Goal: Task Accomplishment & Management: Use online tool/utility

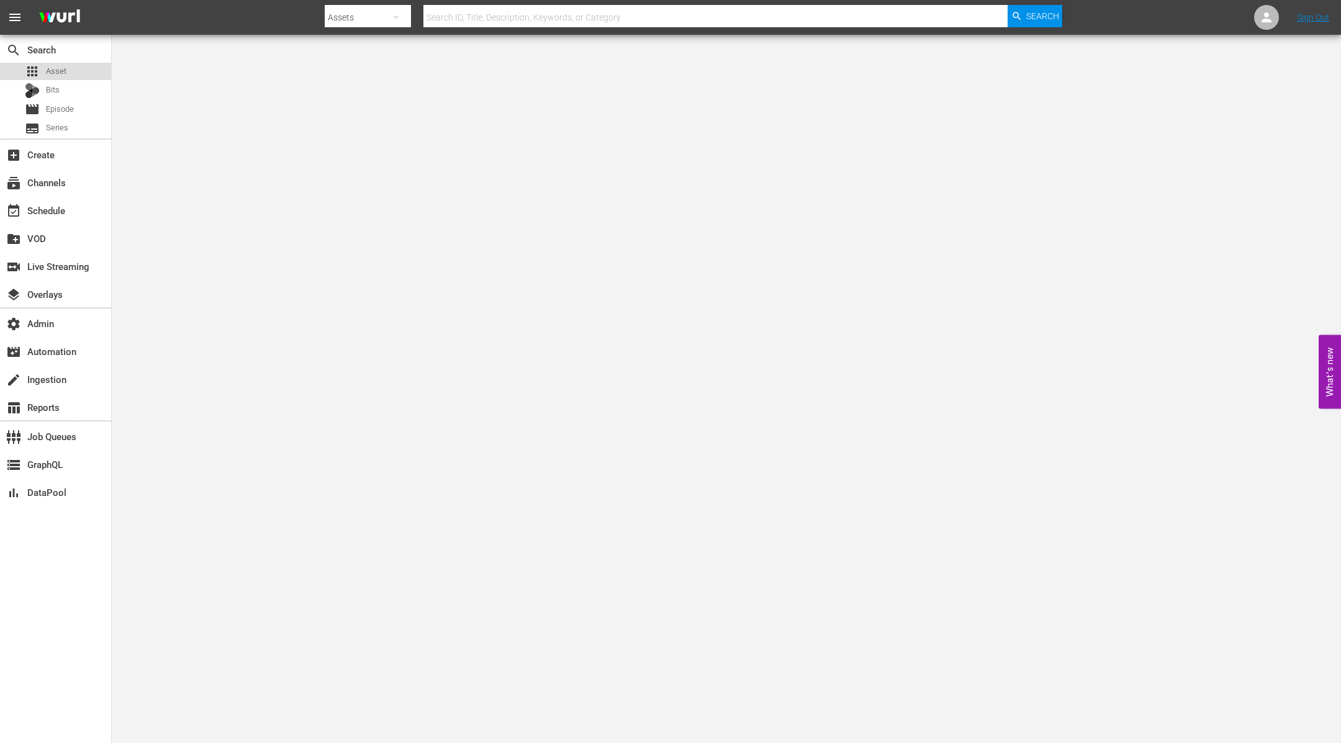
click at [80, 69] on div "apps Asset" at bounding box center [55, 71] width 111 height 17
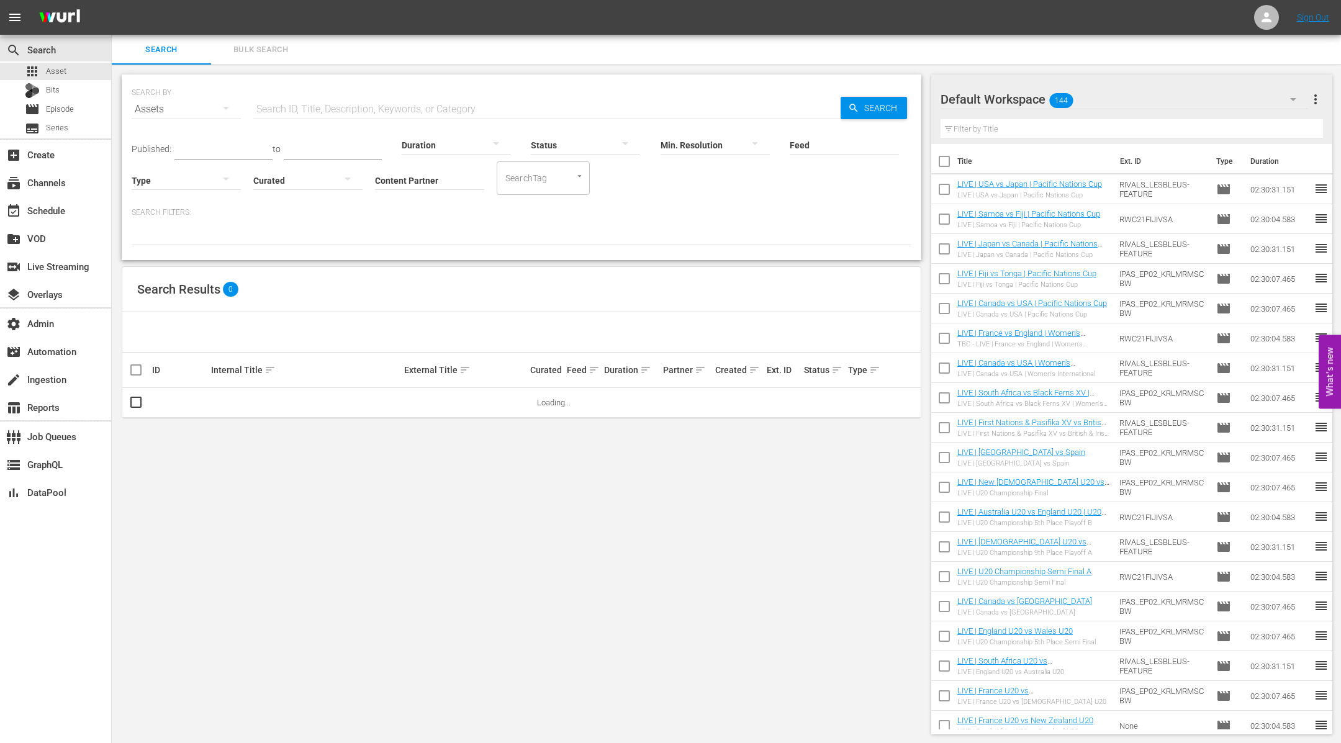
click at [419, 173] on input "Content Partner" at bounding box center [429, 181] width 109 height 45
click at [1278, 14] on div at bounding box center [1266, 17] width 25 height 25
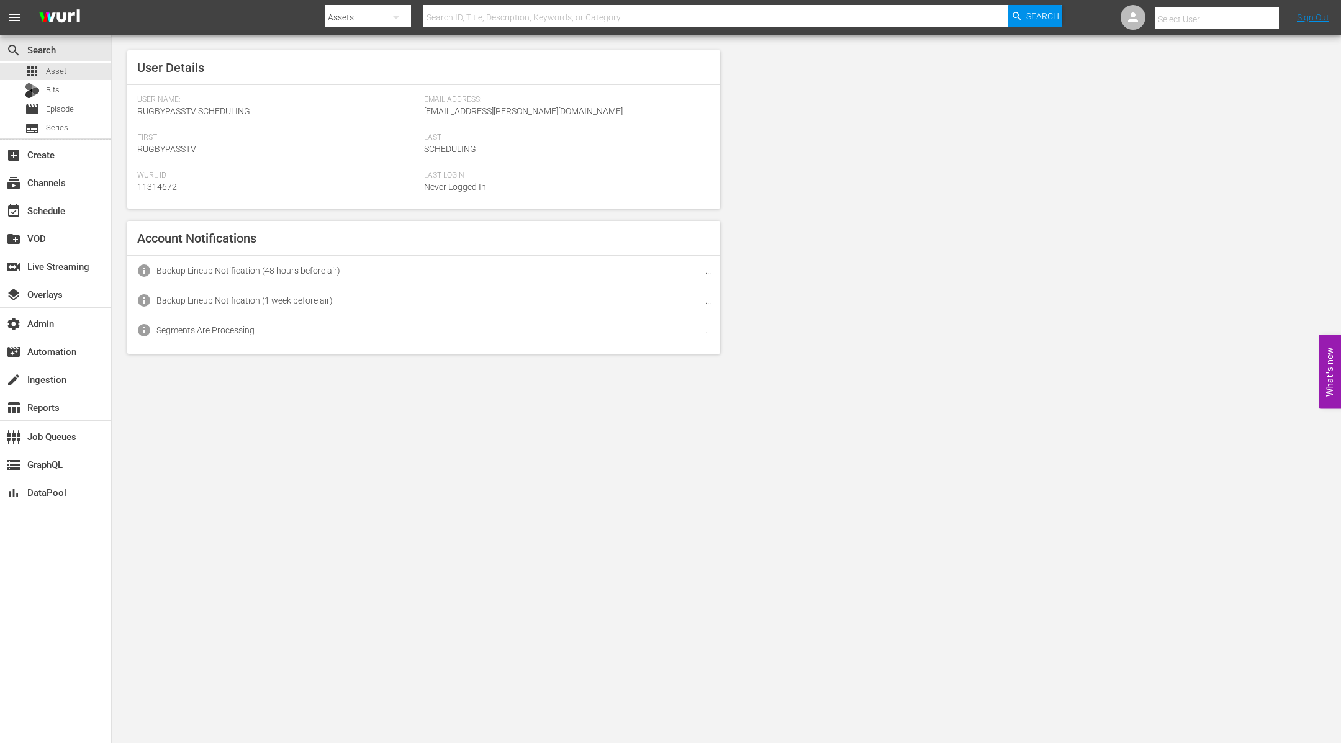
click at [1278, 14] on input "text" at bounding box center [1234, 19] width 159 height 30
click at [1241, 14] on input "text" at bounding box center [1234, 19] width 159 height 30
type input "laldbi"
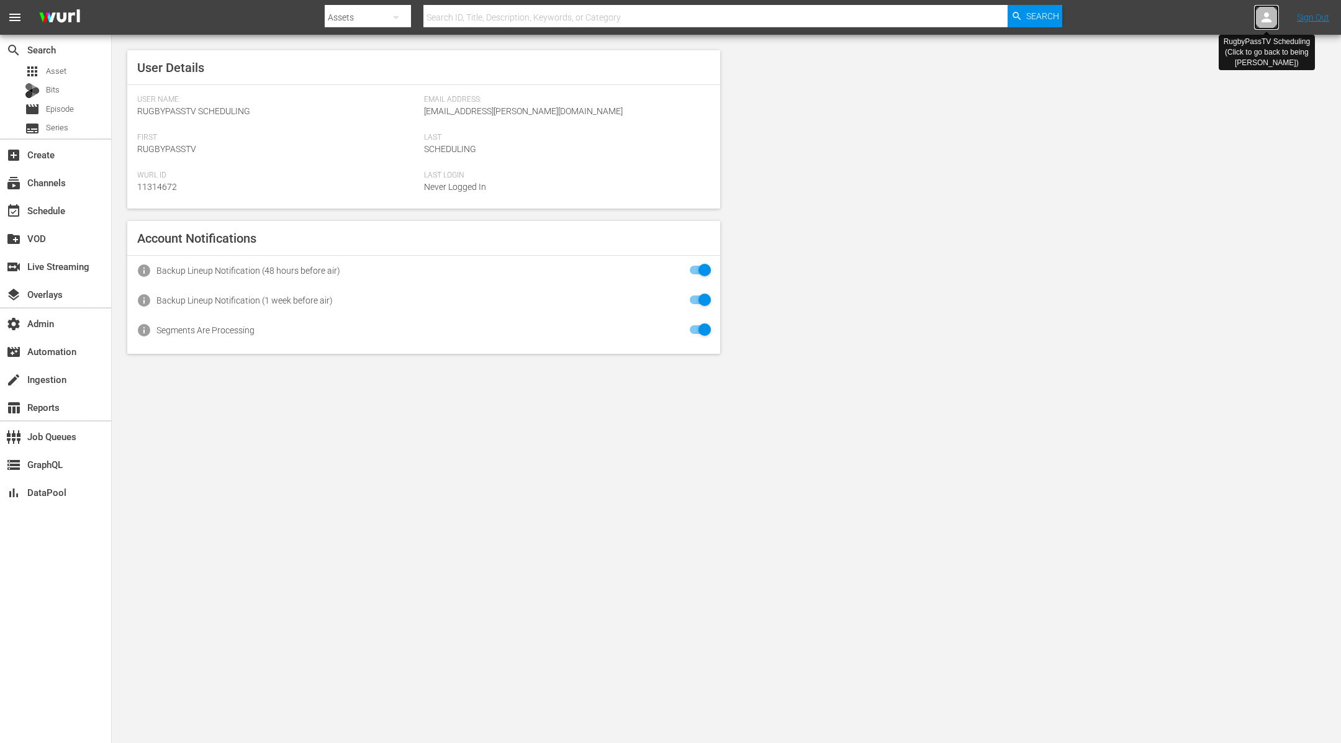
click at [1259, 19] on icon at bounding box center [1266, 17] width 15 height 15
click at [1269, 18] on input "text" at bounding box center [1234, 19] width 159 height 30
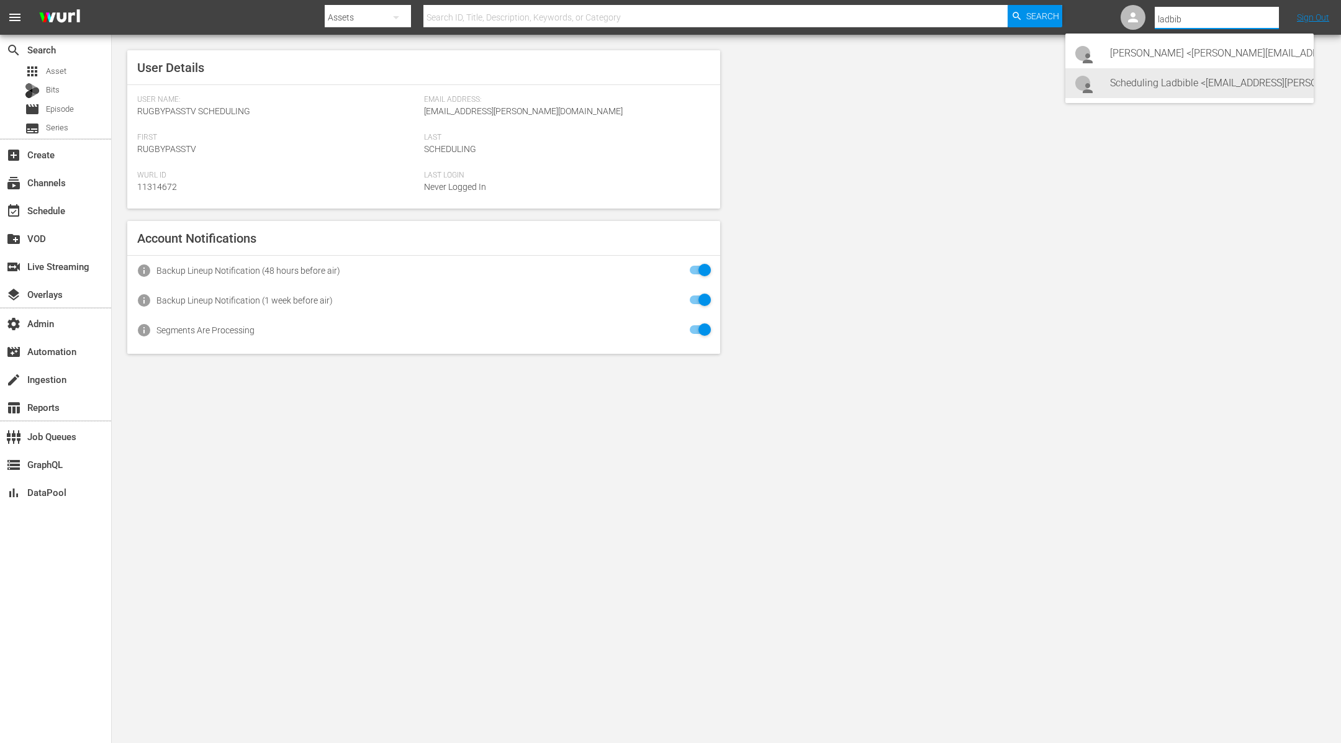
click at [1259, 83] on div "Scheduling Ladbible <ladbible-scheduling@wurl.com>" at bounding box center [1207, 83] width 194 height 30
type input "Scheduling Ladbible (11314840)"
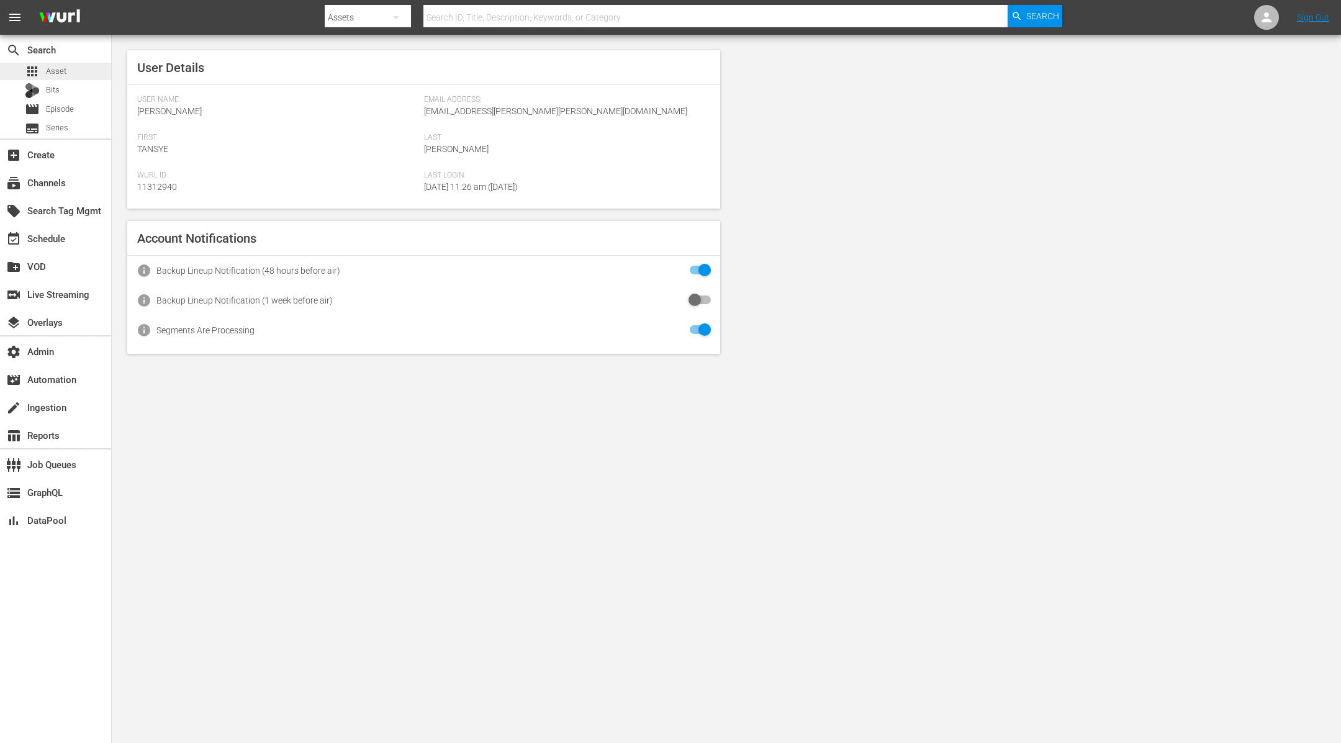
click at [60, 72] on span "Asset" at bounding box center [56, 71] width 20 height 12
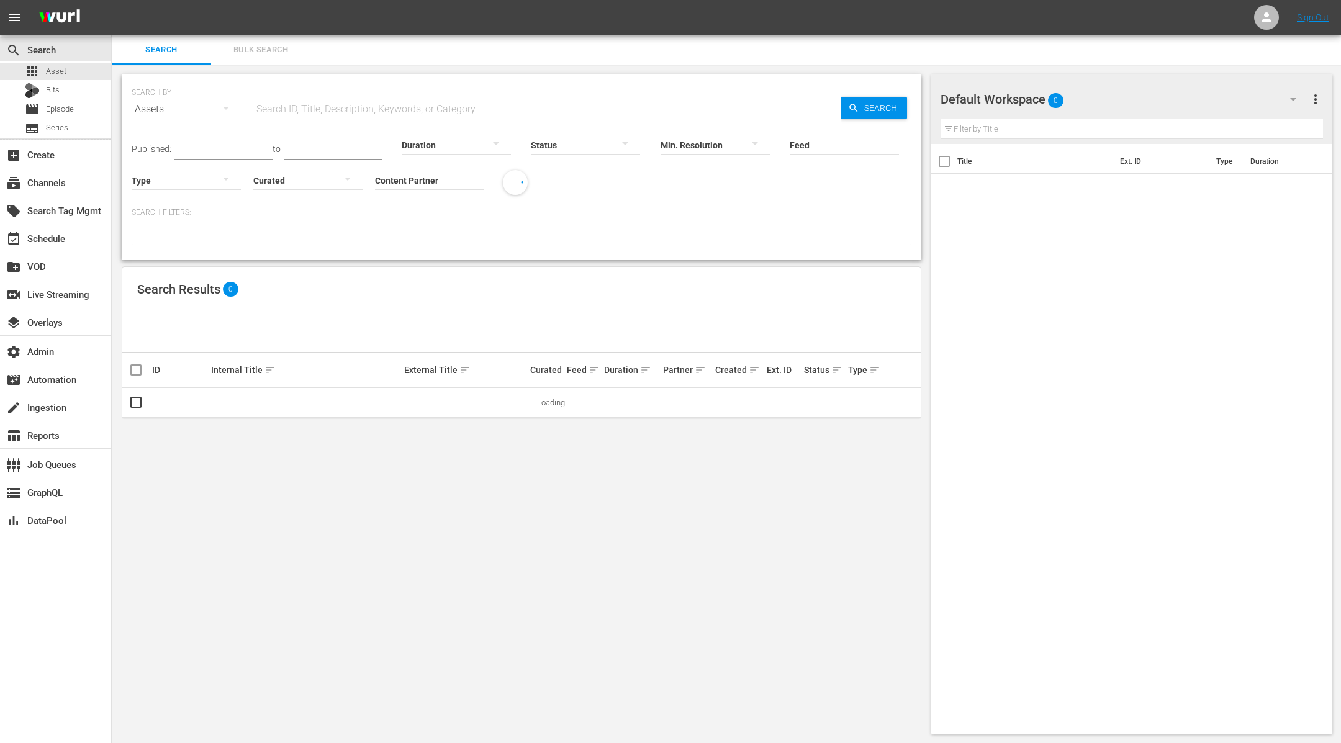
click at [427, 177] on input "Content Partner" at bounding box center [429, 181] width 109 height 45
click at [470, 215] on div "Ladbible Group Ltd (459)" at bounding box center [476, 215] width 182 height 30
type input "Ladbible Group Ltd (459)"
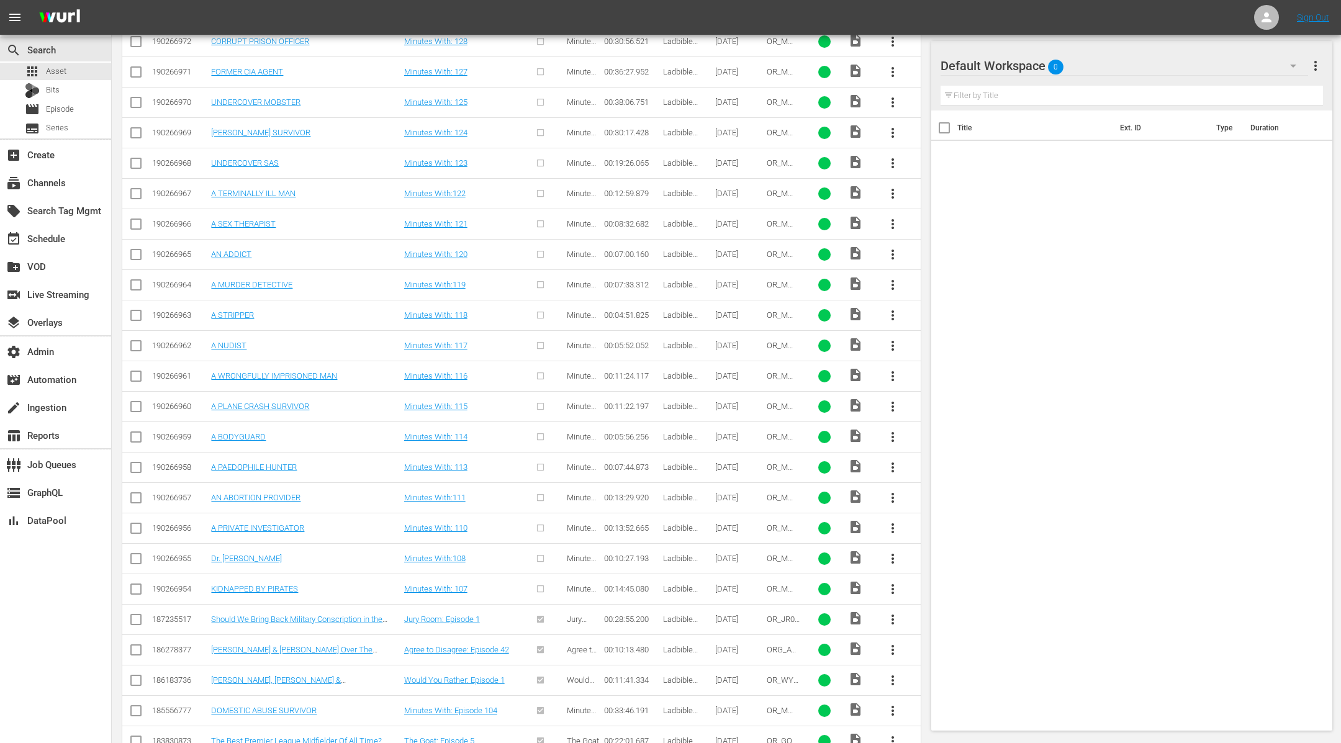
scroll to position [652, 0]
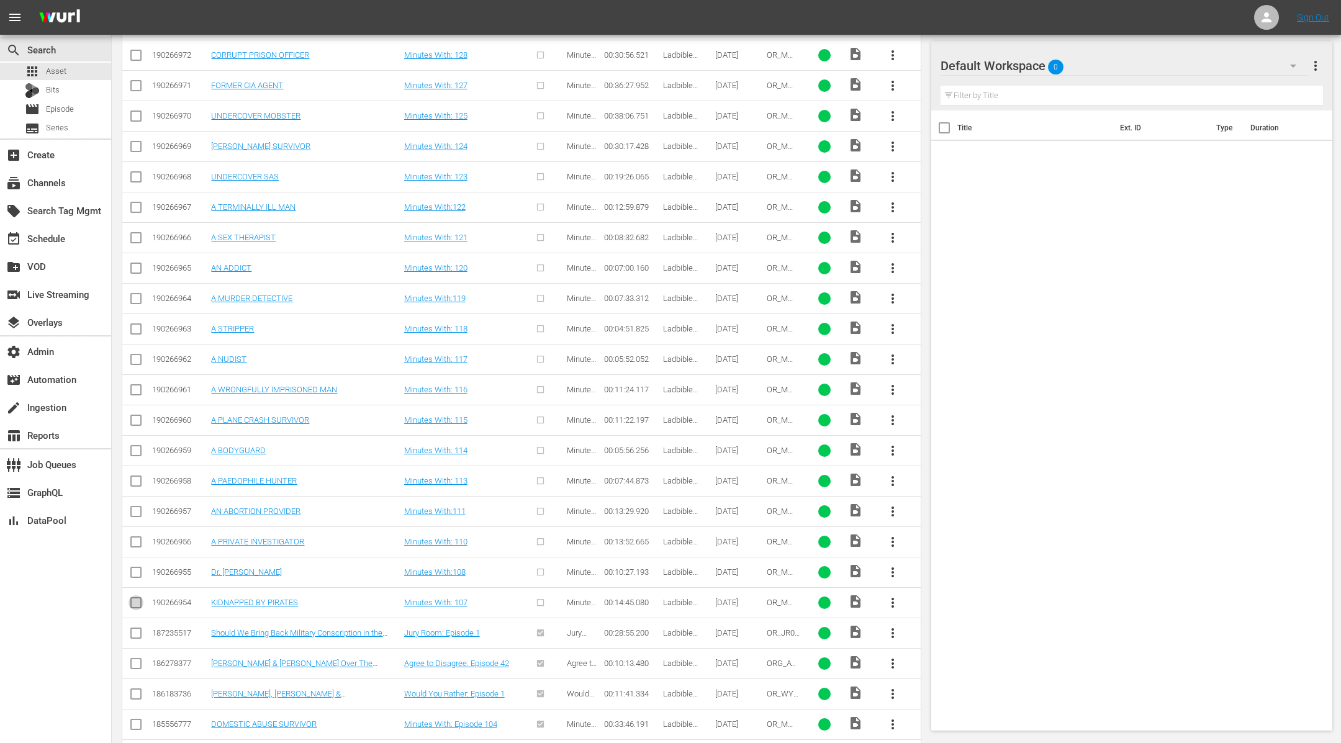
click at [135, 598] on input "checkbox" at bounding box center [136, 605] width 15 height 15
checkbox input "true"
click at [135, 568] on input "checkbox" at bounding box center [136, 575] width 15 height 15
checkbox input "true"
click at [132, 537] on input "checkbox" at bounding box center [136, 544] width 15 height 15
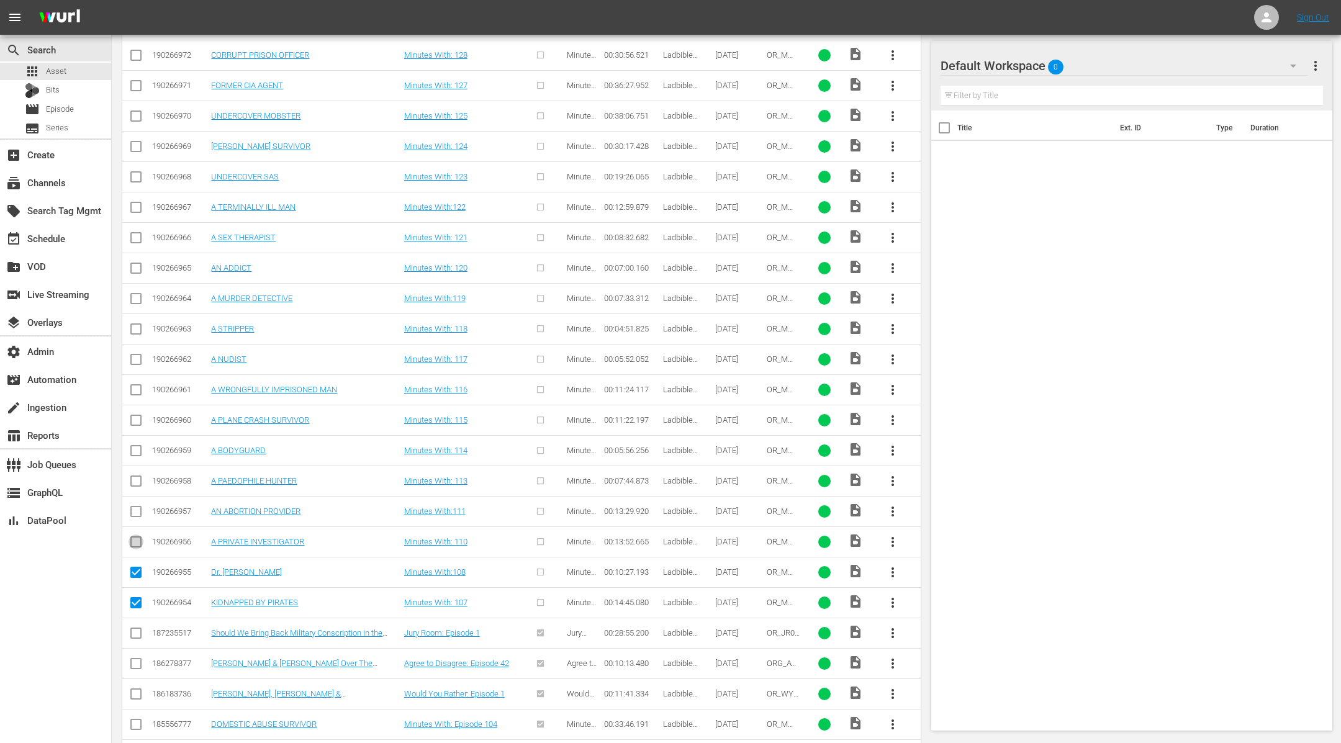
checkbox input "true"
click at [138, 507] on input "checkbox" at bounding box center [136, 514] width 15 height 15
checkbox input "true"
click at [134, 476] on input "checkbox" at bounding box center [136, 483] width 15 height 15
checkbox input "true"
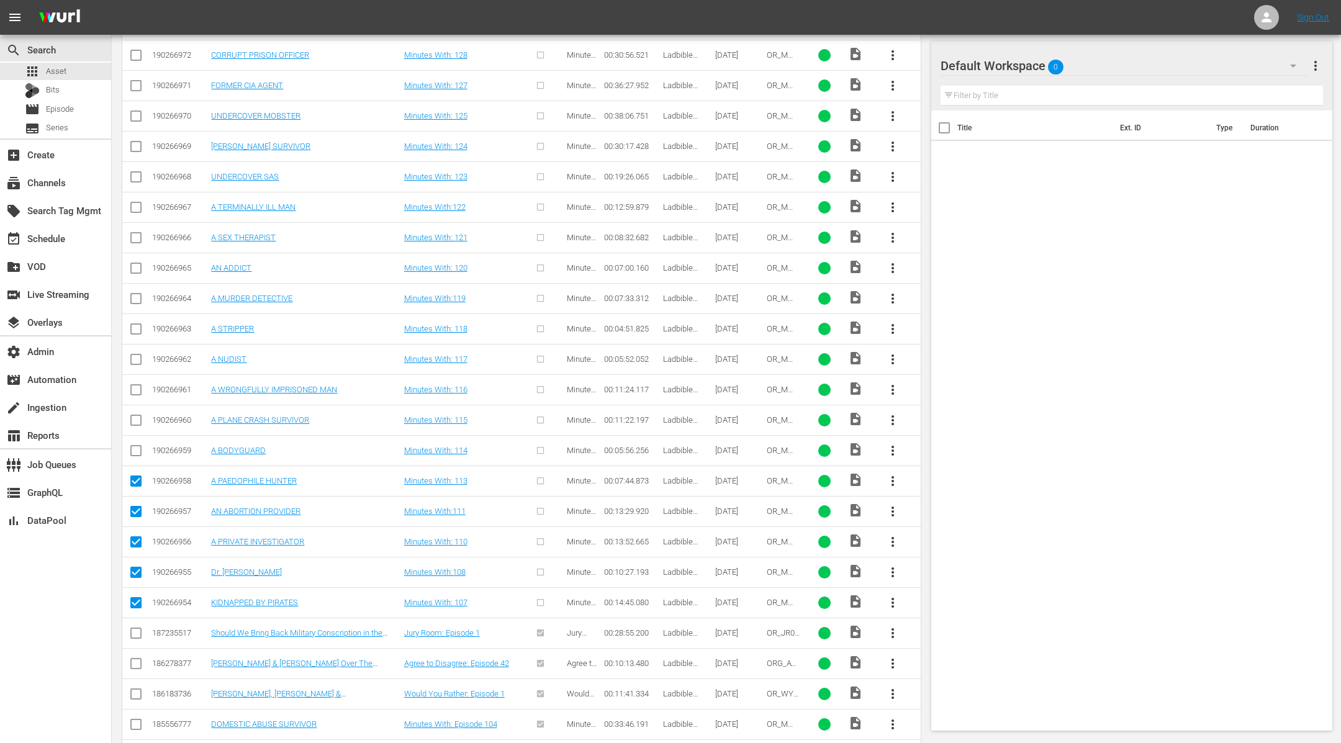
click at [132, 446] on input "checkbox" at bounding box center [136, 453] width 15 height 15
checkbox input "true"
click at [137, 415] on input "checkbox" at bounding box center [136, 422] width 15 height 15
checkbox input "true"
click at [137, 385] on input "checkbox" at bounding box center [136, 392] width 15 height 15
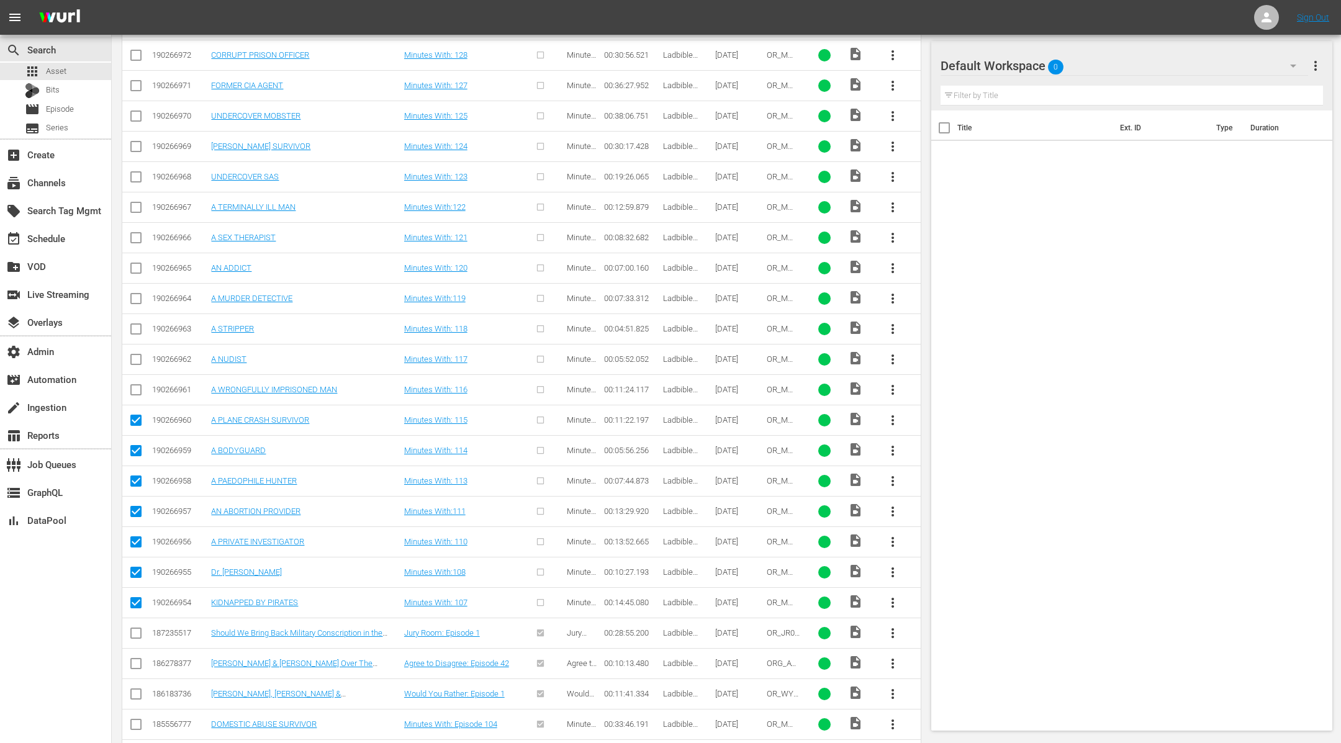
checkbox input "true"
click at [137, 355] on input "checkbox" at bounding box center [136, 362] width 15 height 15
checkbox input "true"
click at [135, 322] on icon at bounding box center [136, 329] width 15 height 15
click at [138, 324] on input "checkbox" at bounding box center [136, 331] width 15 height 15
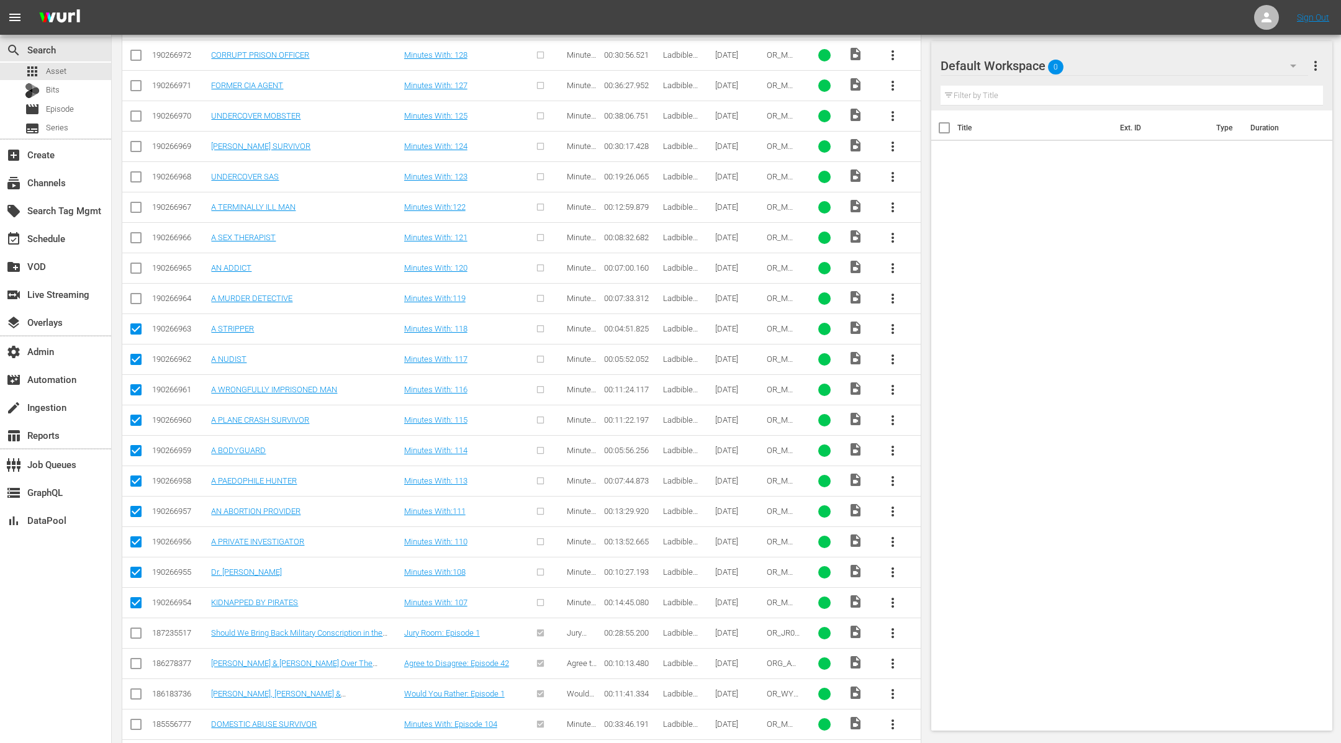
scroll to position [0, 0]
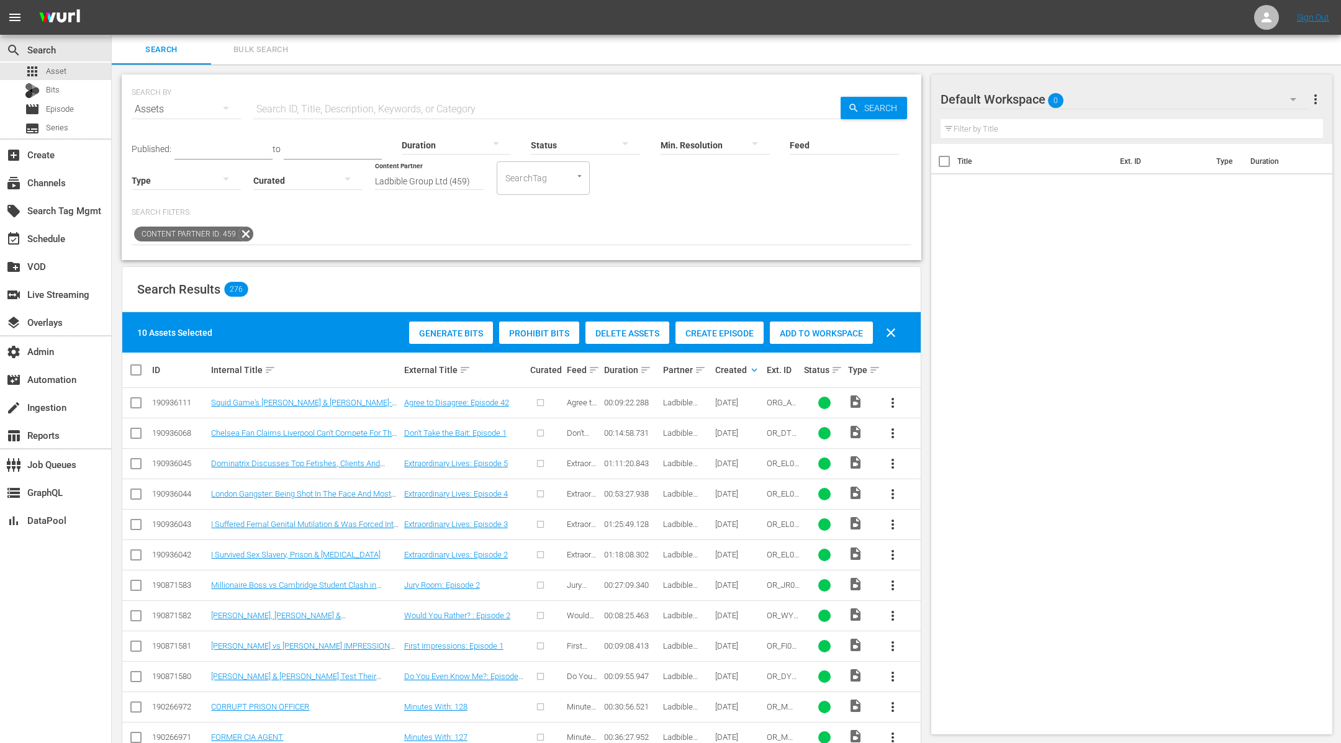
click at [719, 333] on span "Create Episode" at bounding box center [720, 334] width 88 height 10
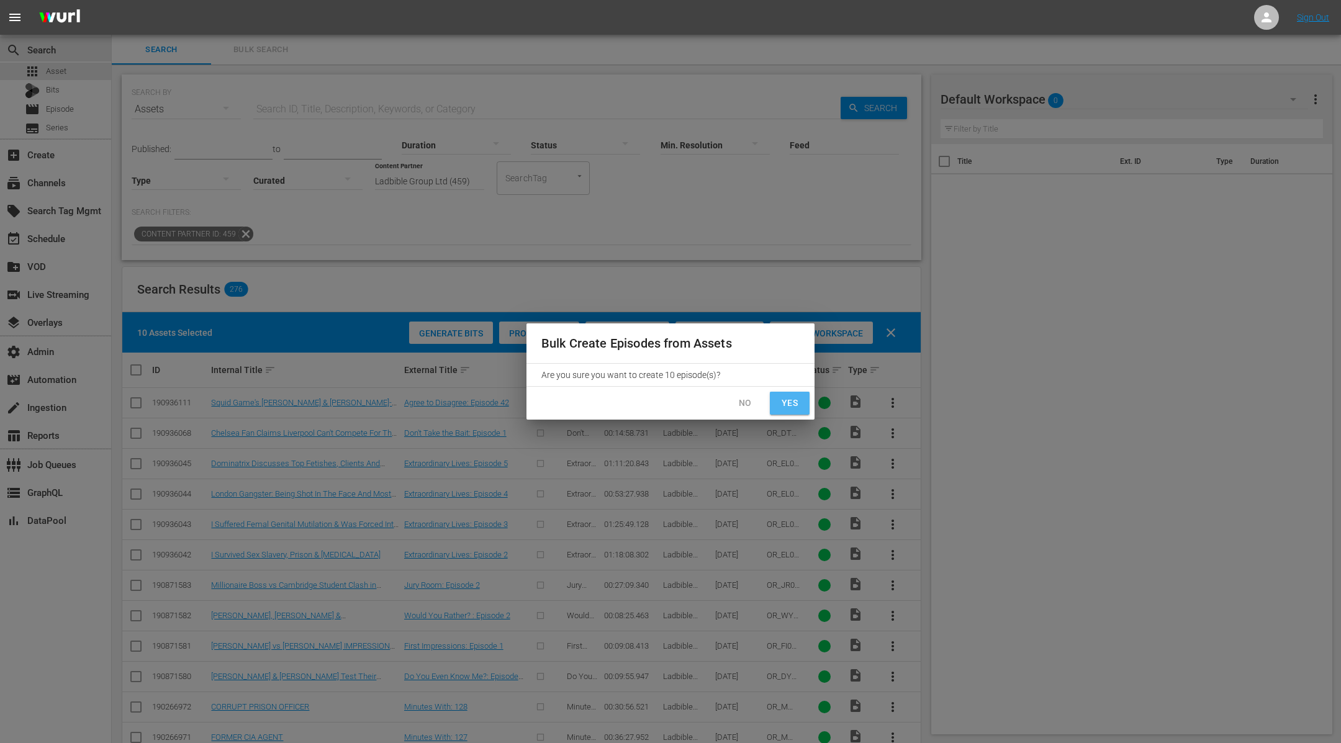
click at [799, 404] on span "Yes" at bounding box center [790, 404] width 20 height 16
checkbox input "false"
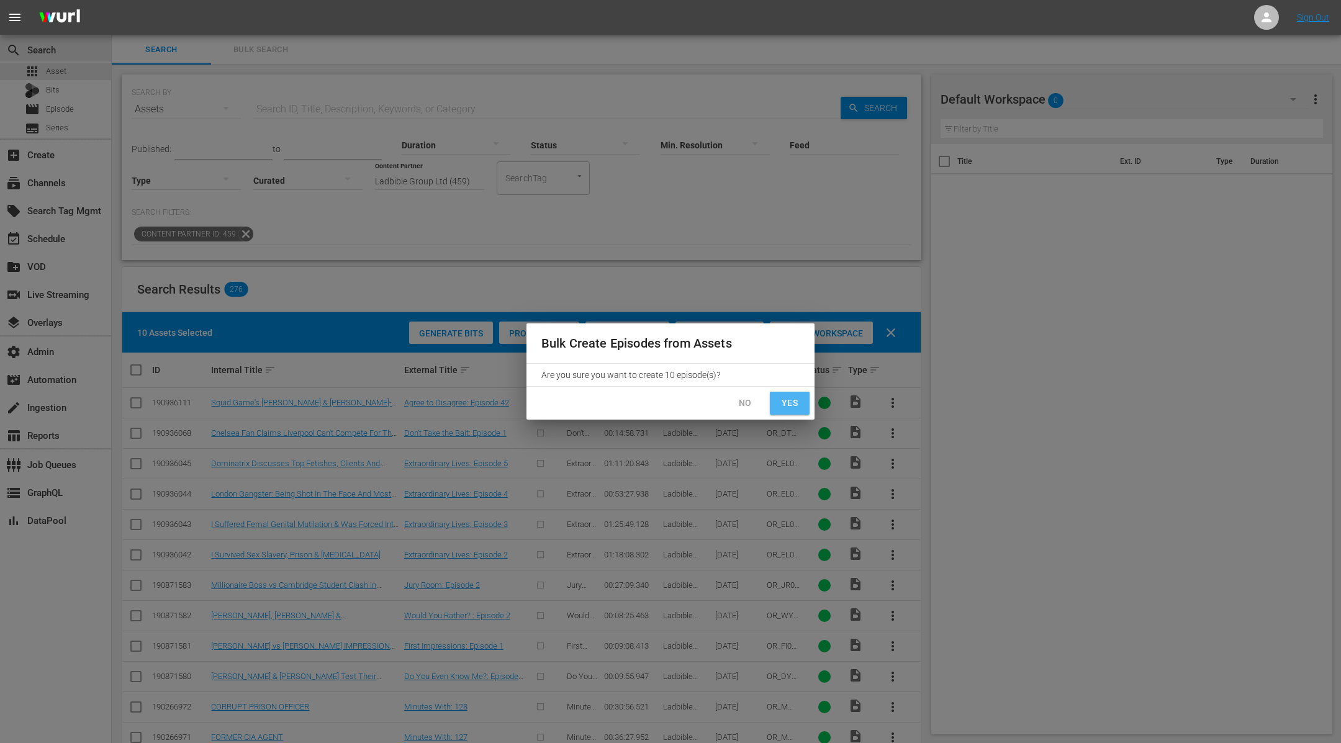
checkbox input "false"
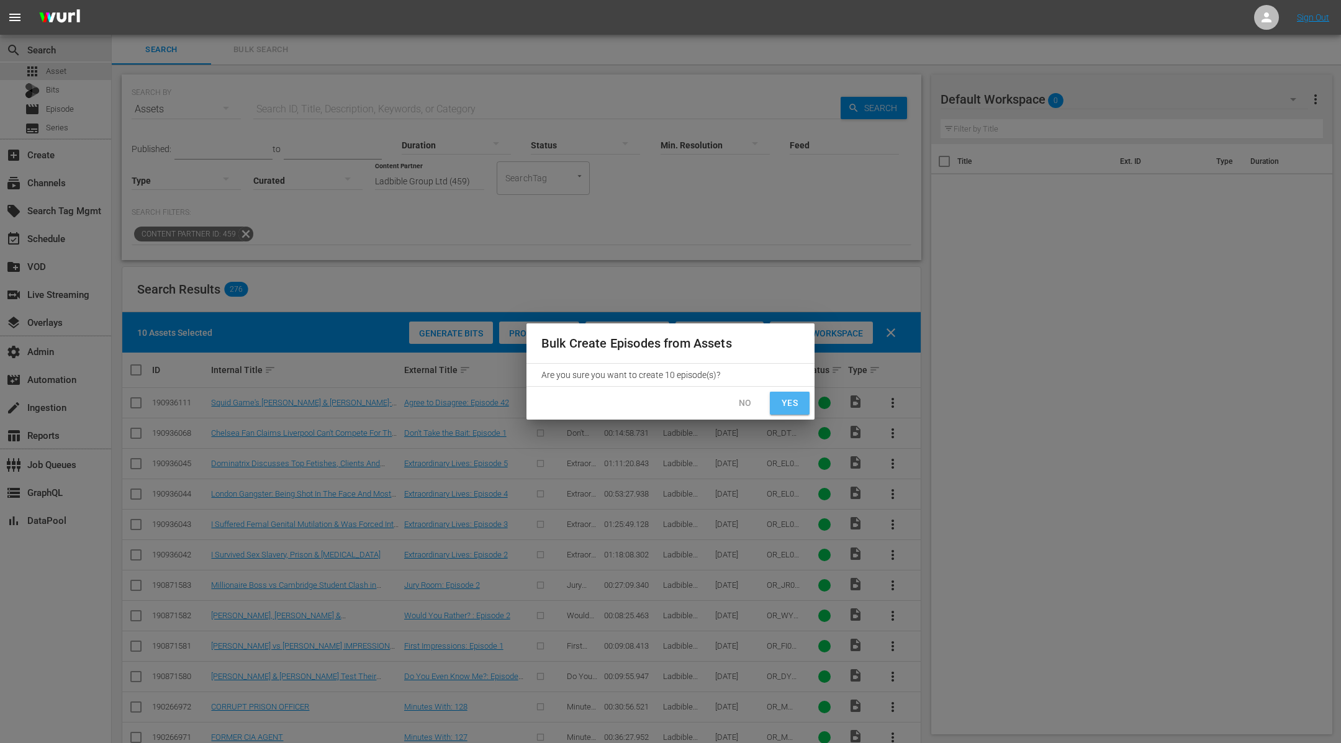
checkbox input "false"
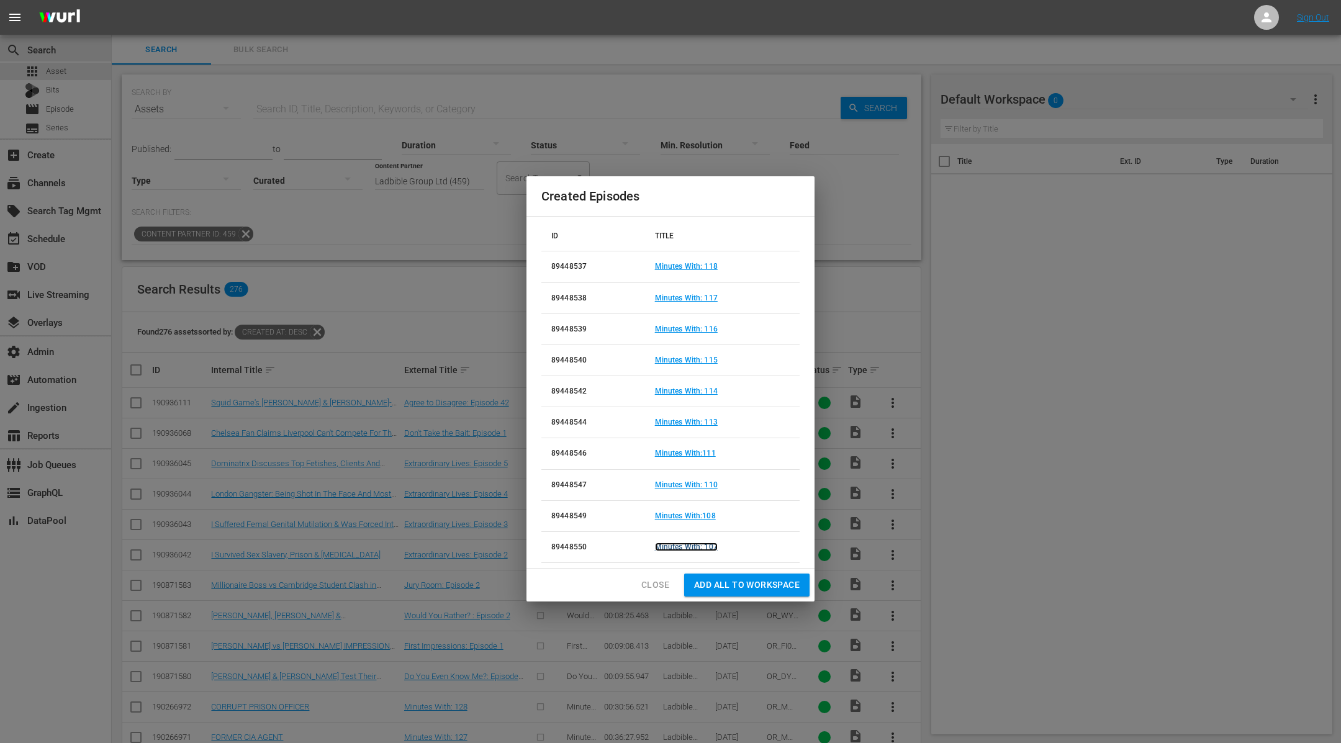
click at [698, 543] on link "Minutes With: 107" at bounding box center [686, 547] width 63 height 9
click at [697, 514] on link "Minutes With:108" at bounding box center [685, 516] width 61 height 9
click at [700, 481] on link "Minutes With: 110" at bounding box center [686, 485] width 63 height 9
click at [703, 451] on link "Minutes With:111" at bounding box center [685, 453] width 61 height 9
click at [702, 412] on td "Minutes With: 113" at bounding box center [722, 422] width 155 height 31
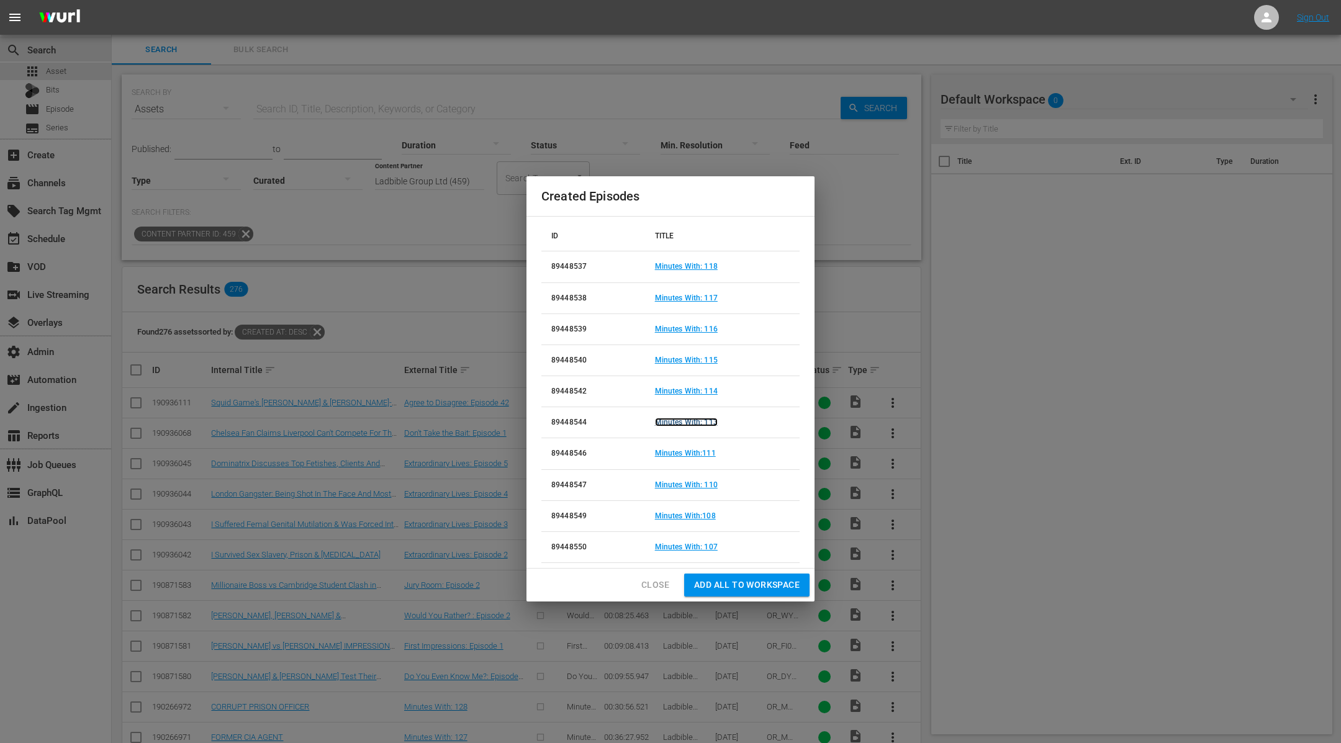
click at [703, 424] on link "Minutes With: 113" at bounding box center [686, 422] width 63 height 9
click at [706, 388] on link "Minutes With: 114" at bounding box center [686, 391] width 63 height 9
click at [707, 361] on link "Minutes With: 115" at bounding box center [686, 360] width 63 height 9
click at [709, 329] on link "Minutes With: 116" at bounding box center [686, 329] width 63 height 9
click at [705, 299] on link "Minutes With: 117" at bounding box center [686, 298] width 63 height 9
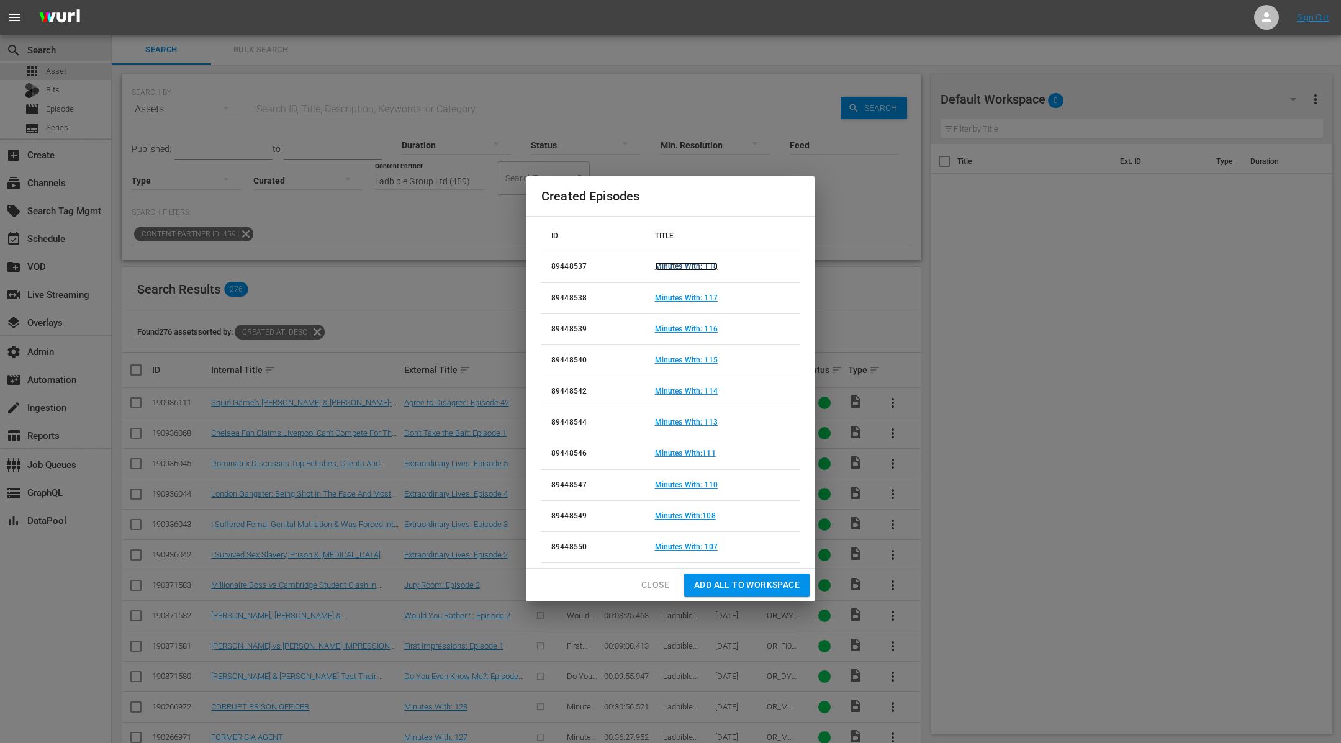
click at [706, 266] on link "Minutes With: 118" at bounding box center [686, 266] width 63 height 9
click at [668, 584] on span "Close" at bounding box center [656, 586] width 28 height 16
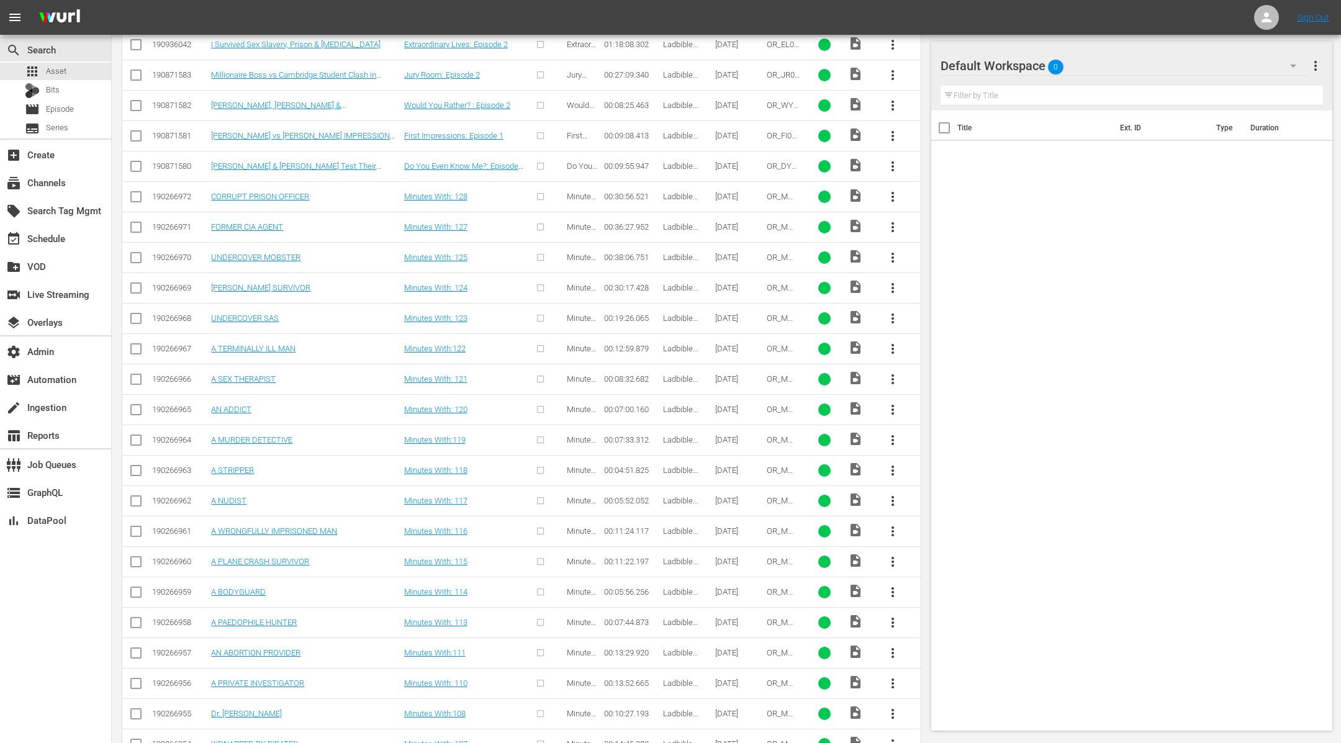
scroll to position [507, 0]
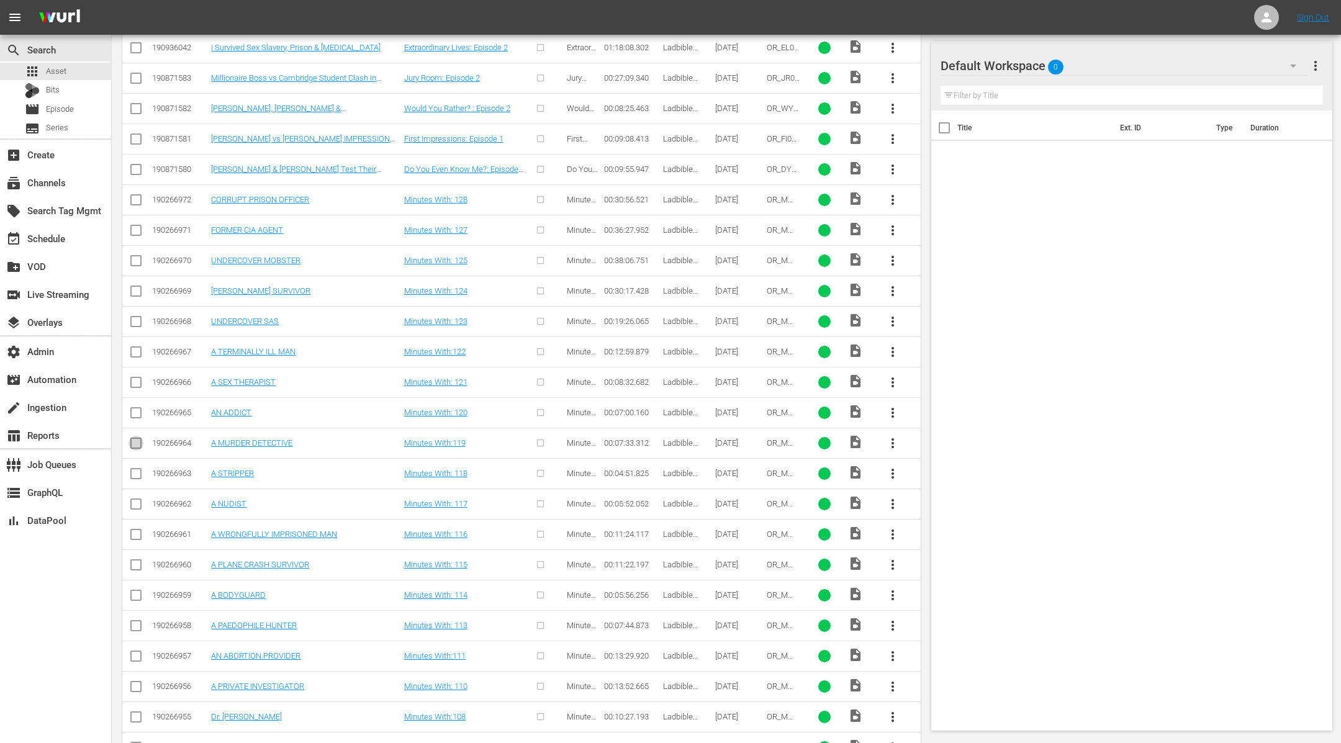
click at [137, 438] on input "checkbox" at bounding box center [136, 445] width 15 height 15
checkbox input "true"
click at [134, 410] on input "checkbox" at bounding box center [136, 415] width 15 height 15
checkbox input "true"
click at [138, 379] on input "checkbox" at bounding box center [136, 385] width 15 height 15
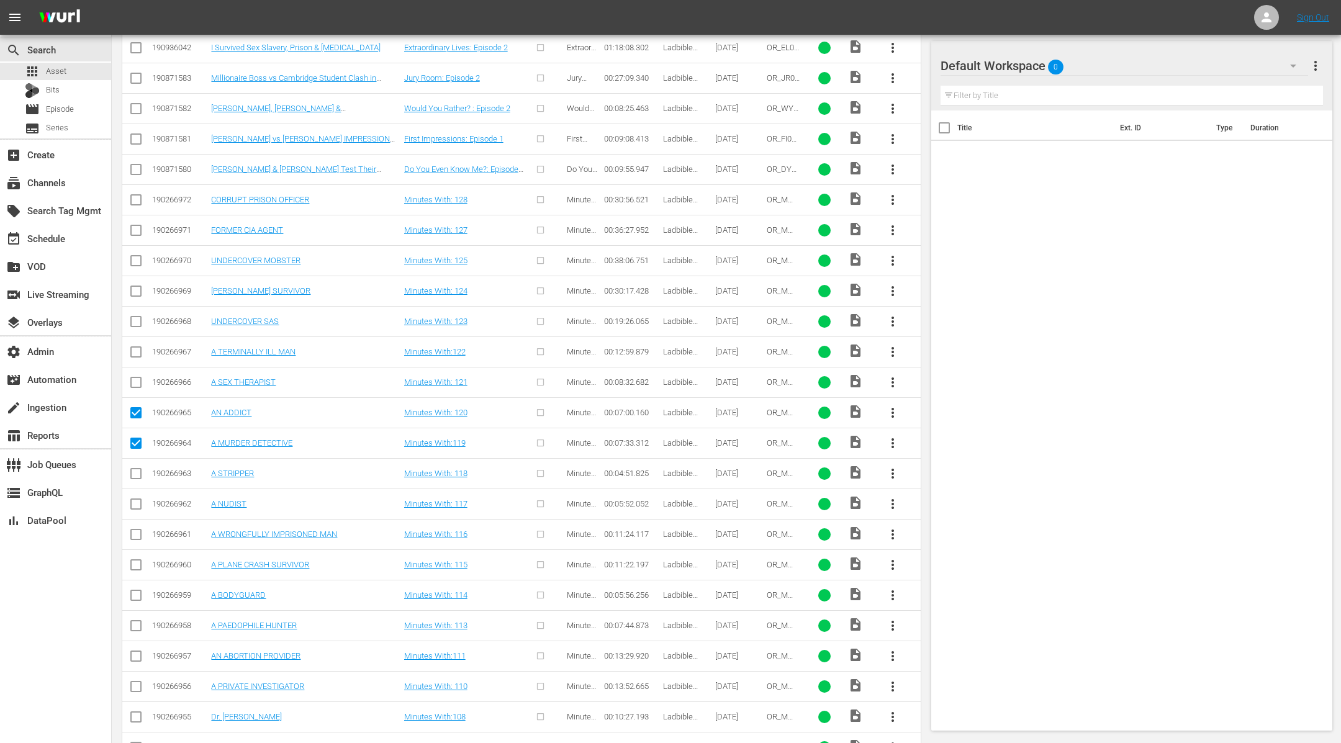
checkbox input "true"
click at [135, 345] on icon at bounding box center [136, 352] width 15 height 15
click at [140, 351] on input "checkbox" at bounding box center [136, 354] width 15 height 15
checkbox input "true"
click at [140, 319] on input "checkbox" at bounding box center [136, 324] width 15 height 15
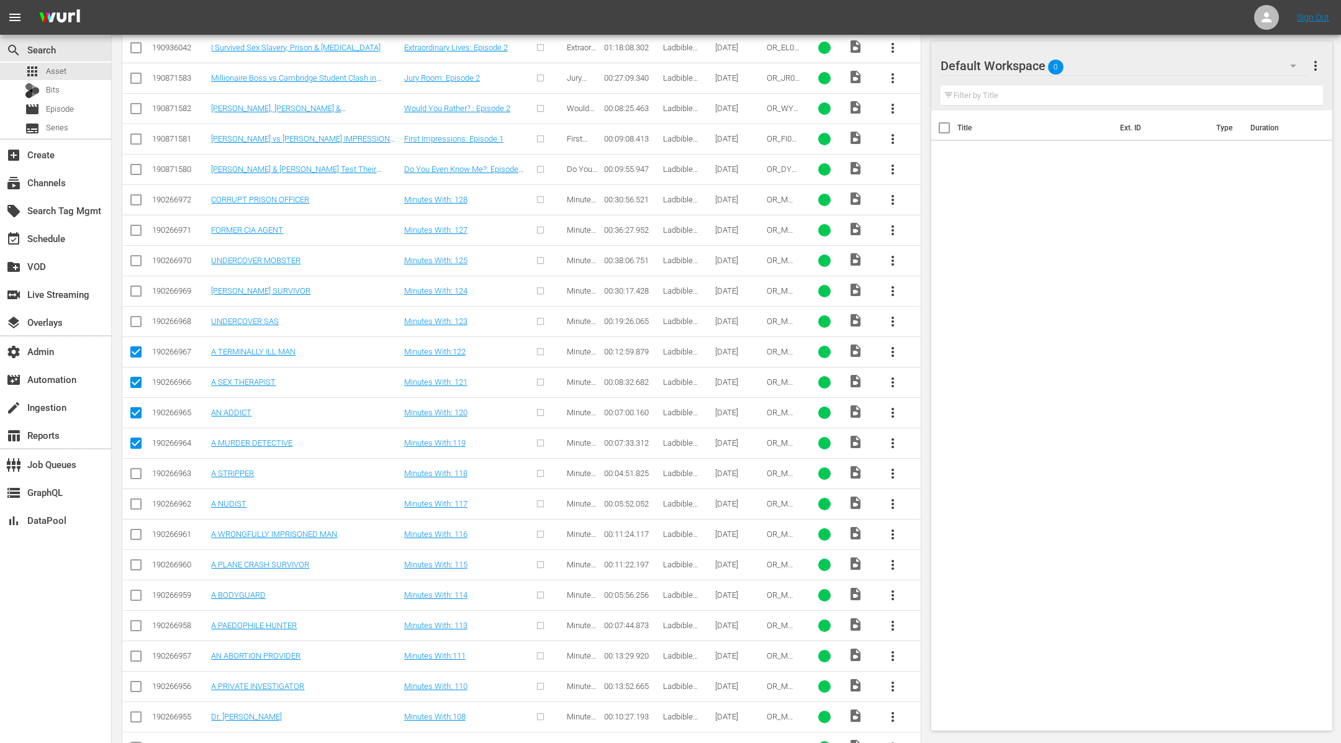
checkbox input "true"
click at [136, 288] on input "checkbox" at bounding box center [136, 293] width 15 height 15
checkbox input "true"
click at [138, 257] on input "checkbox" at bounding box center [136, 263] width 15 height 15
checkbox input "true"
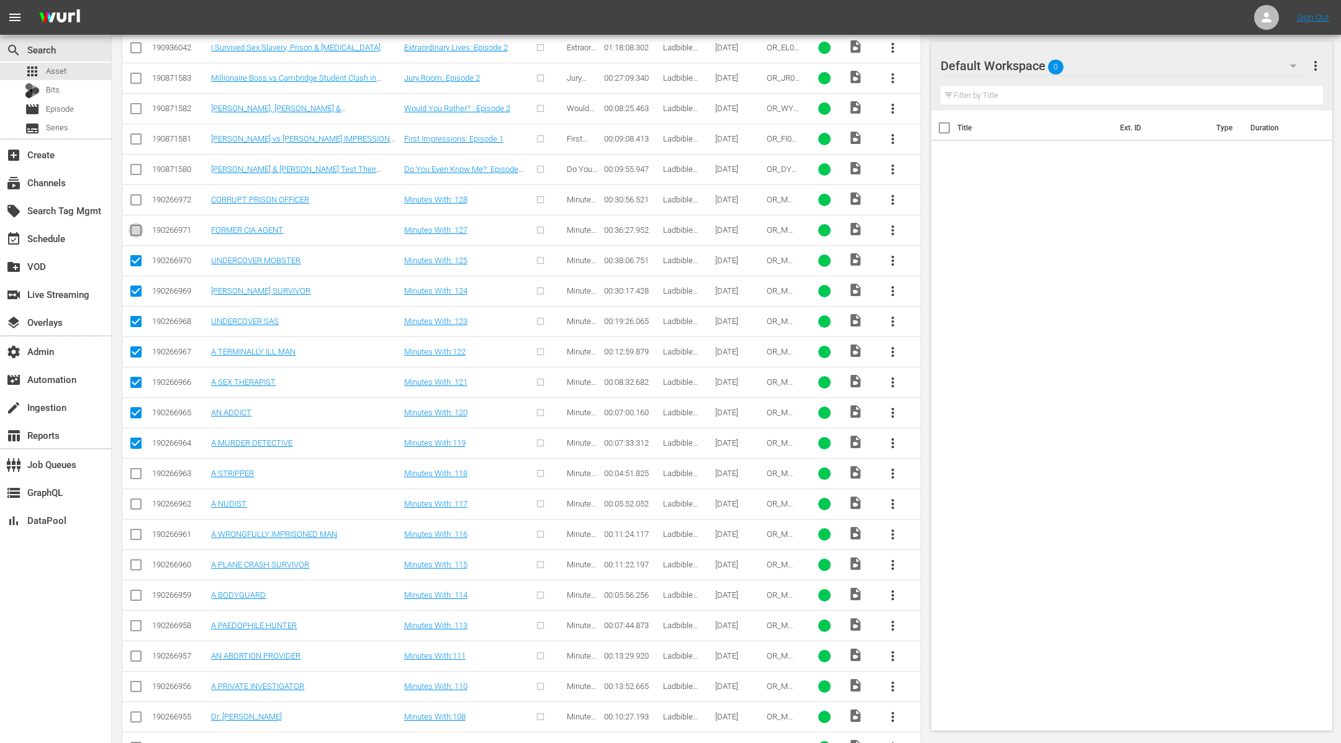
click at [138, 227] on input "checkbox" at bounding box center [136, 232] width 15 height 15
checkbox input "true"
click at [135, 199] on input "checkbox" at bounding box center [136, 202] width 15 height 15
checkbox input "true"
click at [134, 168] on input "checkbox" at bounding box center [136, 172] width 15 height 15
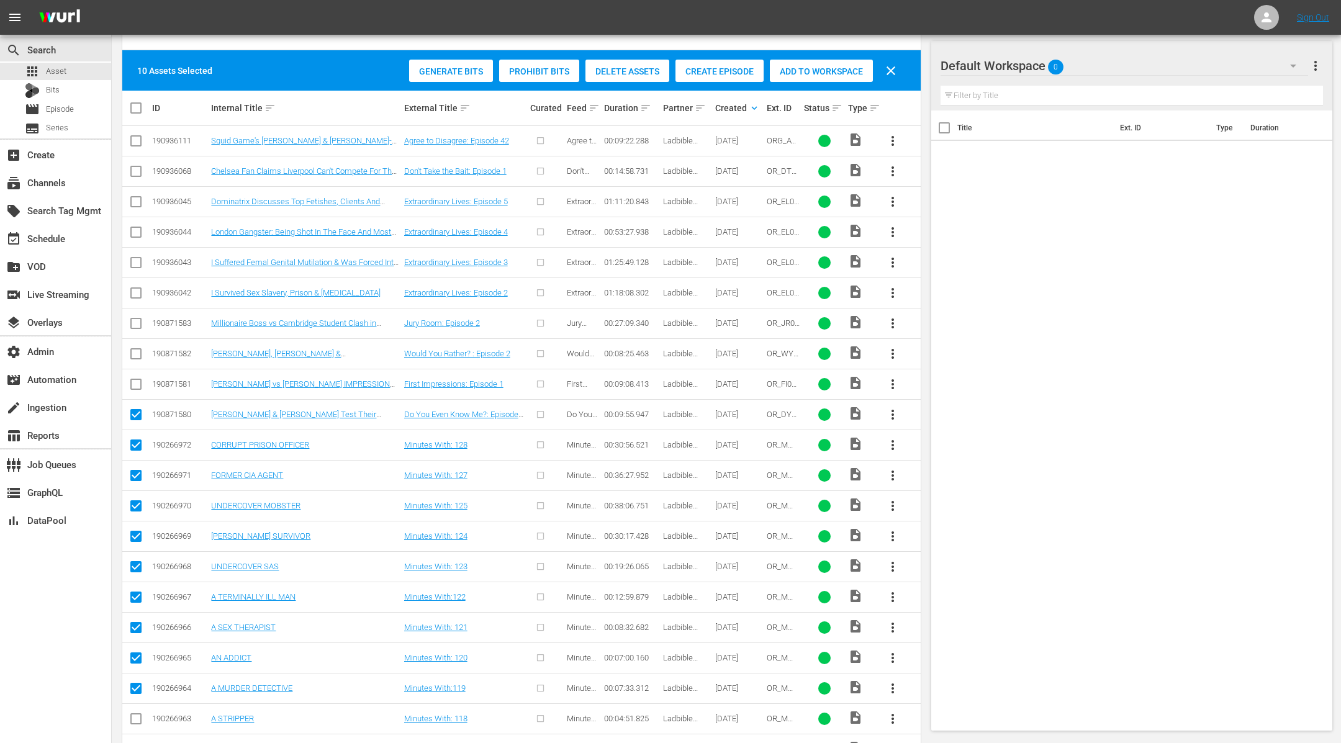
scroll to position [261, 0]
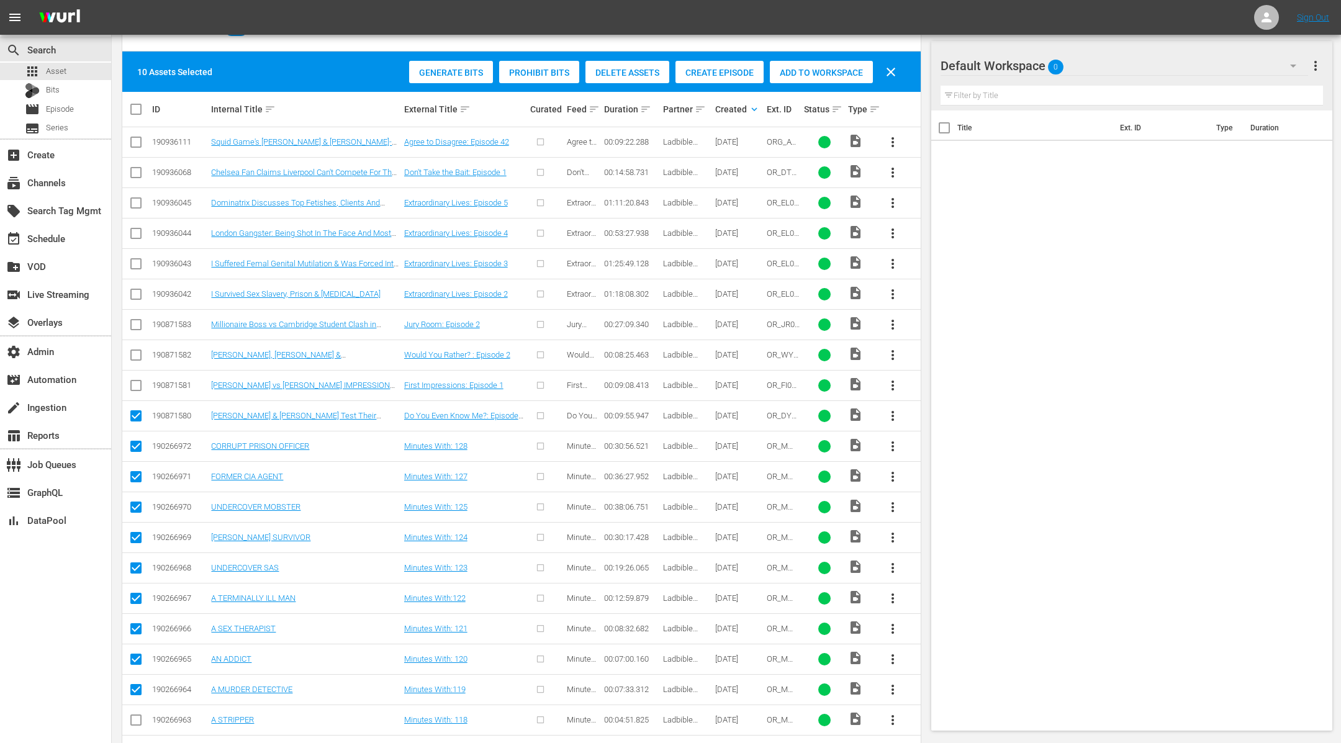
click at [710, 69] on span "Create Episode" at bounding box center [720, 73] width 88 height 10
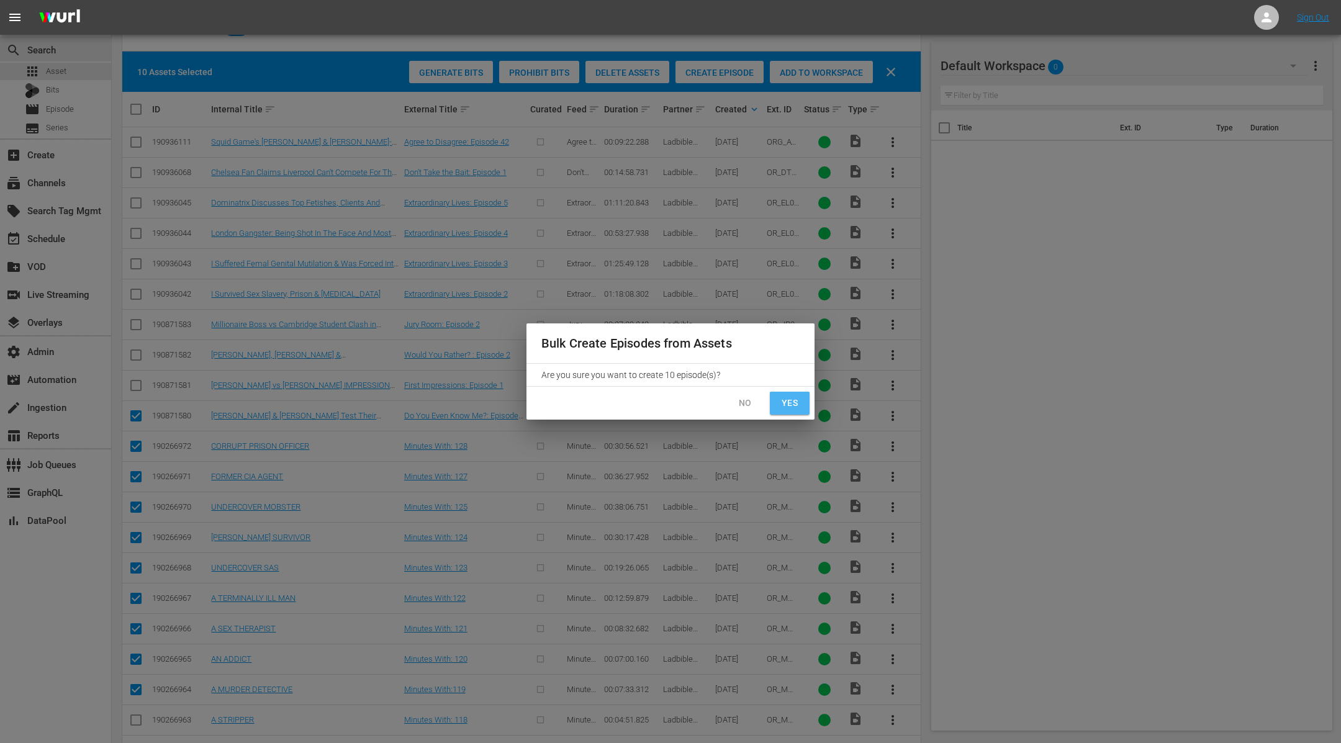
click at [789, 399] on span "Yes" at bounding box center [790, 404] width 20 height 16
checkbox input "false"
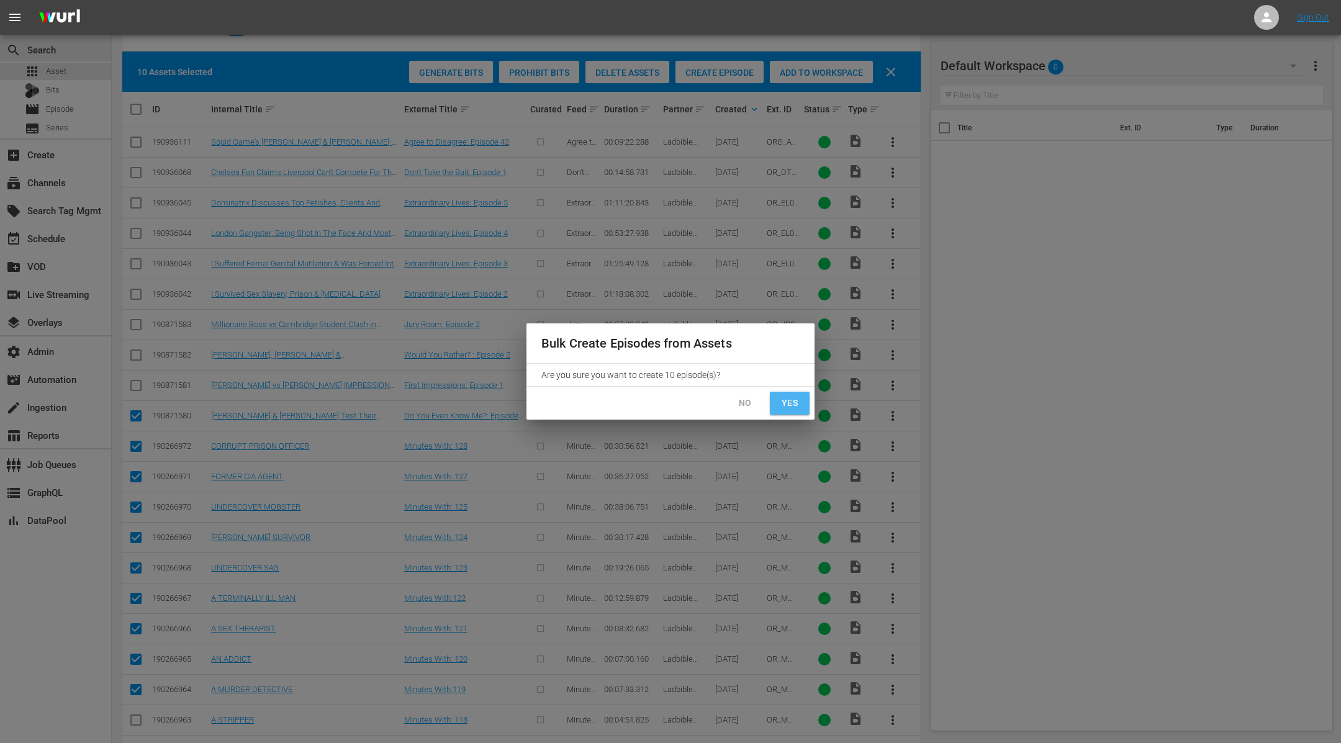
checkbox input "false"
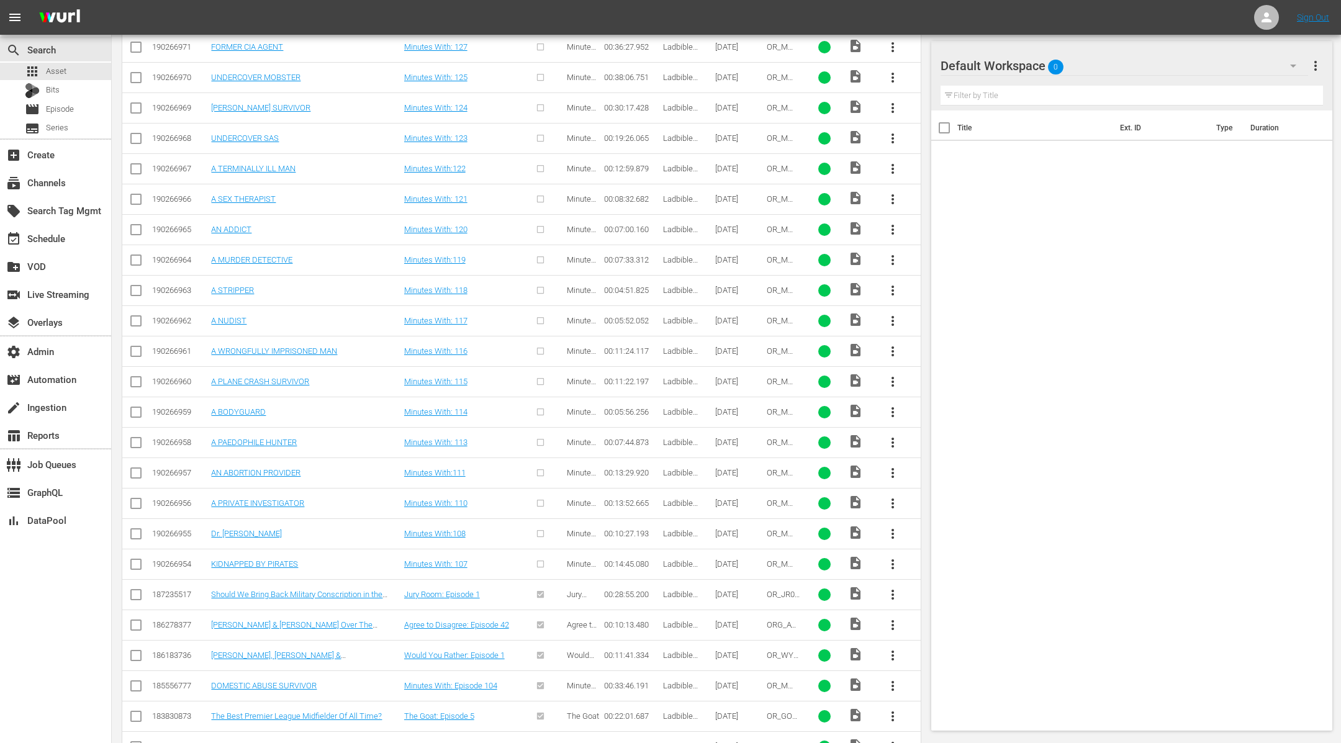
scroll to position [688, 0]
click at [138, 258] on input "checkbox" at bounding box center [136, 265] width 15 height 15
checkbox input "true"
click at [137, 227] on input "checkbox" at bounding box center [136, 234] width 15 height 15
checkbox input "true"
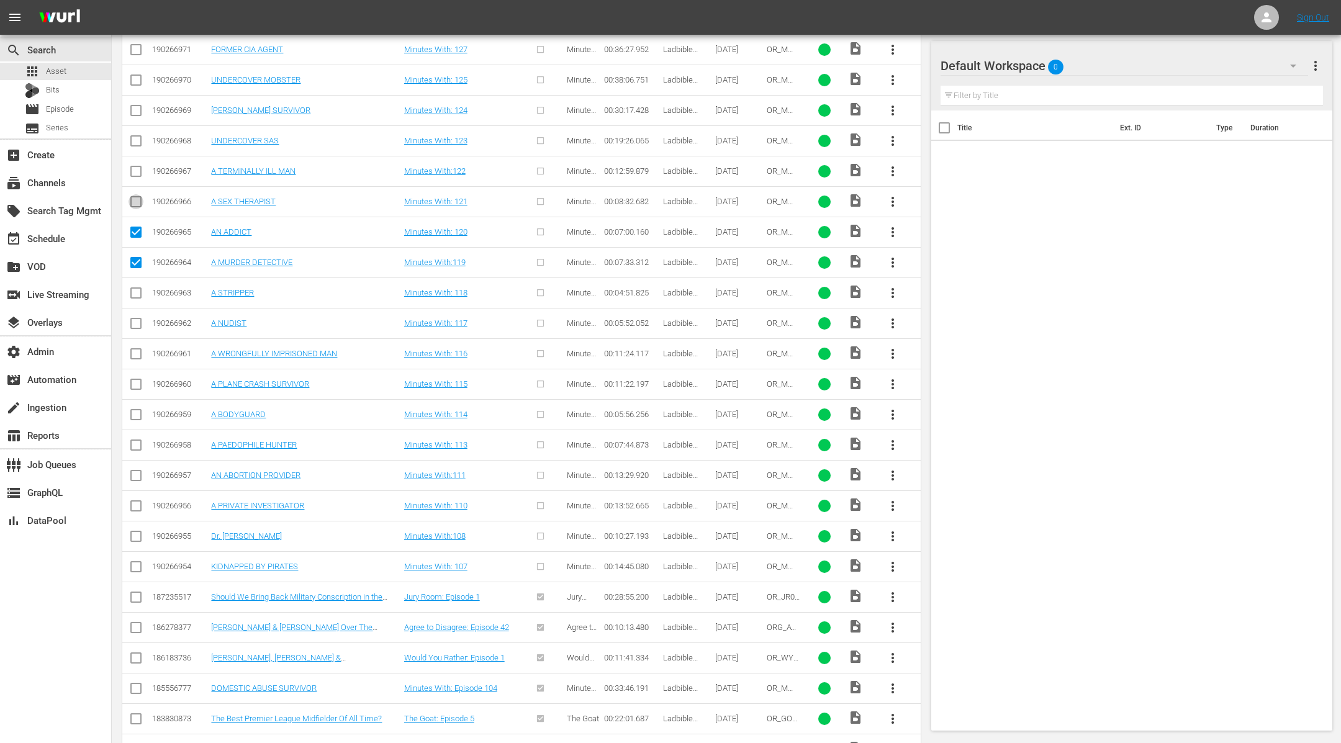
click at [135, 203] on input "checkbox" at bounding box center [136, 204] width 15 height 15
checkbox input "true"
click at [137, 157] on td at bounding box center [136, 171] width 28 height 30
click at [137, 166] on input "checkbox" at bounding box center [136, 173] width 15 height 15
checkbox input "true"
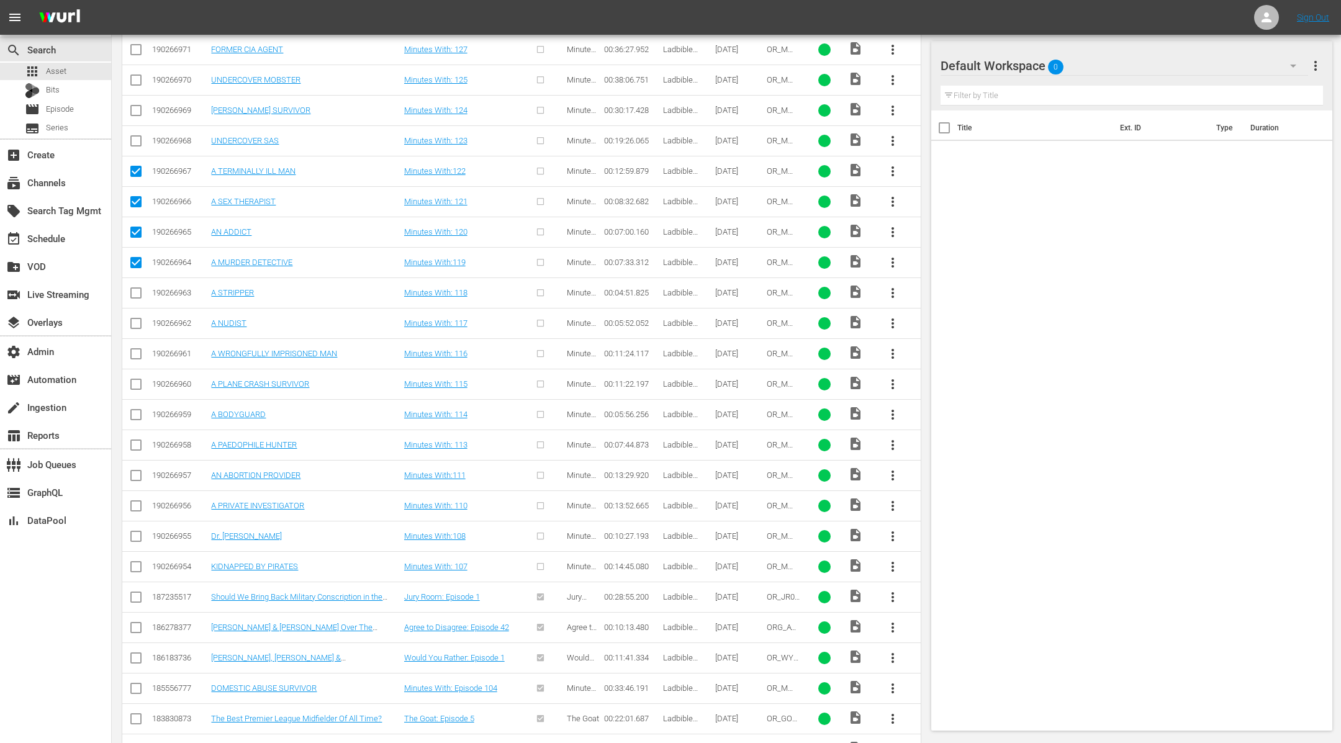
click at [138, 134] on icon at bounding box center [136, 141] width 15 height 15
click at [140, 136] on input "checkbox" at bounding box center [136, 143] width 15 height 15
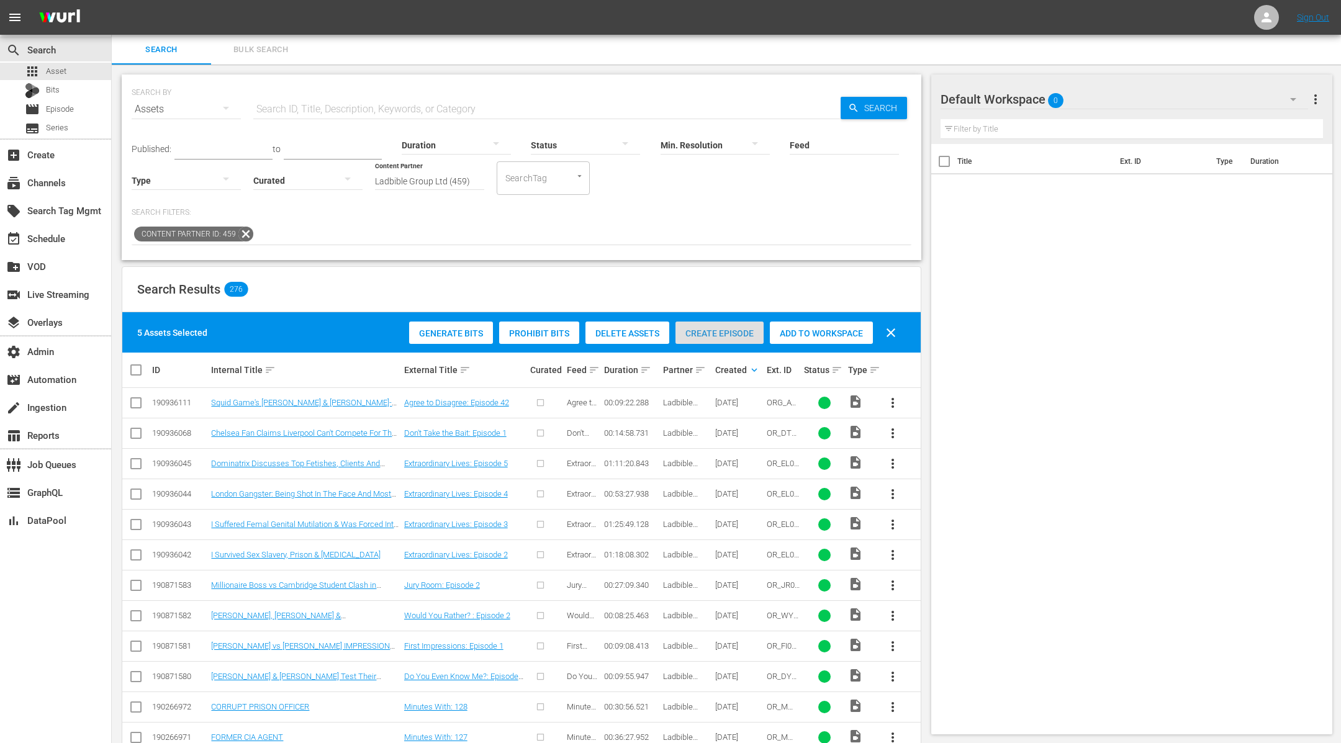
click at [738, 332] on span "Create Episode" at bounding box center [720, 334] width 88 height 10
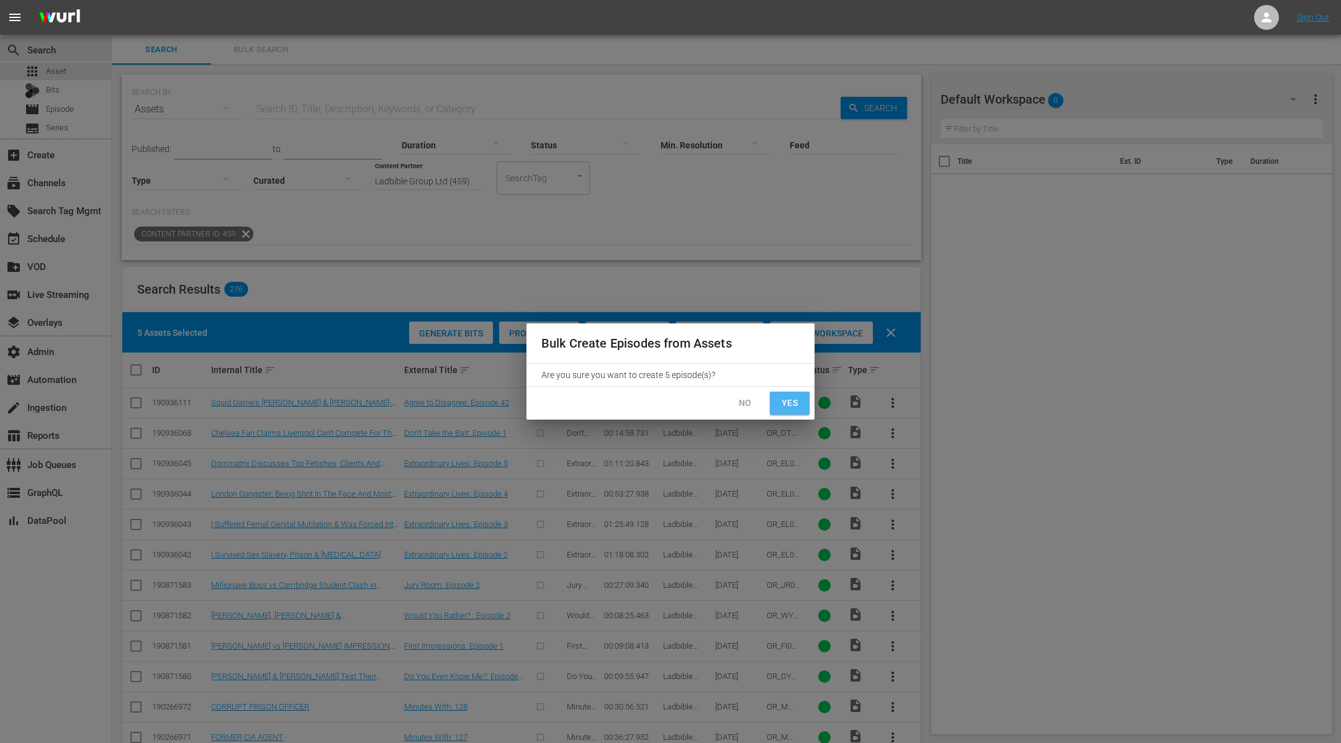
click at [788, 408] on span "Yes" at bounding box center [790, 404] width 20 height 16
checkbox input "false"
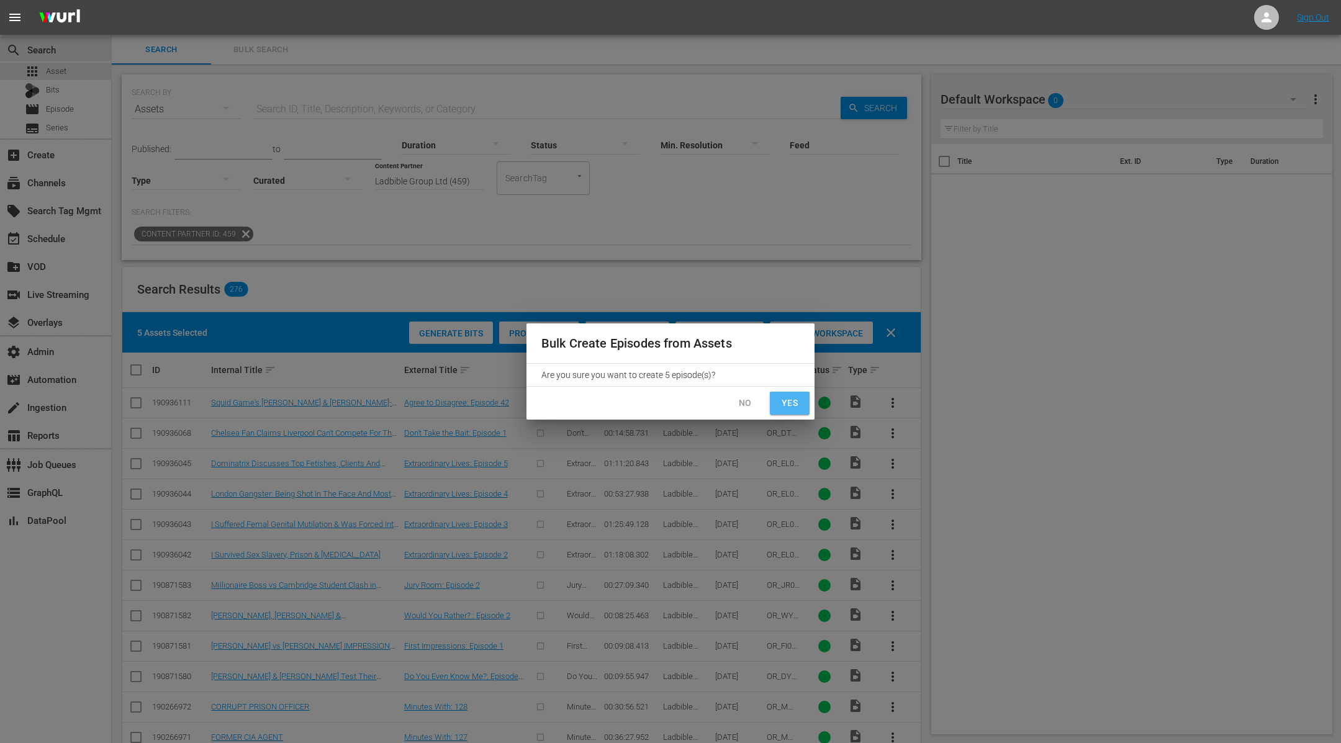
checkbox input "false"
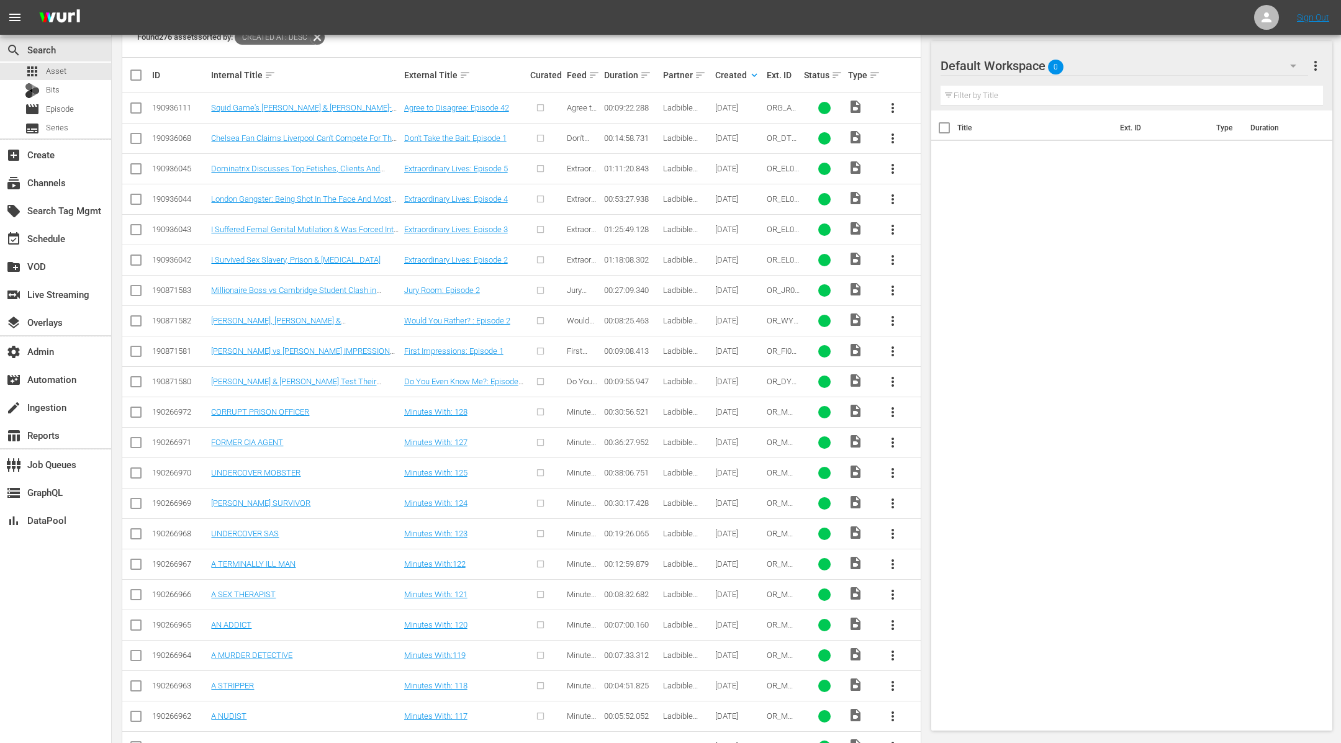
scroll to position [292, 0]
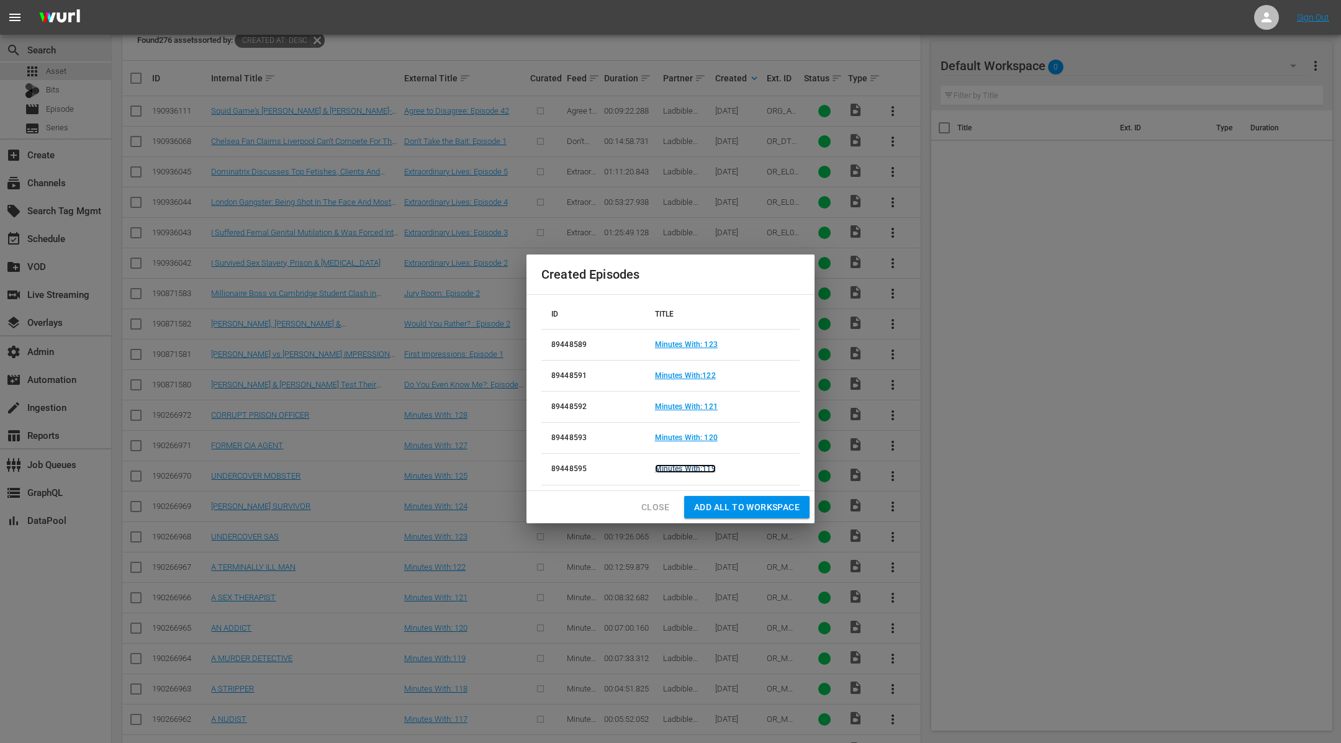
click at [705, 469] on link "Minutes With:119" at bounding box center [685, 469] width 61 height 9
click at [705, 440] on link "Minutes With: 120" at bounding box center [686, 437] width 63 height 9
click at [709, 407] on link "Minutes With: 121" at bounding box center [686, 406] width 63 height 9
click at [707, 371] on td "Minutes With:122" at bounding box center [722, 376] width 155 height 31
click at [707, 374] on link "Minutes With:122" at bounding box center [685, 375] width 61 height 9
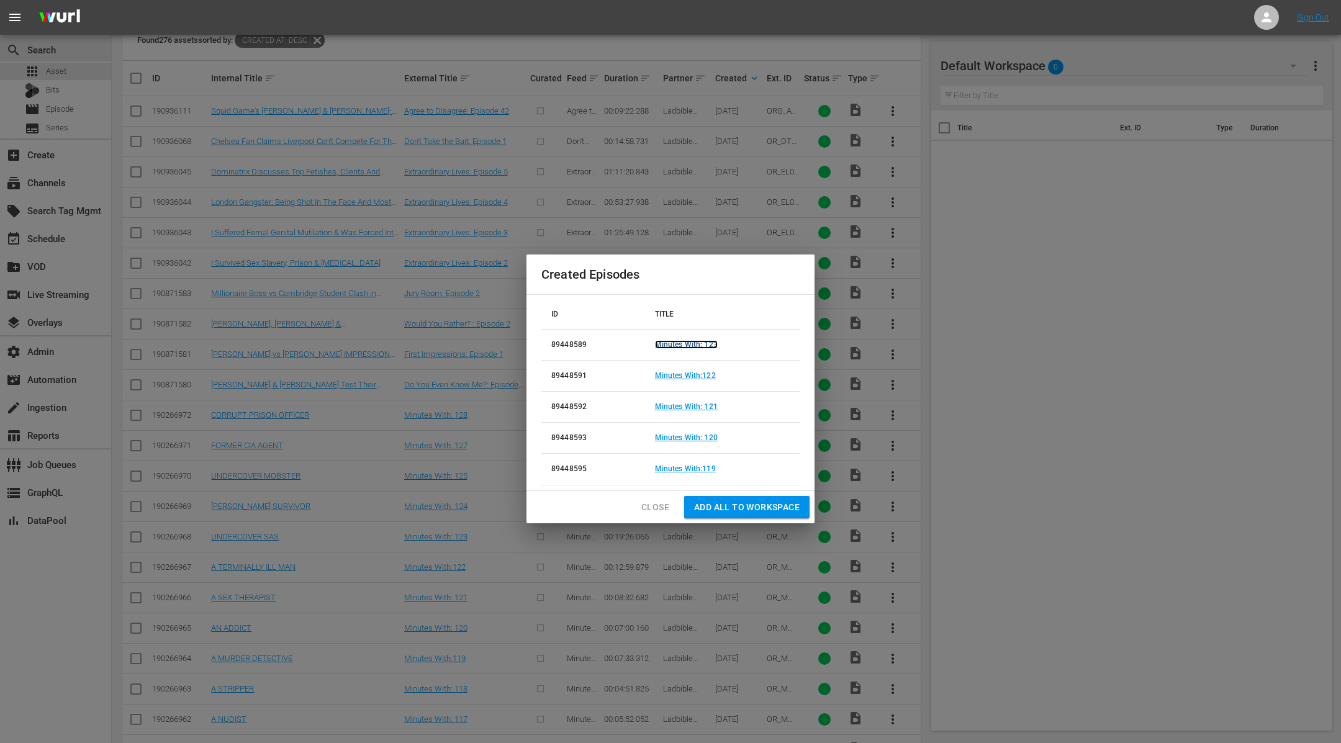
click at [711, 342] on link "Minutes With: 123" at bounding box center [686, 344] width 63 height 9
click at [648, 500] on span "Close" at bounding box center [656, 508] width 28 height 16
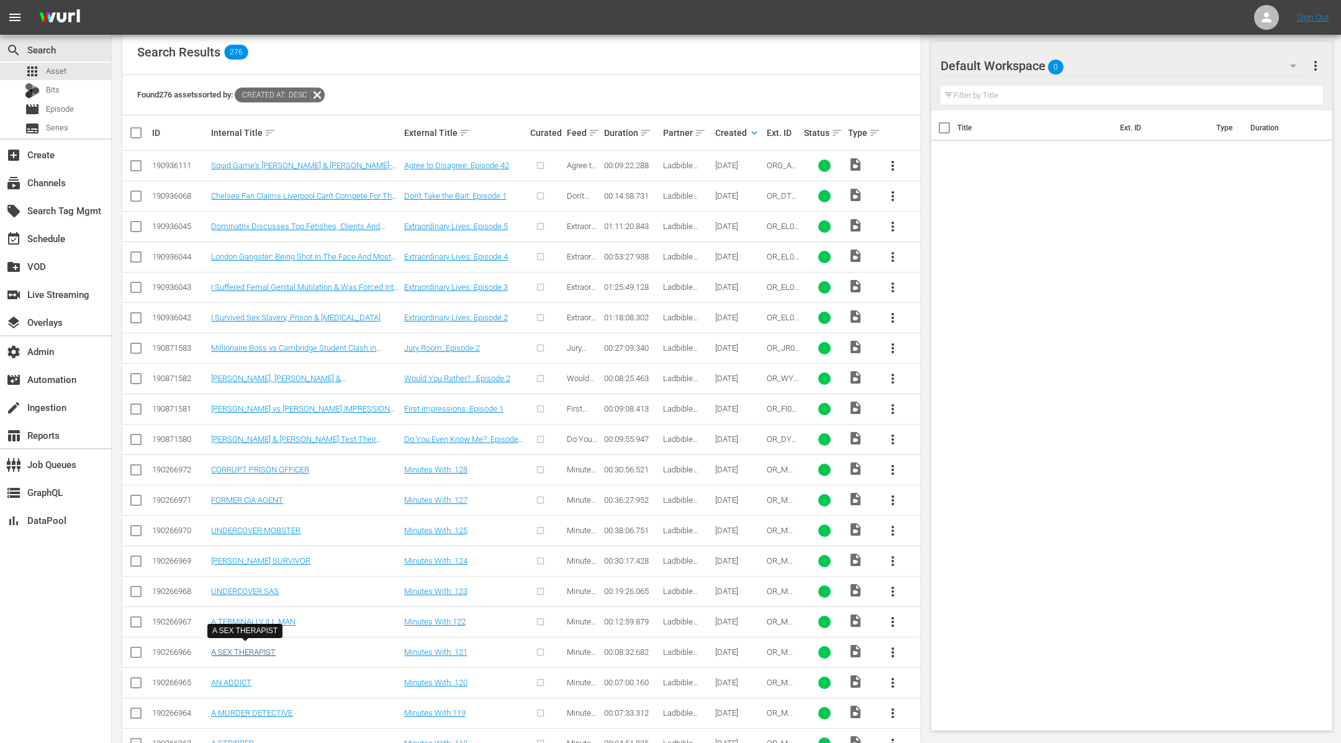
scroll to position [233, 0]
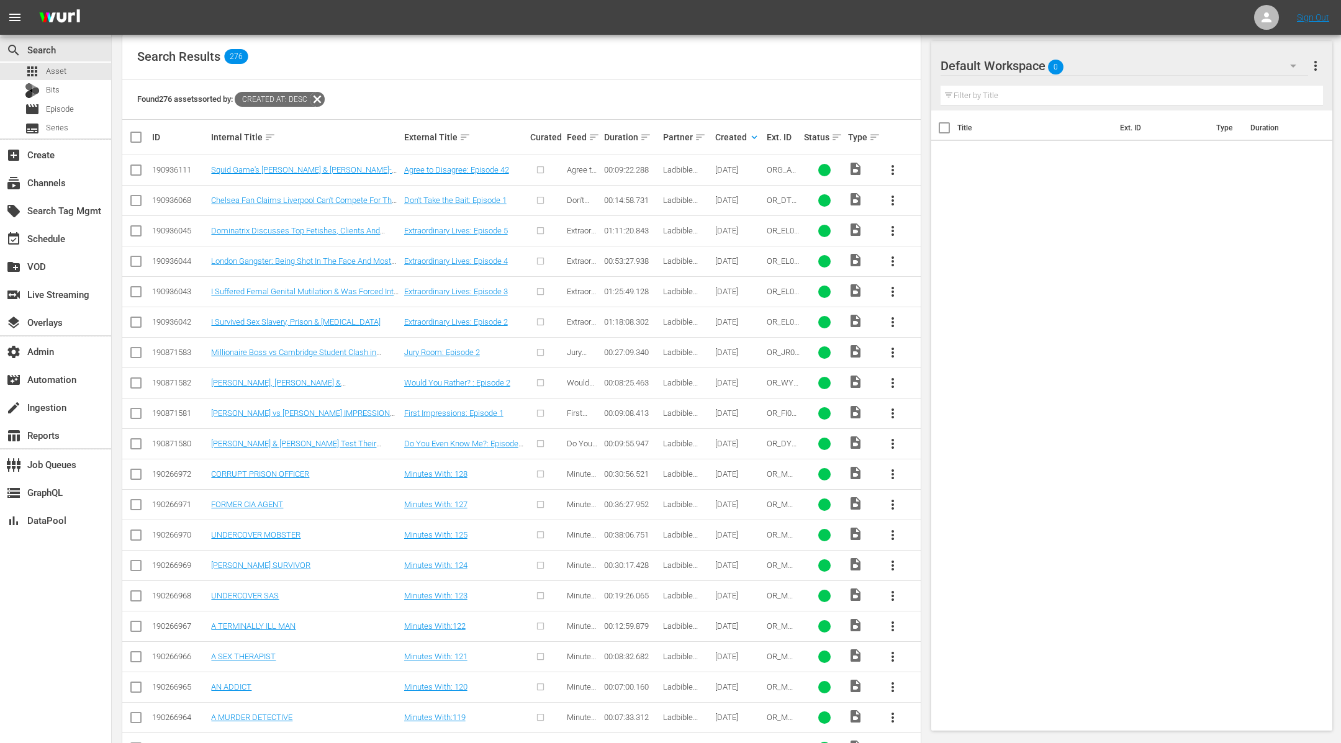
click at [138, 562] on input "checkbox" at bounding box center [136, 568] width 15 height 15
checkbox input "true"
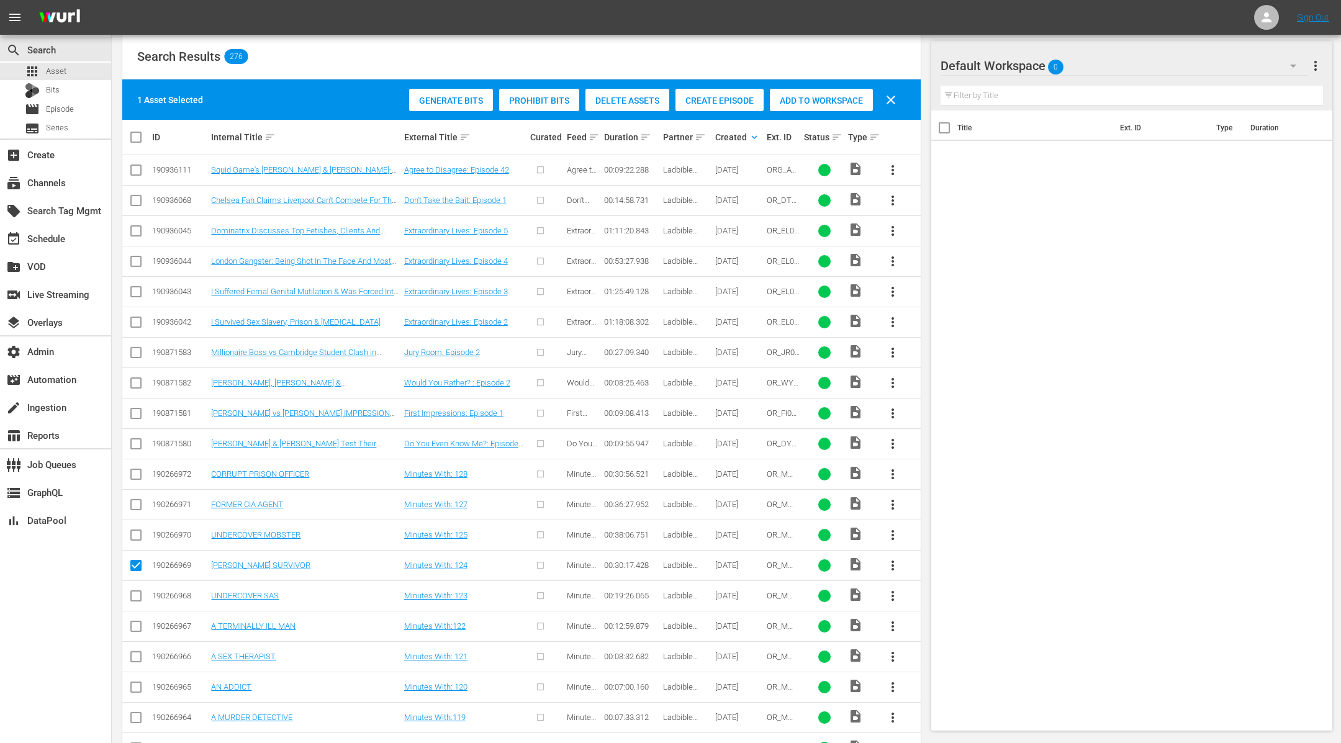
click at [135, 537] on input "checkbox" at bounding box center [136, 537] width 15 height 15
checkbox input "true"
click at [137, 500] on input "checkbox" at bounding box center [136, 507] width 15 height 15
checkbox input "true"
click at [137, 476] on input "checkbox" at bounding box center [136, 476] width 15 height 15
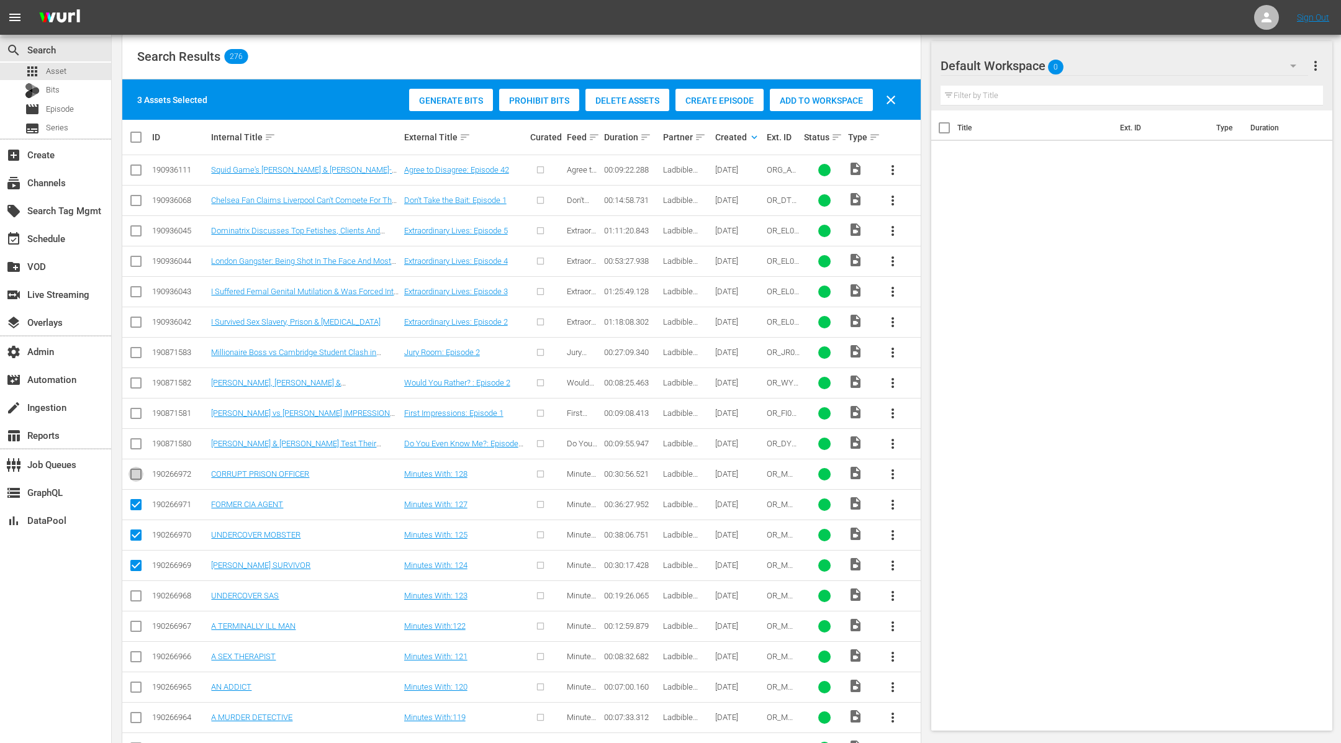
checkbox input "true"
click at [137, 445] on input "checkbox" at bounding box center [136, 446] width 15 height 15
click at [719, 107] on div "Create Episode" at bounding box center [720, 101] width 88 height 24
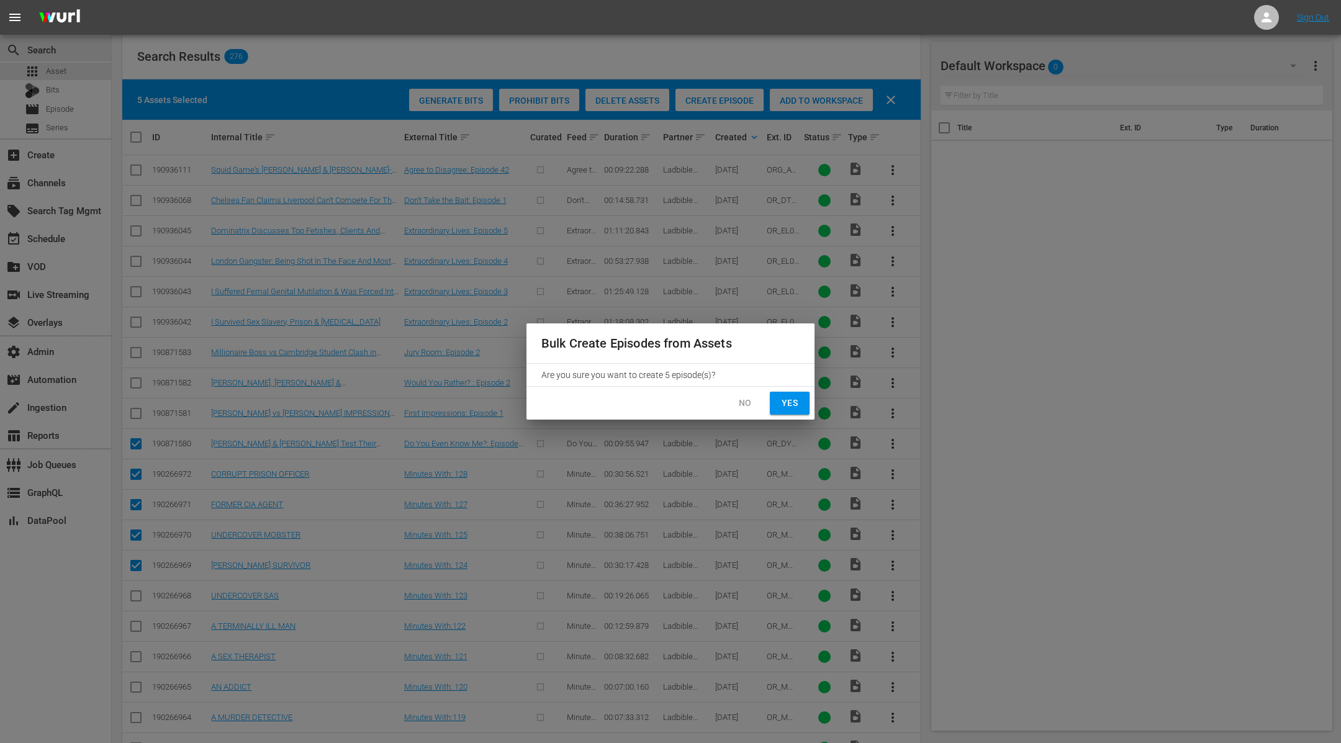
click at [794, 402] on span "Yes" at bounding box center [790, 404] width 20 height 16
checkbox input "false"
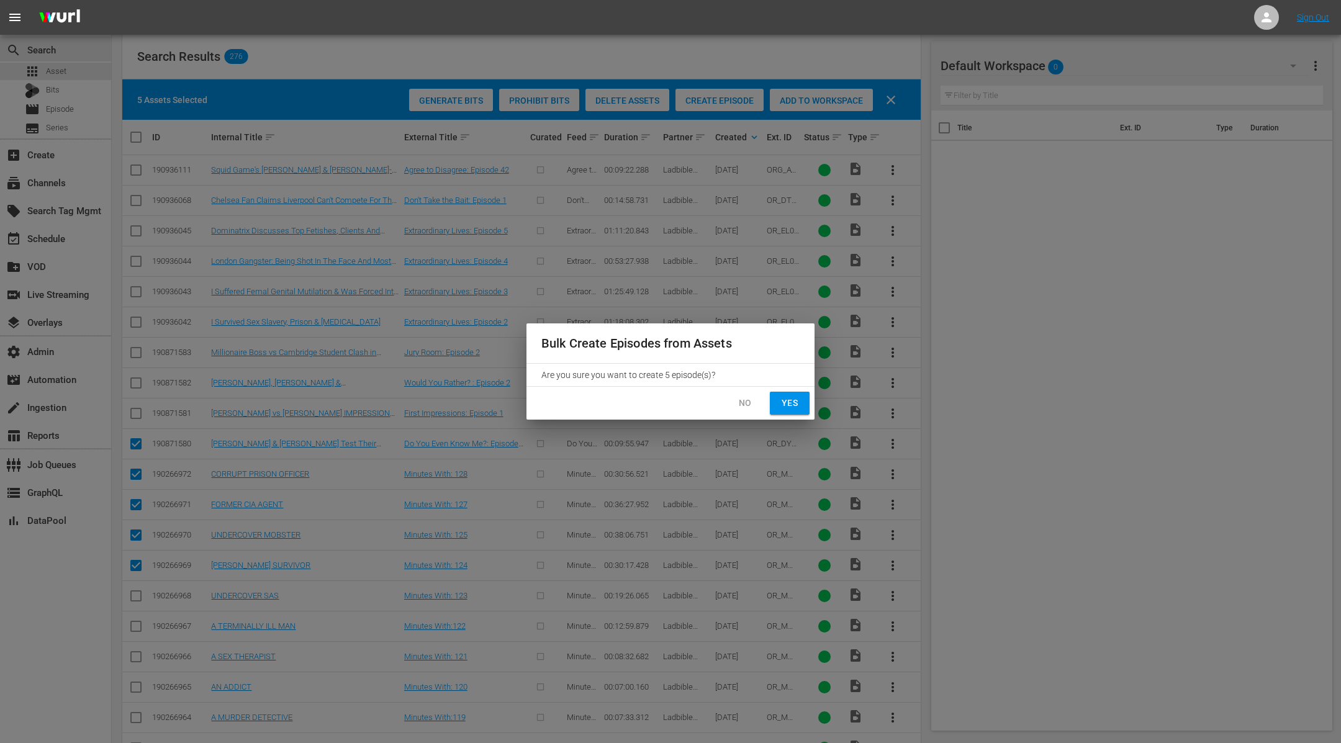
checkbox input "false"
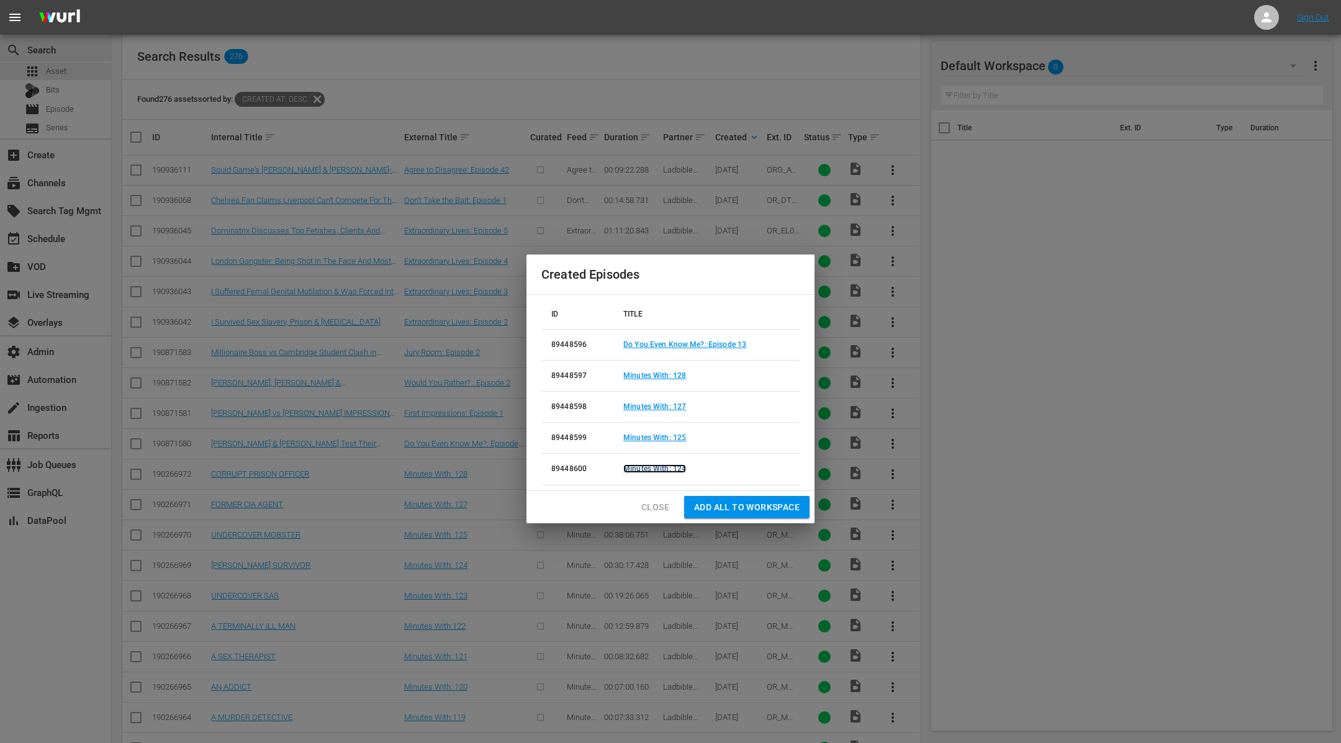
click at [680, 468] on link "Minutes With: 124" at bounding box center [654, 469] width 63 height 9
click at [674, 440] on link "Minutes With: 125" at bounding box center [654, 437] width 63 height 9
click at [678, 406] on link "Minutes With: 127" at bounding box center [654, 406] width 63 height 9
click at [676, 378] on link "Minutes With: 128" at bounding box center [654, 375] width 63 height 9
click at [722, 347] on link "Do You Even Know Me?: Episode 13" at bounding box center [684, 344] width 123 height 9
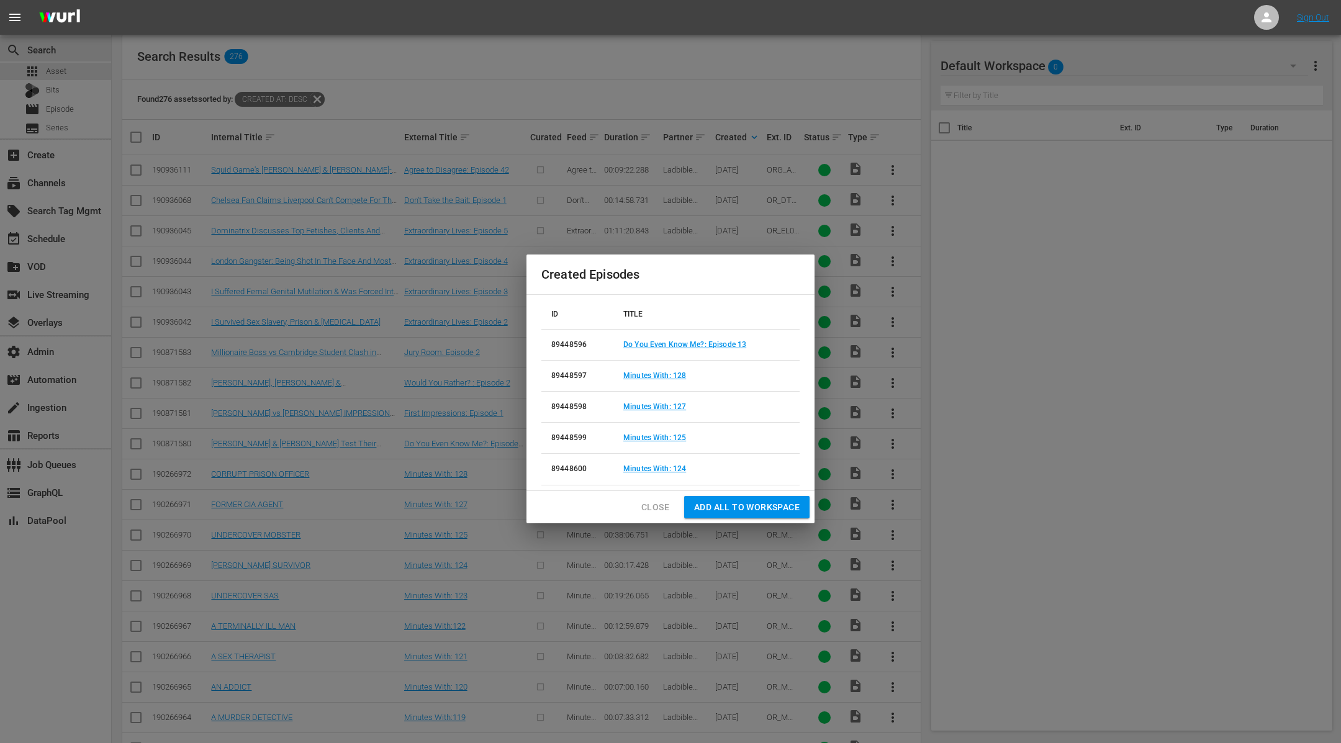
click at [662, 502] on span "Close" at bounding box center [656, 508] width 28 height 16
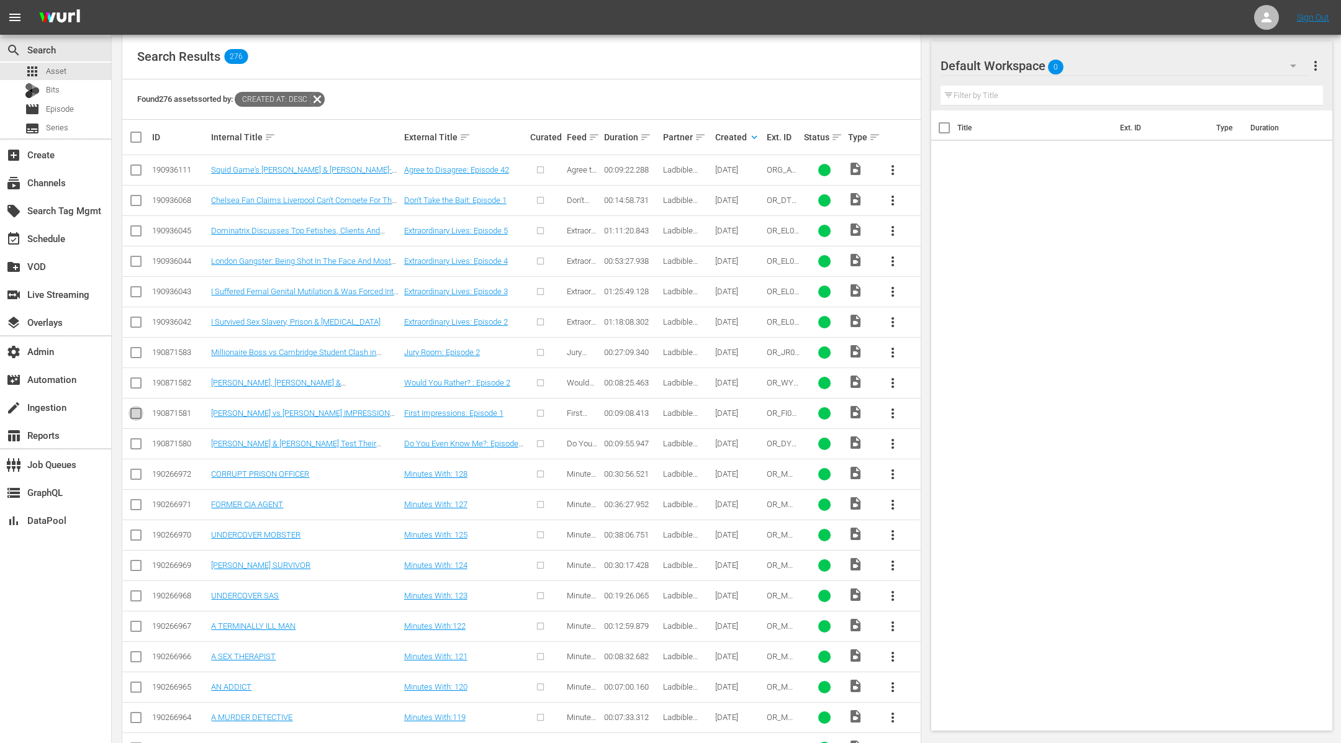
click at [141, 410] on input "checkbox" at bounding box center [136, 416] width 15 height 15
checkbox input "true"
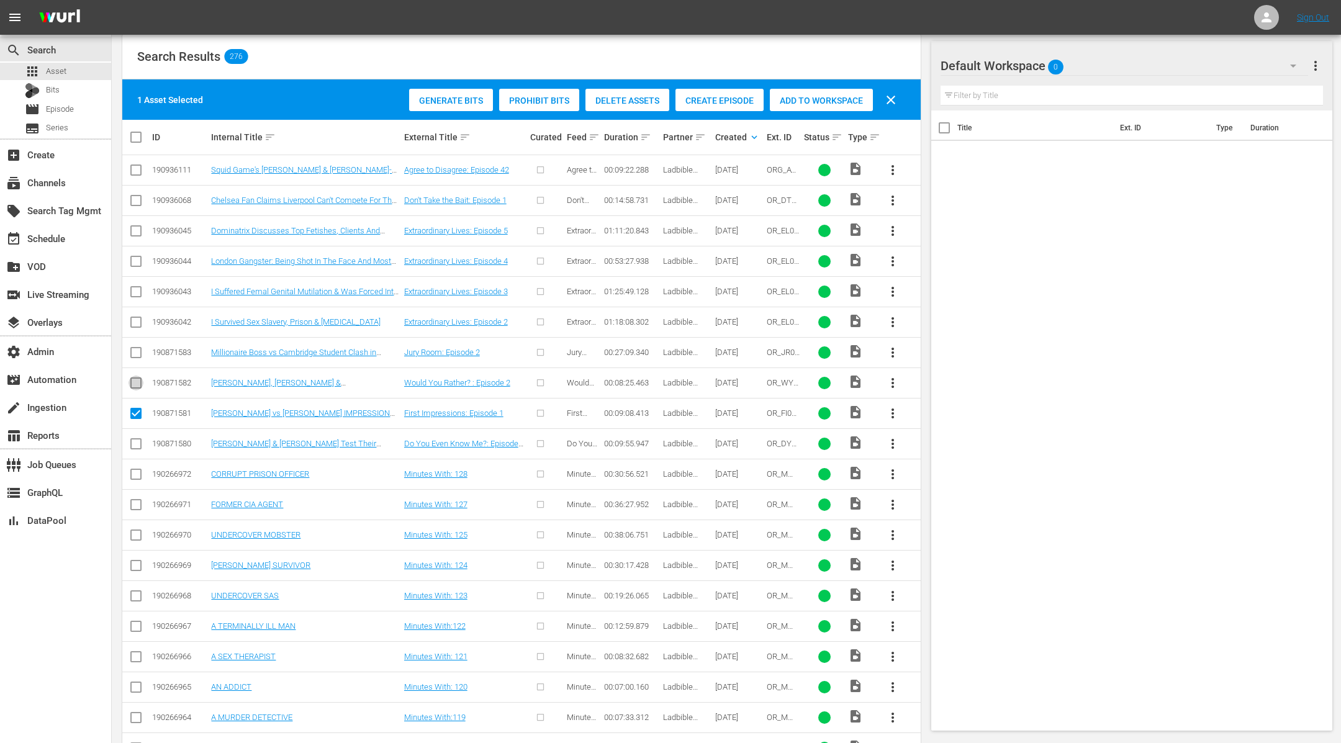
click at [135, 383] on input "checkbox" at bounding box center [136, 385] width 15 height 15
checkbox input "true"
click at [137, 348] on input "checkbox" at bounding box center [136, 355] width 15 height 15
checkbox input "true"
click at [135, 323] on input "checkbox" at bounding box center [136, 324] width 15 height 15
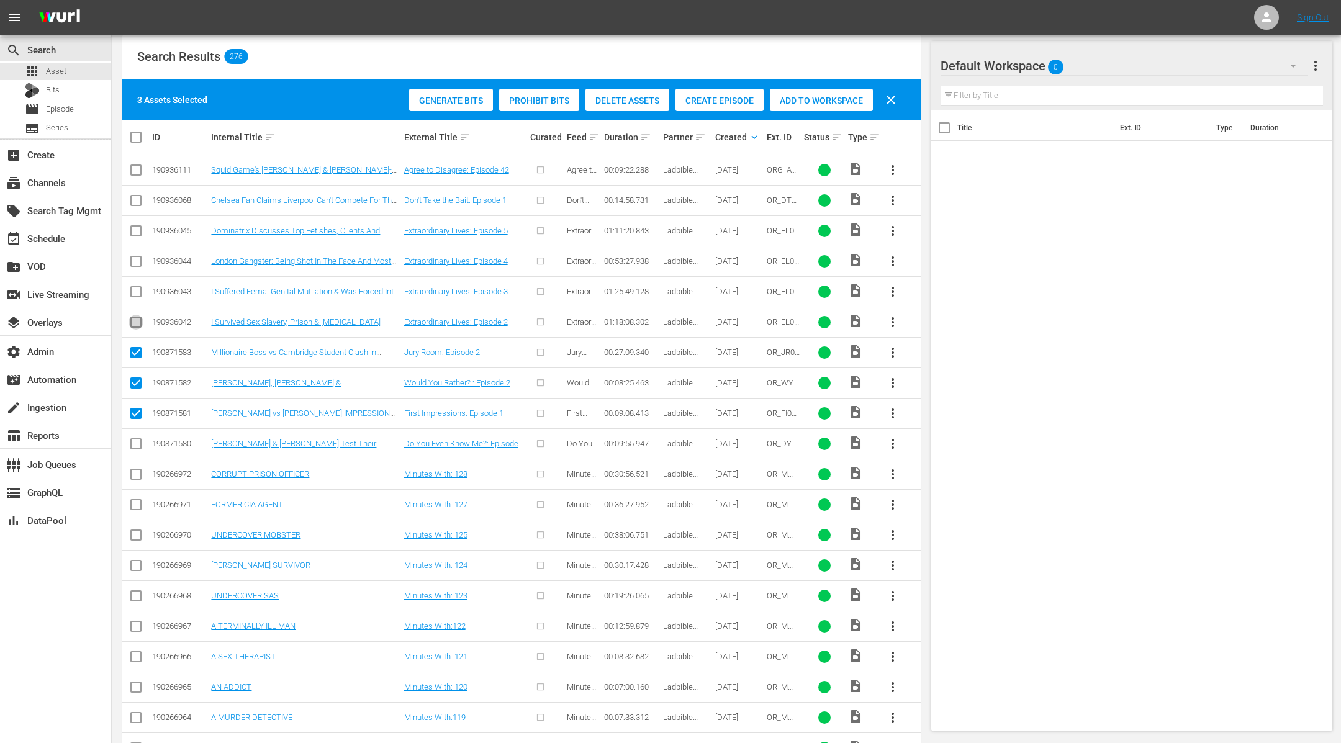
checkbox input "true"
click at [132, 281] on td at bounding box center [136, 291] width 28 height 30
click at [132, 288] on input "checkbox" at bounding box center [136, 294] width 15 height 15
checkbox input "true"
click at [137, 263] on input "checkbox" at bounding box center [136, 263] width 15 height 15
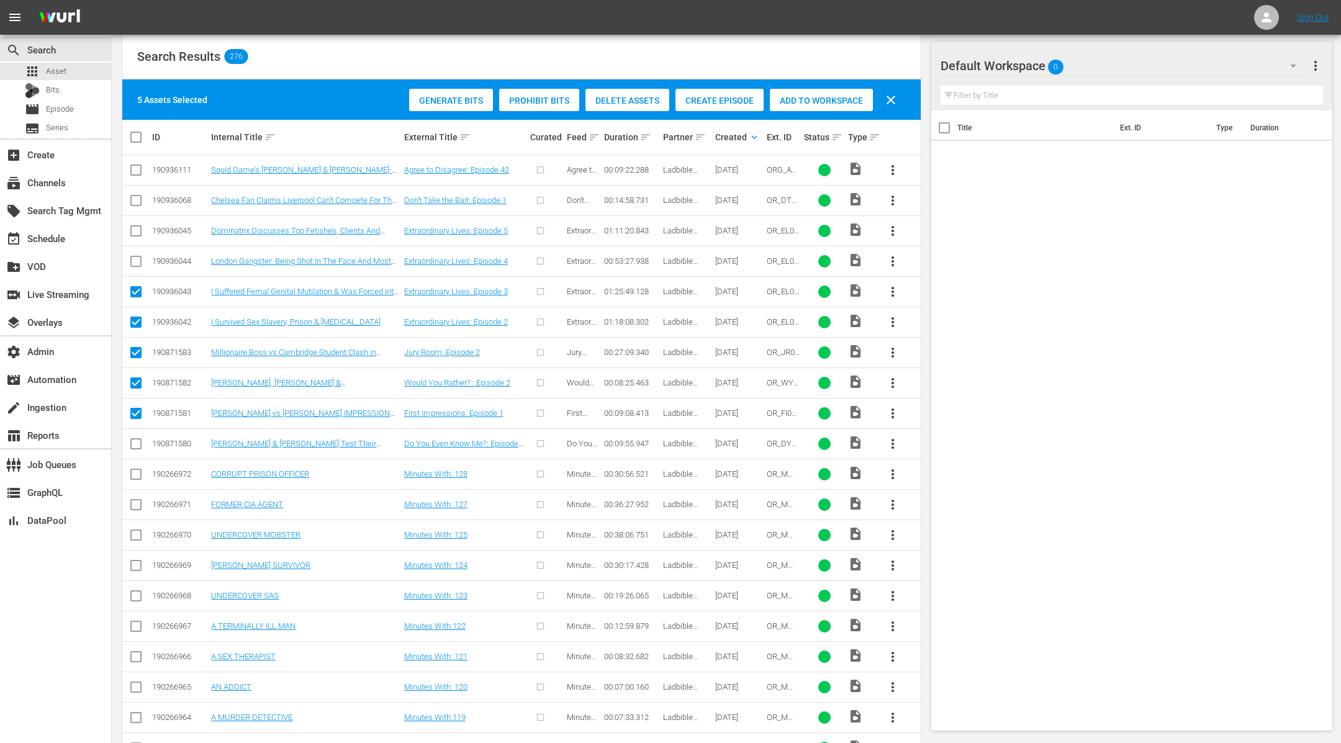
checkbox input "true"
click at [137, 239] on input "checkbox" at bounding box center [136, 233] width 15 height 15
checkbox input "true"
click at [138, 203] on input "checkbox" at bounding box center [136, 203] width 15 height 15
checkbox input "true"
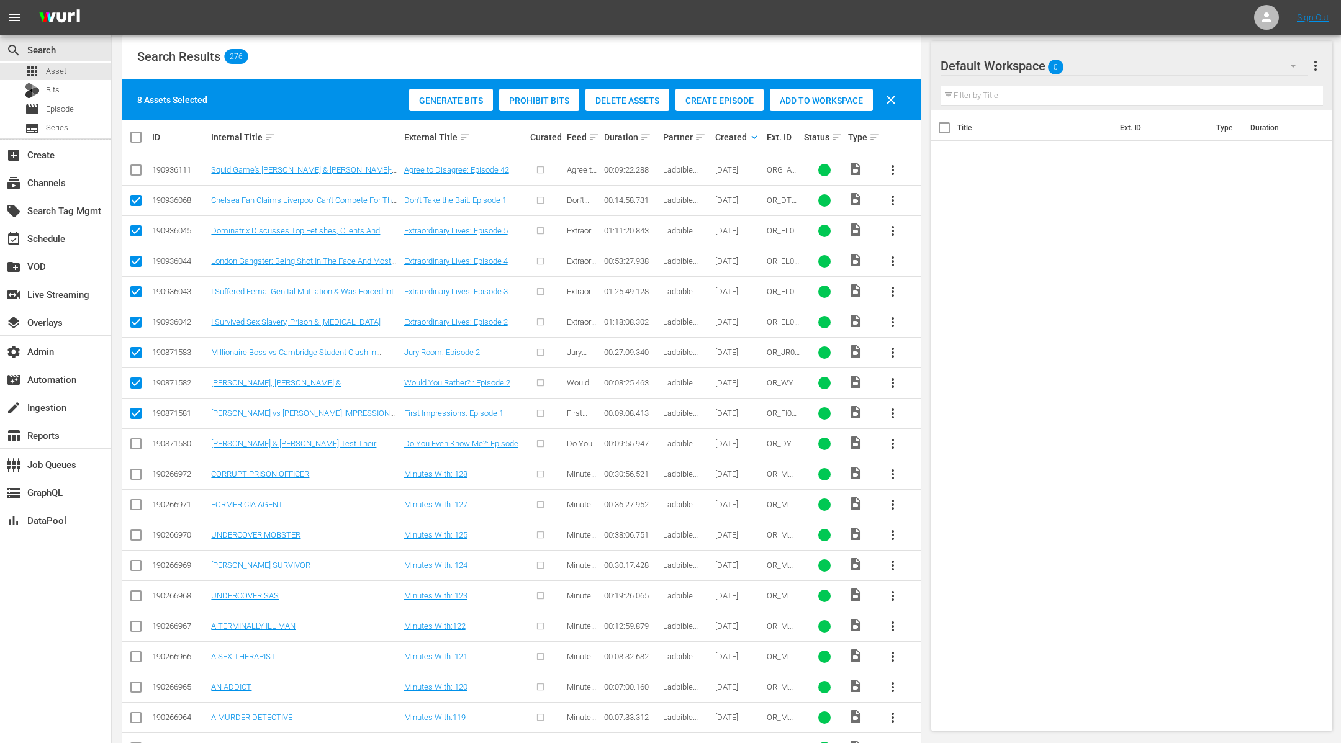
click at [140, 165] on input "checkbox" at bounding box center [136, 172] width 15 height 15
click at [734, 99] on span "Create Episode" at bounding box center [720, 101] width 88 height 10
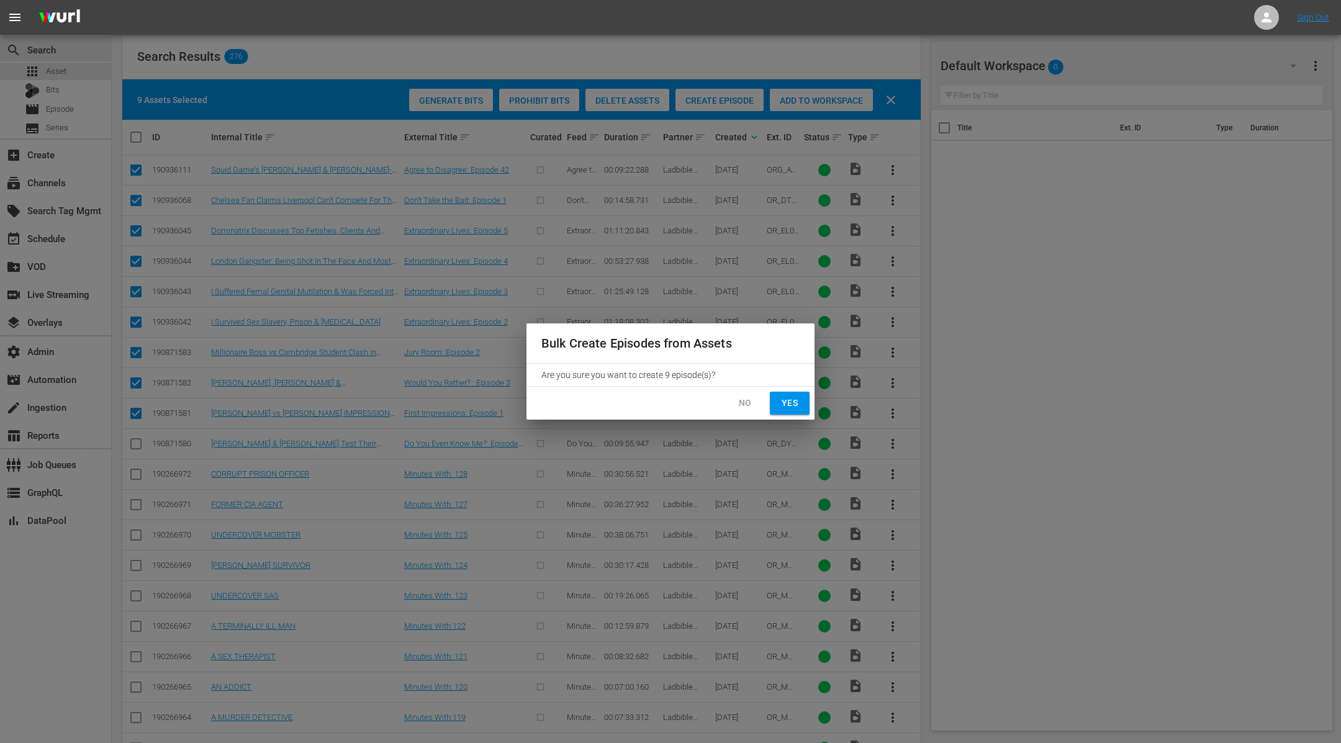
click at [791, 400] on span "Yes" at bounding box center [790, 404] width 20 height 16
checkbox input "false"
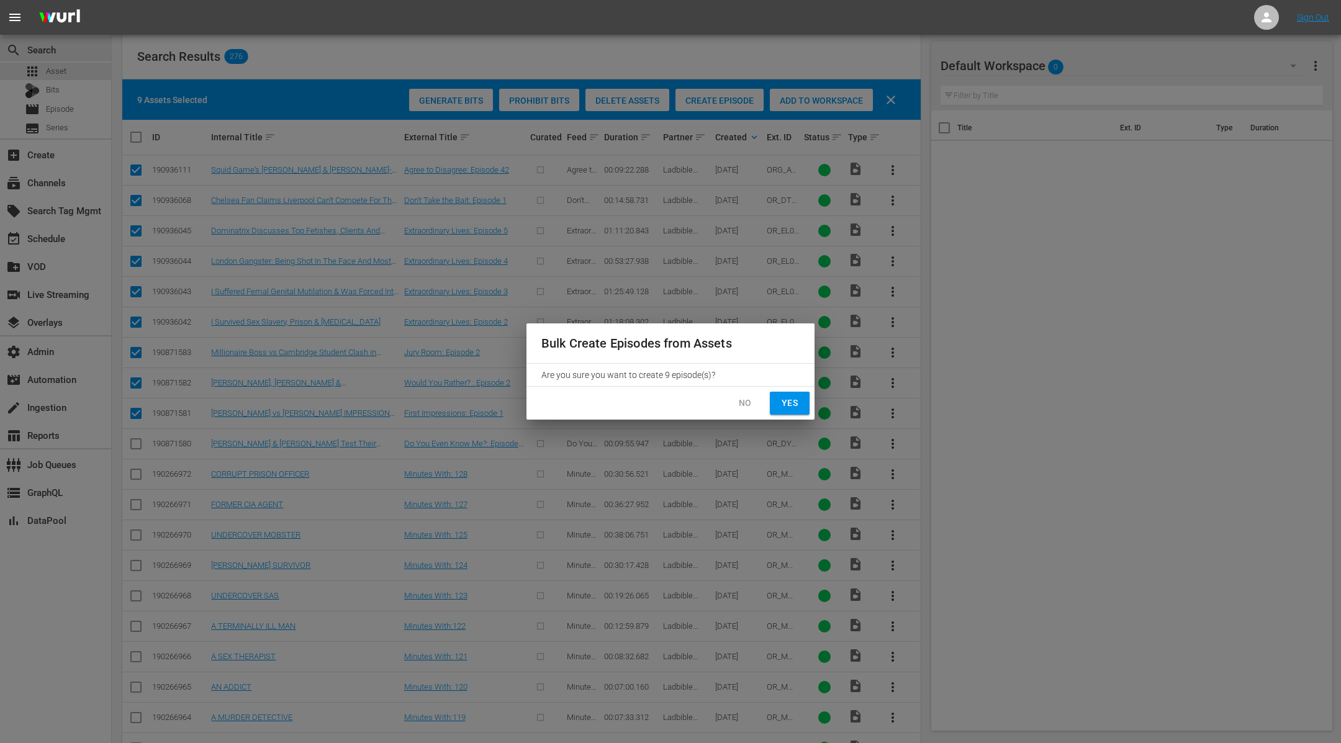
checkbox input "false"
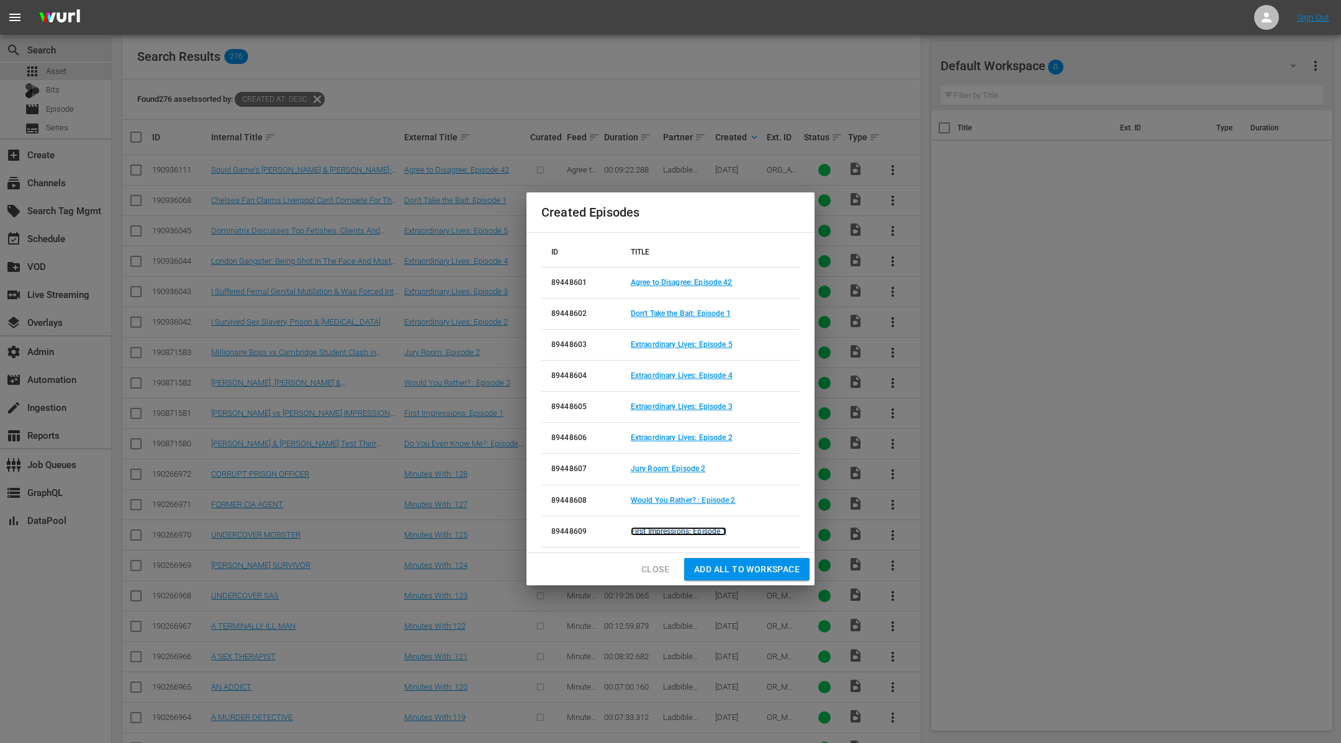
click at [697, 530] on link "First Impressions: Episode 1" at bounding box center [679, 531] width 96 height 9
click at [717, 497] on link "Would You Rather? : Episode 2" at bounding box center [683, 500] width 105 height 9
click at [673, 468] on link "Jury Room: Episode 2" at bounding box center [668, 469] width 75 height 9
click at [700, 438] on link "Extraordinary Lives: Episode 2" at bounding box center [682, 437] width 102 height 9
click at [704, 408] on link "Extraordinary Lives: Episode 3" at bounding box center [682, 406] width 102 height 9
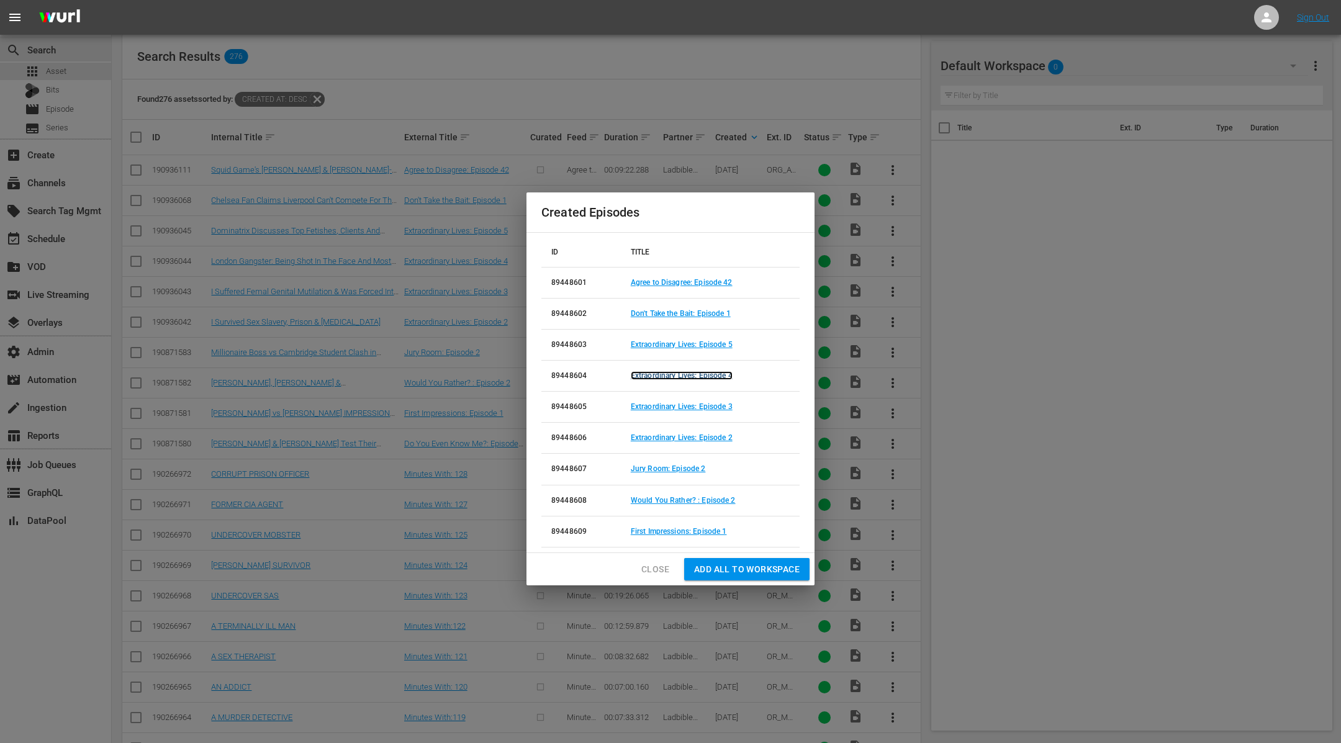
click at [708, 376] on link "Extraordinary Lives: Episode 4" at bounding box center [682, 375] width 102 height 9
click at [710, 343] on link "Extraordinary Lives: Episode 5" at bounding box center [682, 344] width 102 height 9
click at [711, 314] on link "Don't Take the Bait: Episode 1" at bounding box center [681, 313] width 100 height 9
click at [714, 284] on link "Agree to Disagree: Episode 42" at bounding box center [682, 282] width 102 height 9
click at [654, 576] on span "Close" at bounding box center [656, 570] width 28 height 16
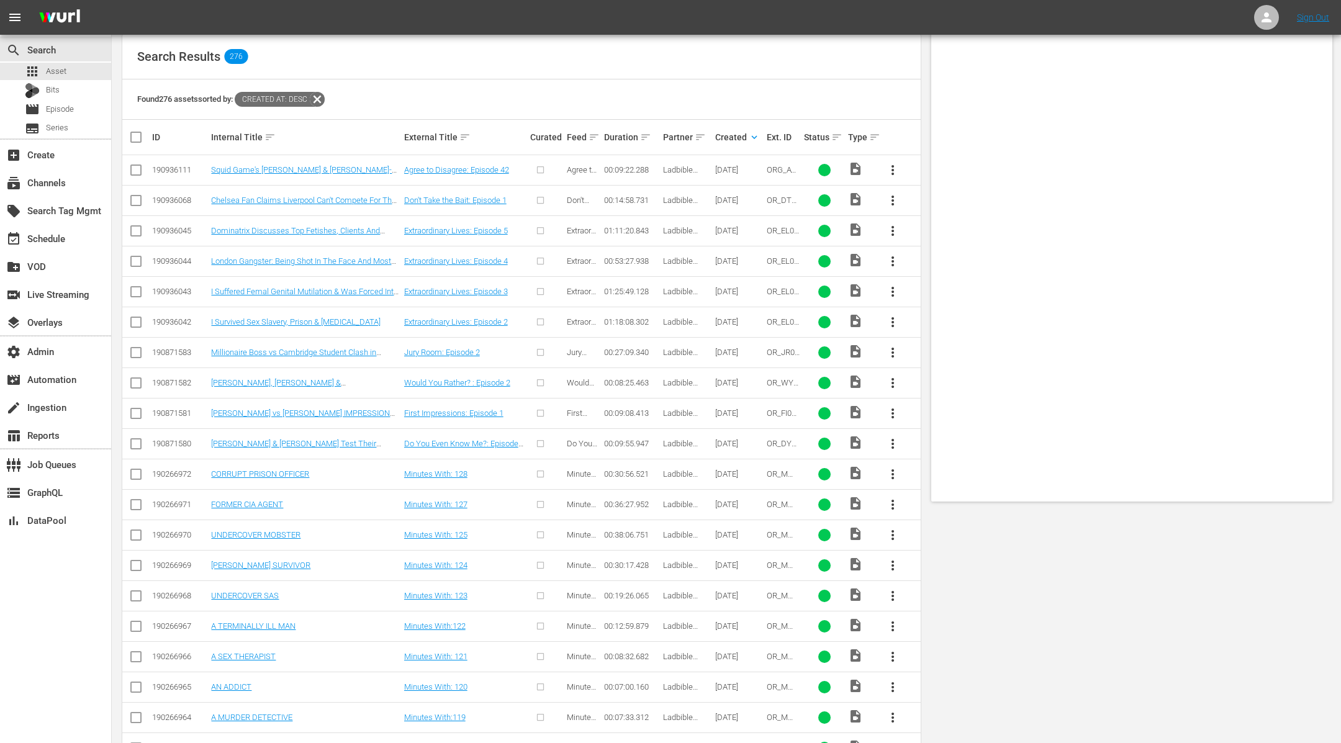
scroll to position [0, 0]
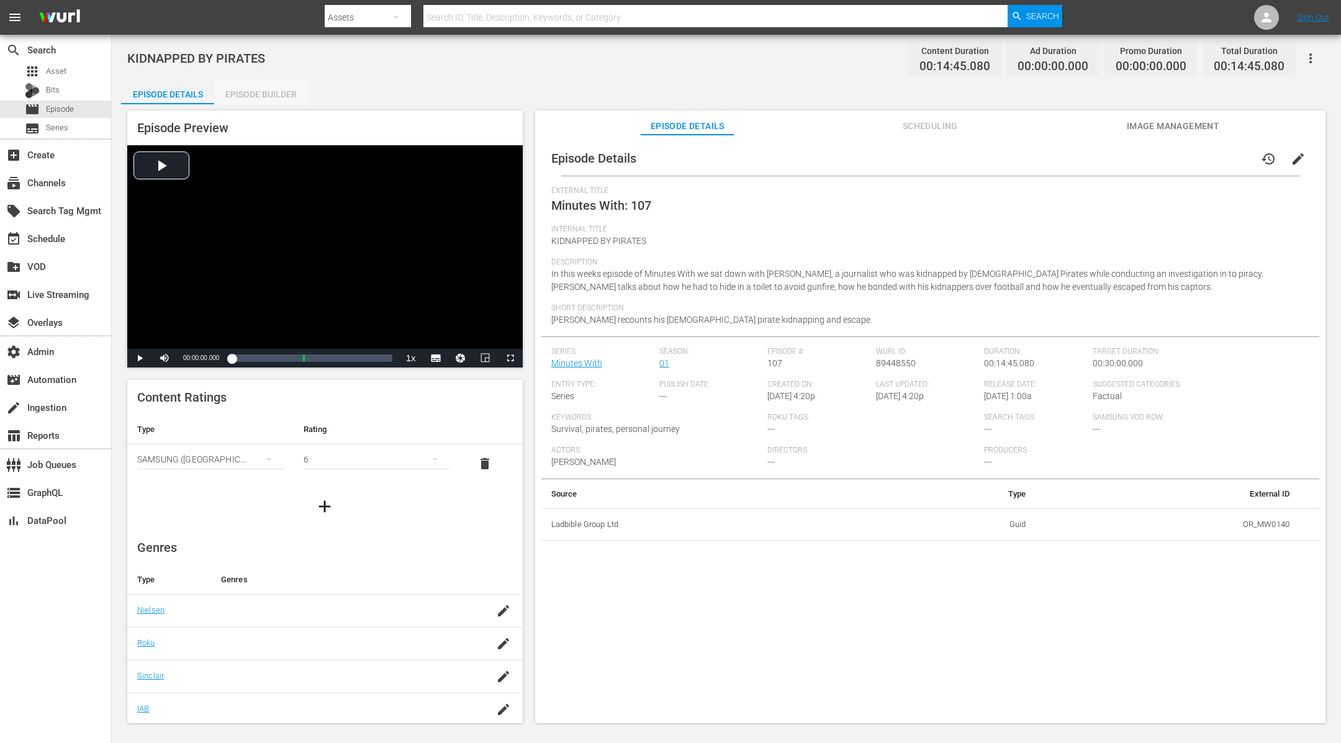
click at [284, 99] on div "Episode Builder" at bounding box center [260, 94] width 93 height 30
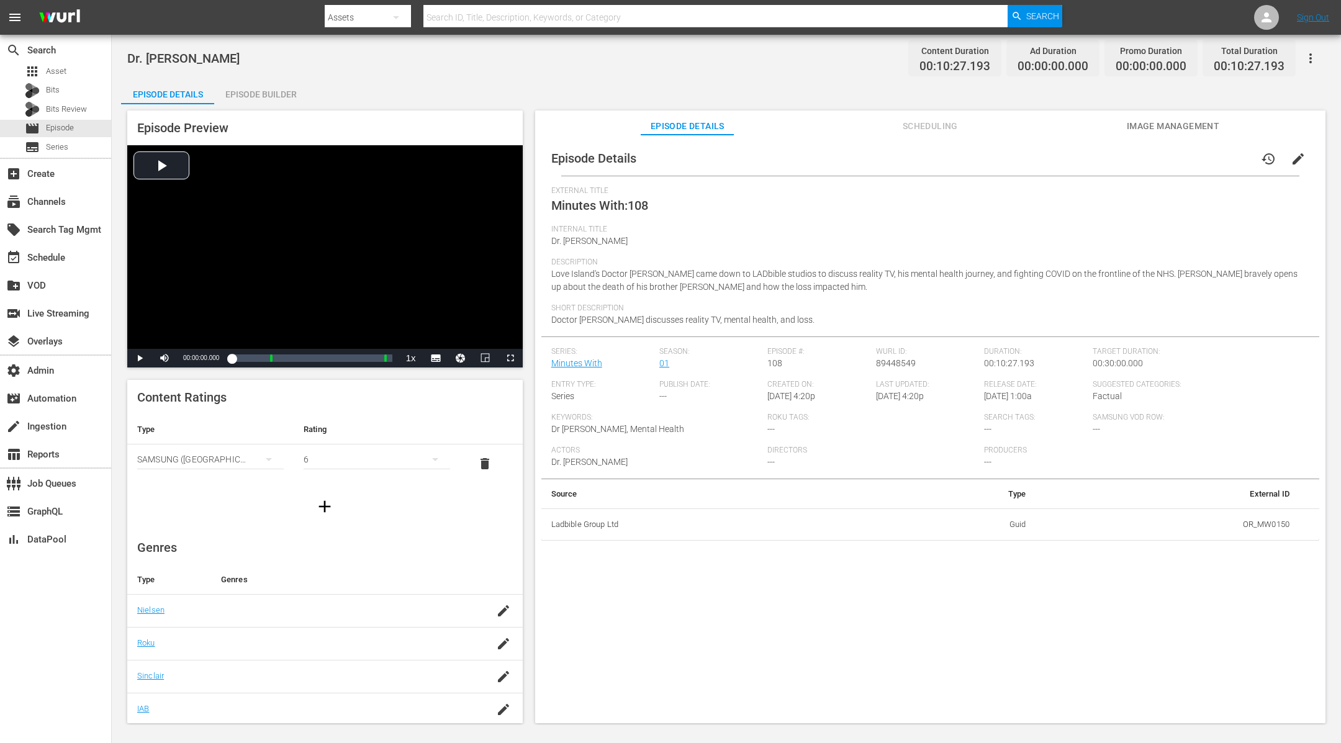
click at [252, 91] on div "Episode Builder" at bounding box center [260, 94] width 93 height 30
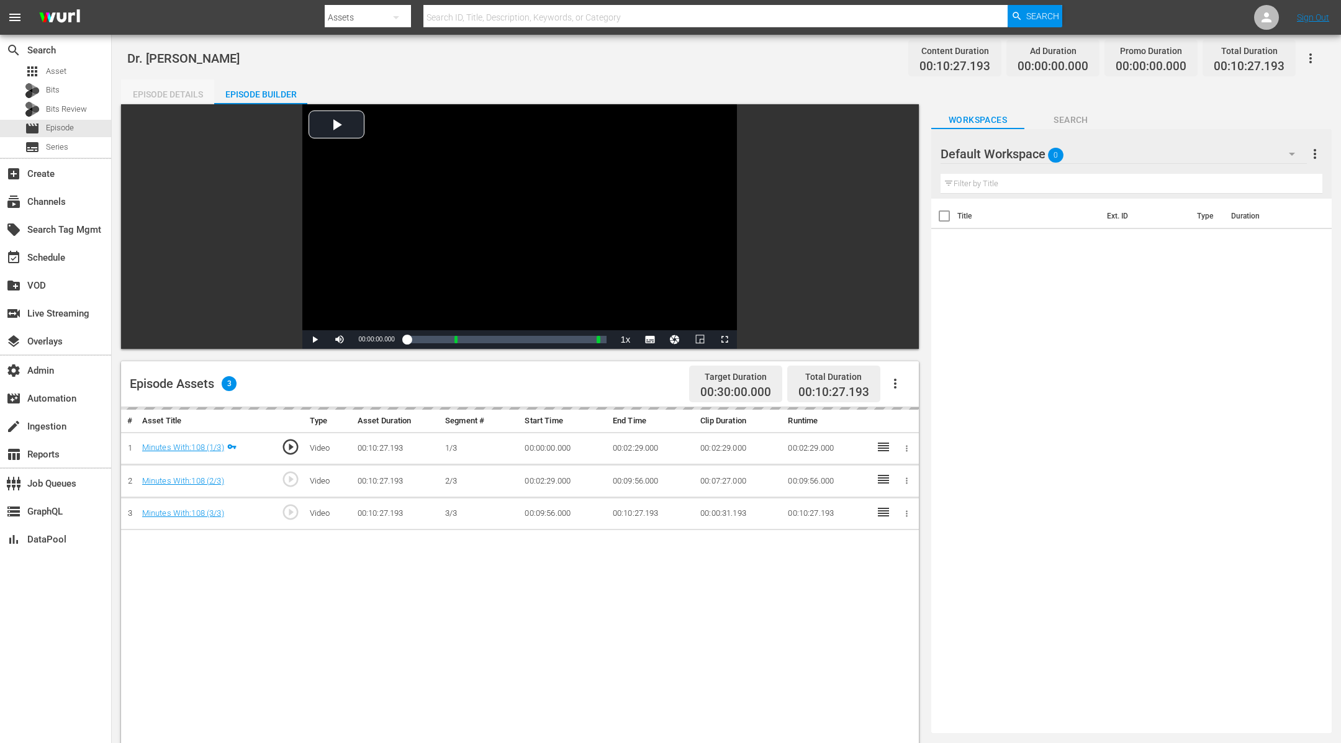
click at [165, 85] on div "Episode Details" at bounding box center [167, 94] width 93 height 30
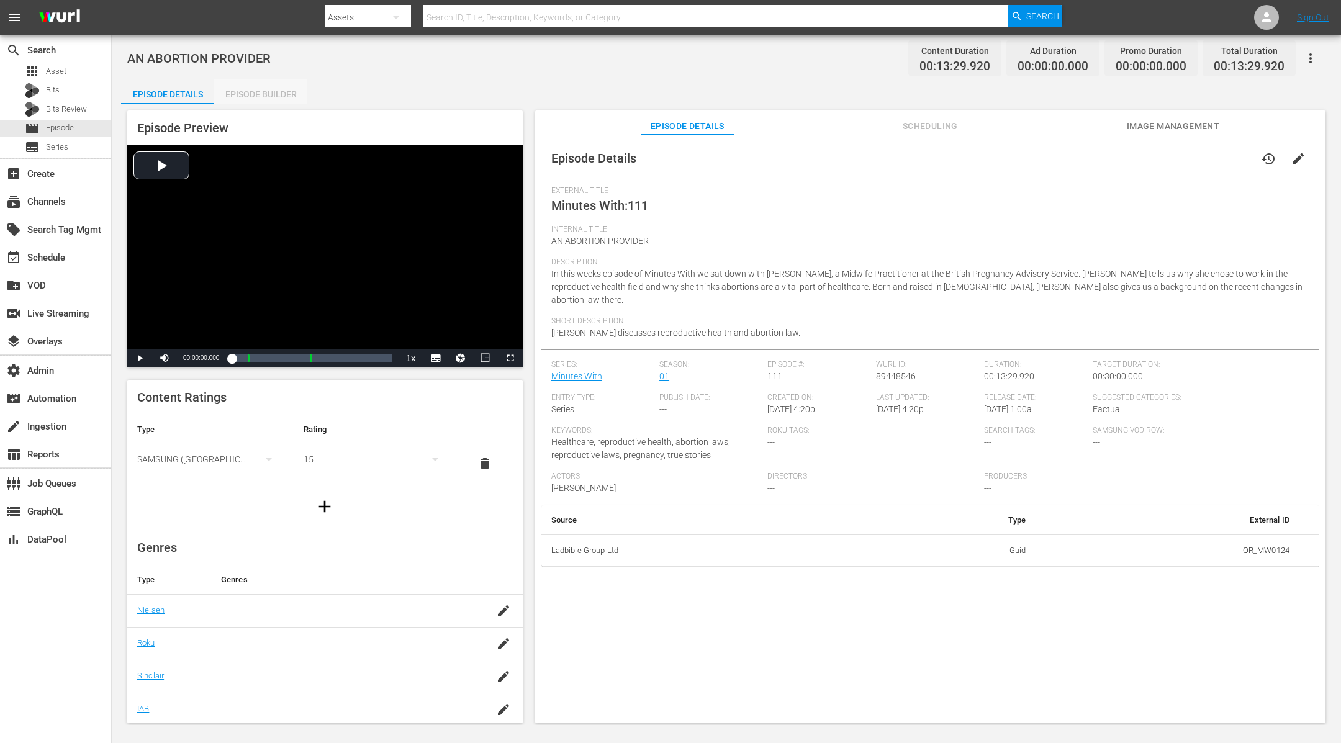
click at [266, 89] on div "Episode Builder" at bounding box center [260, 94] width 93 height 30
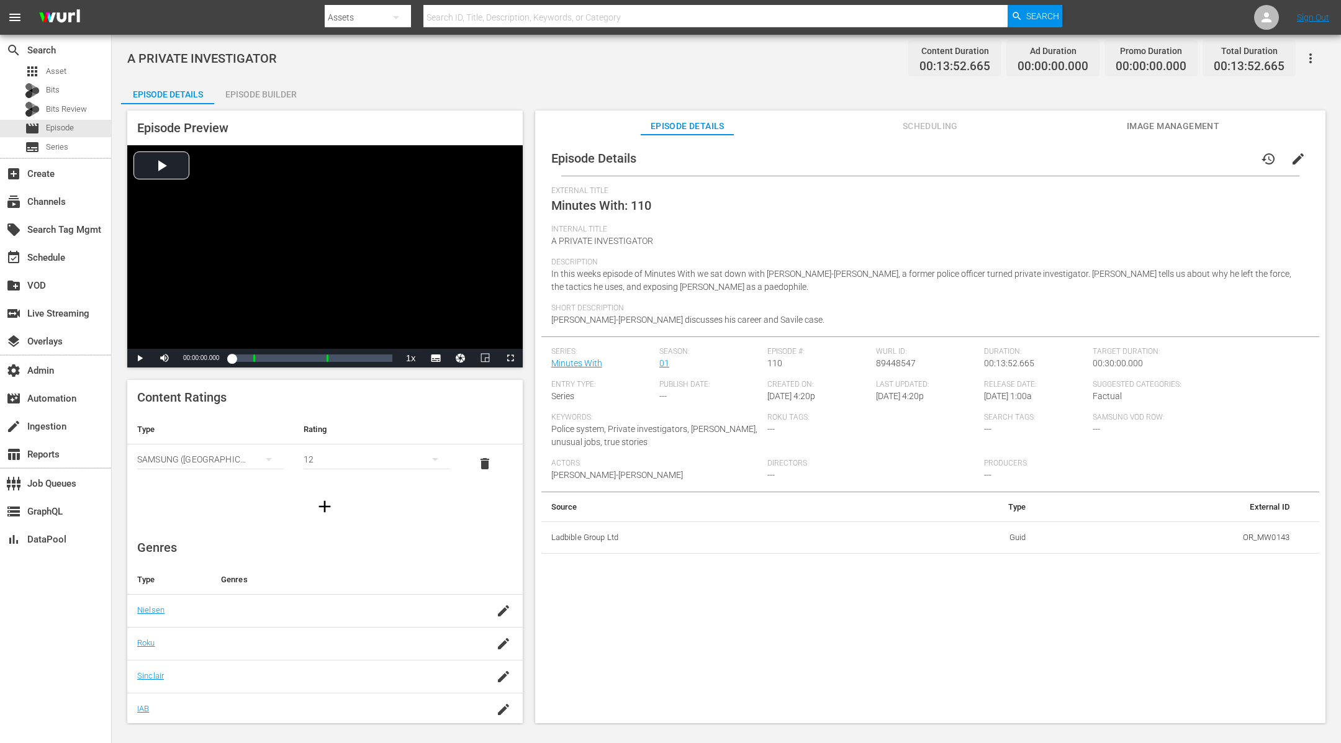
click at [271, 77] on div "A PRIVATE INVESTIGATOR Content Duration 00:13:52.665 Ad Duration 00:00:00.000 P…" at bounding box center [727, 380] width 1230 height 691
click at [271, 90] on div "Episode Builder" at bounding box center [260, 94] width 93 height 30
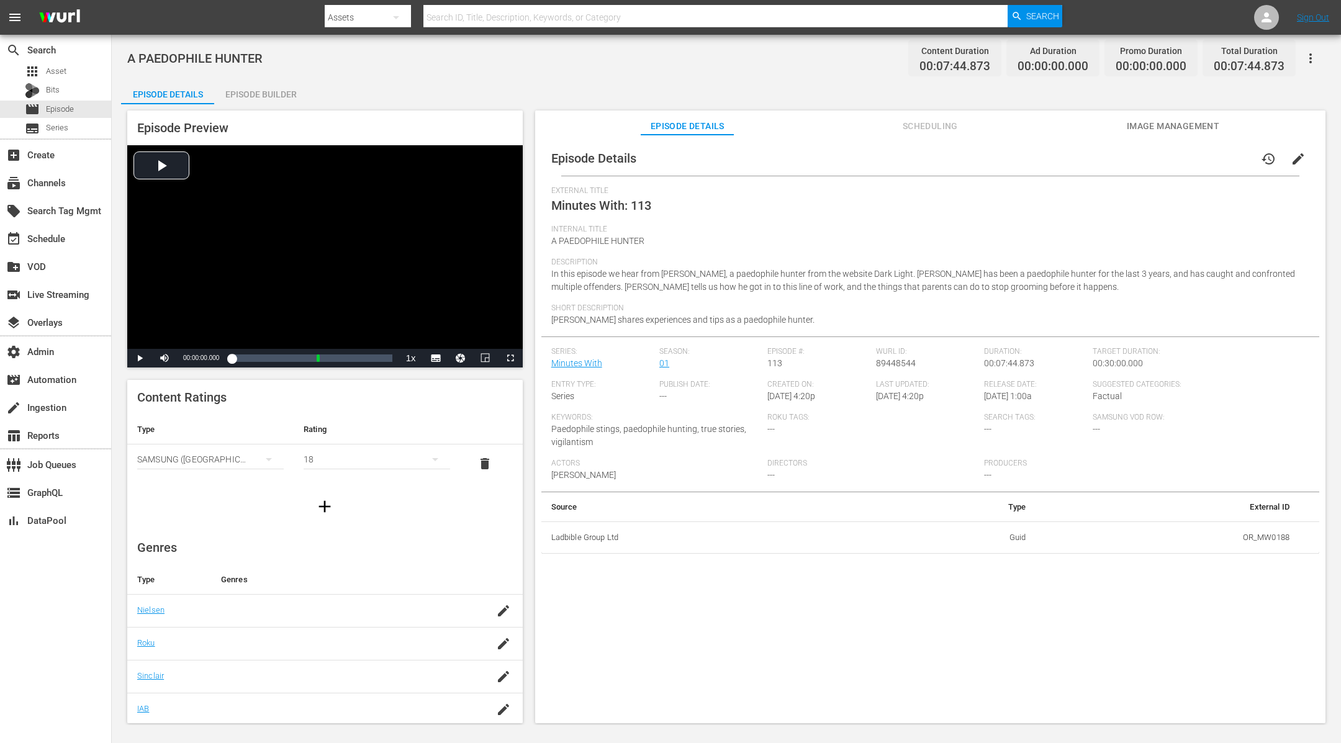
click at [273, 93] on div "Episode Builder" at bounding box center [260, 94] width 93 height 30
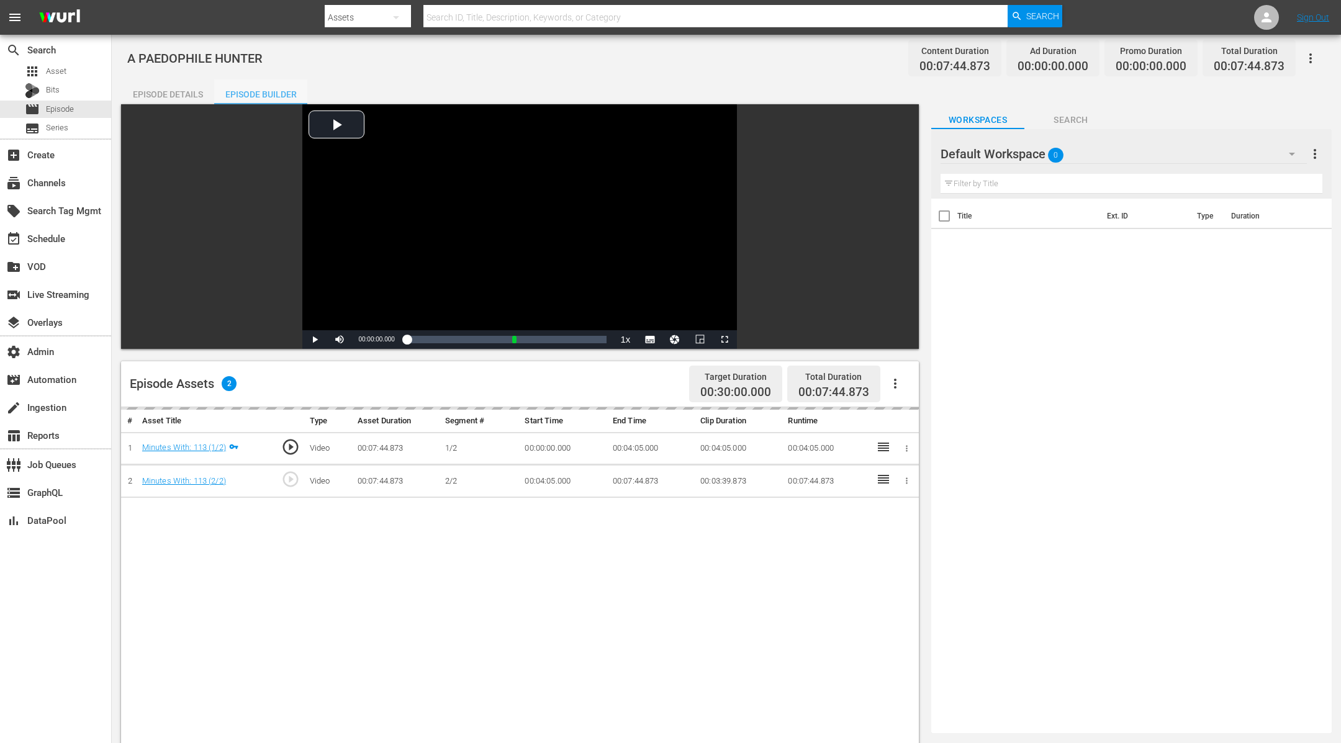
click at [273, 93] on div "Episode Builder" at bounding box center [260, 94] width 93 height 30
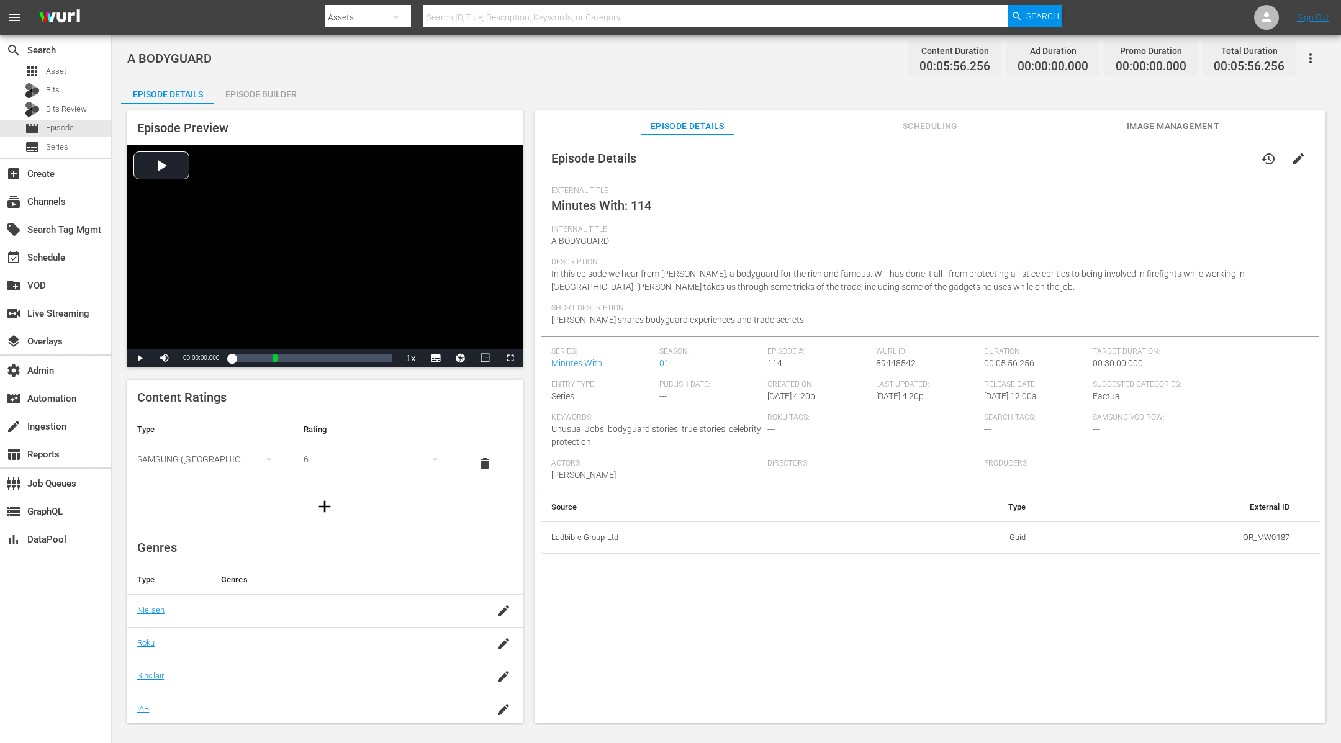
click at [265, 84] on div "Episode Builder" at bounding box center [260, 94] width 93 height 30
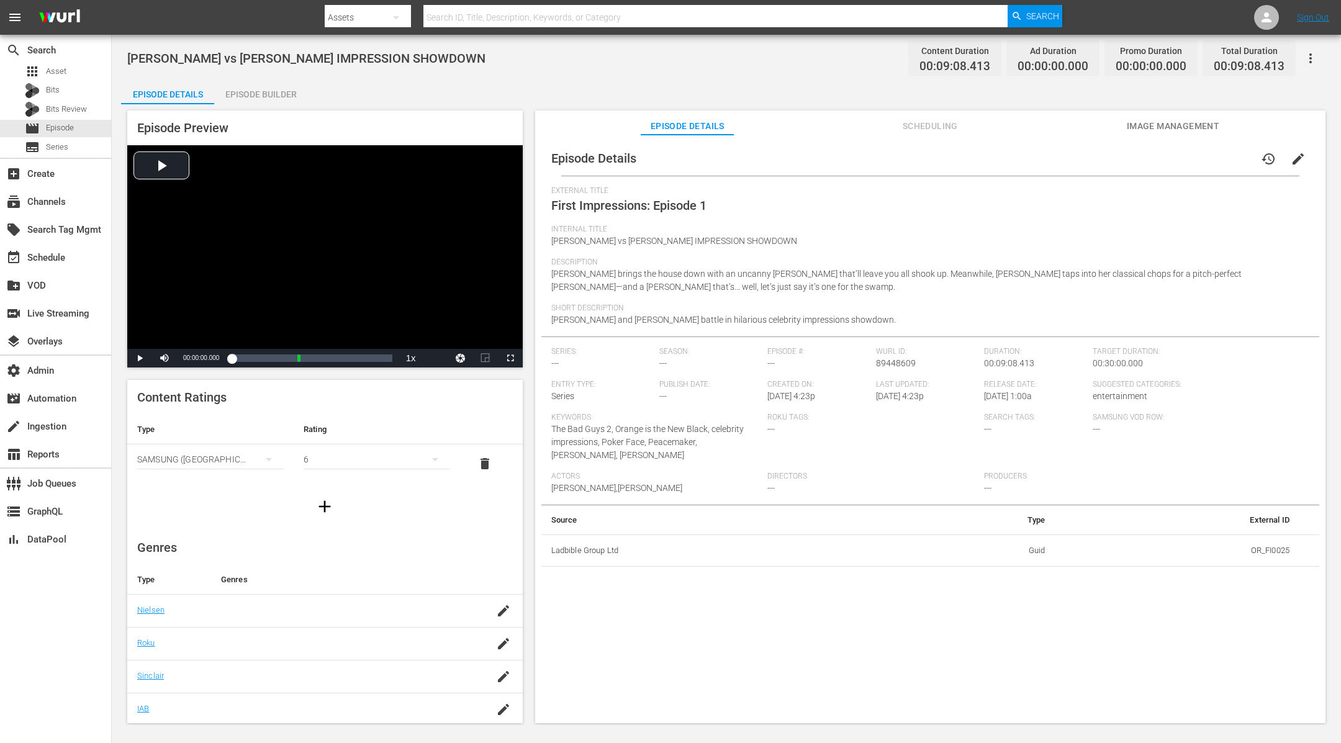
click at [268, 98] on div "Episode Builder" at bounding box center [260, 94] width 93 height 30
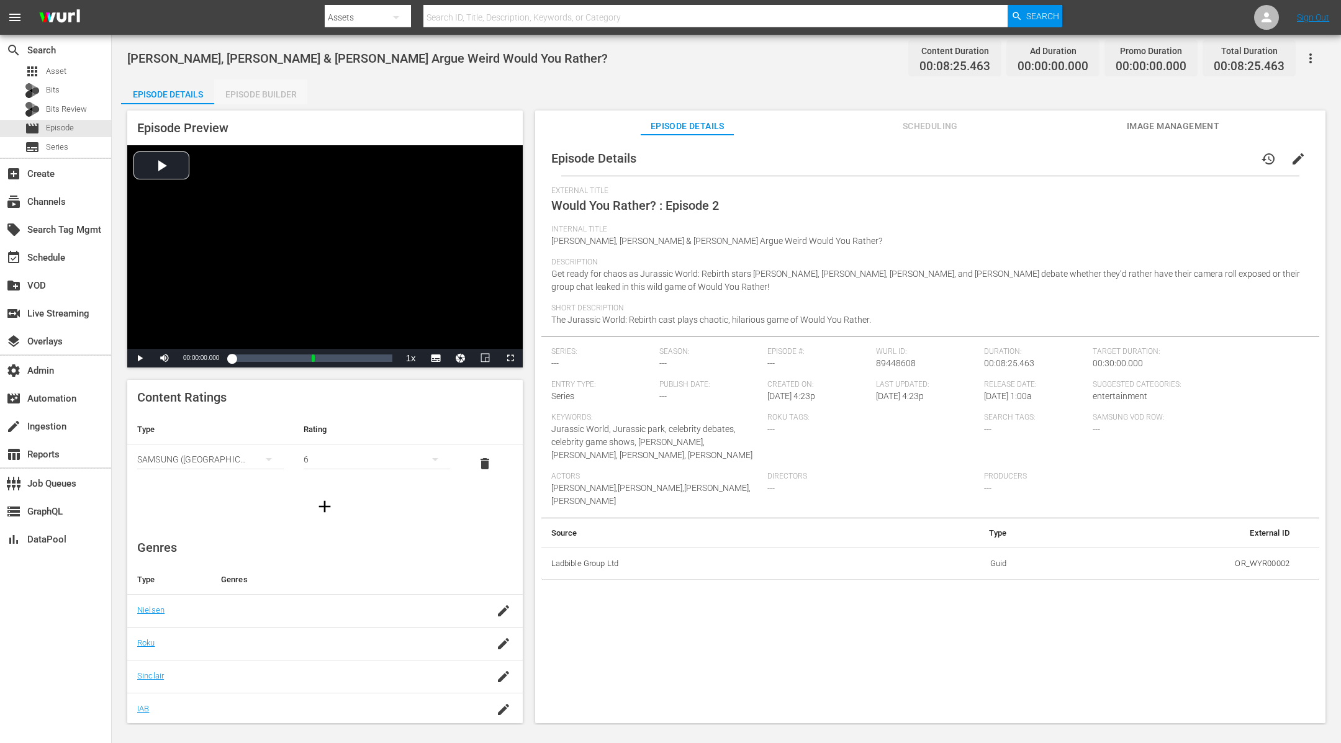
click at [267, 99] on div "Episode Builder" at bounding box center [260, 94] width 93 height 30
click at [285, 79] on div "Episode Builder" at bounding box center [260, 94] width 93 height 30
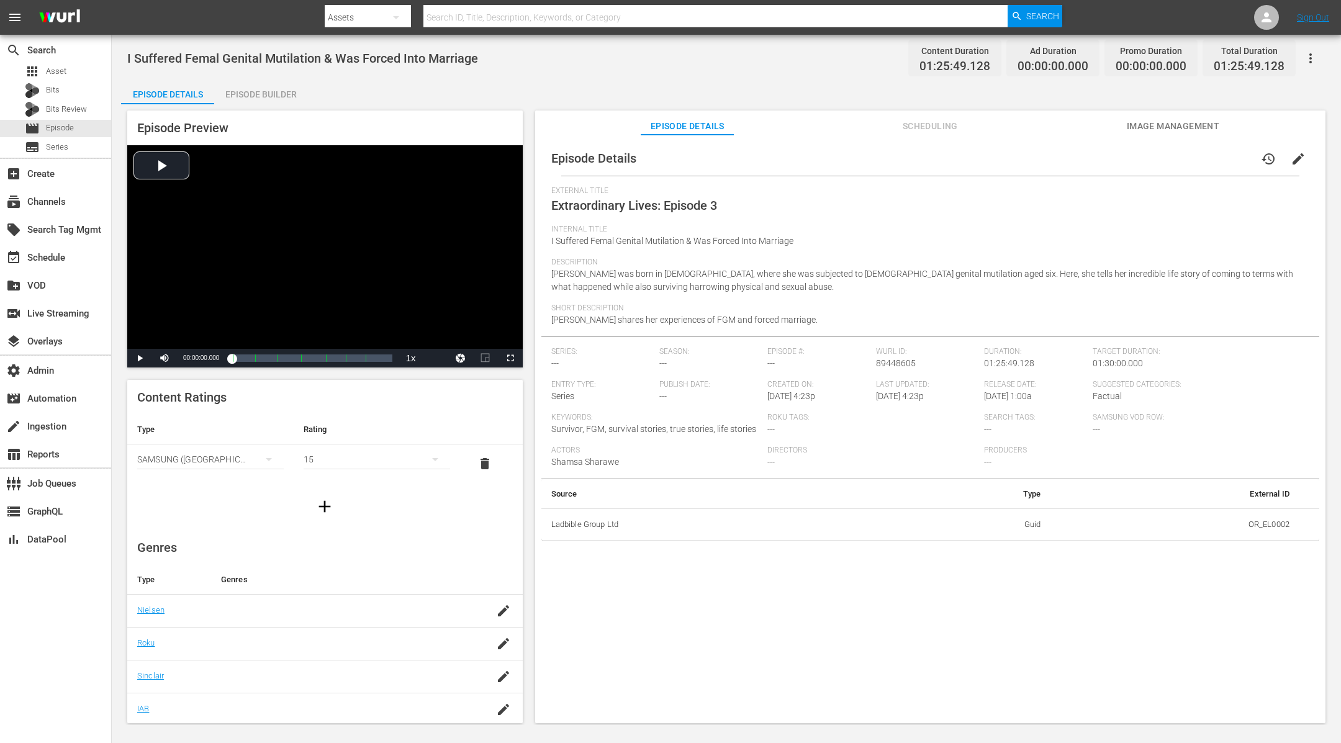
click at [283, 79] on div "I Suffered Femal Genital Mutilation & Was Forced Into Marriage Content Duration…" at bounding box center [727, 380] width 1230 height 691
click at [285, 88] on div "Episode Builder" at bounding box center [260, 94] width 93 height 30
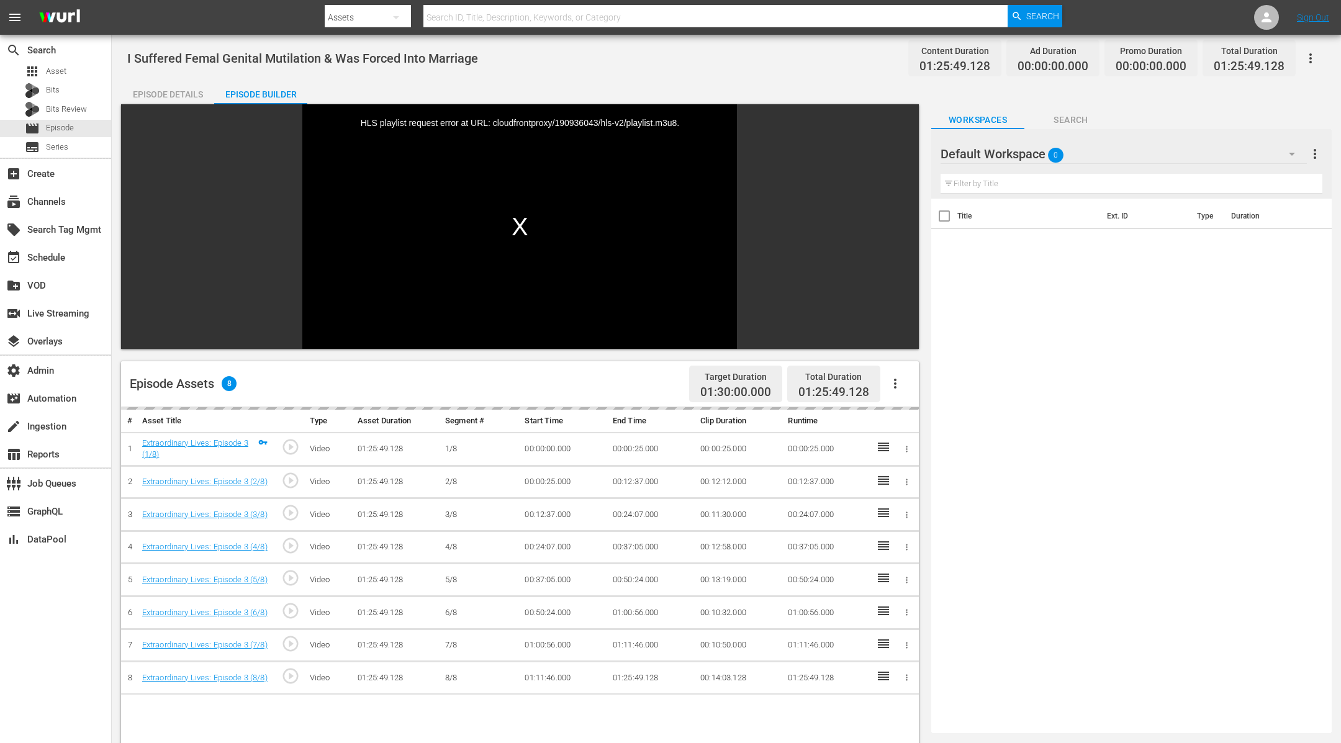
click at [176, 96] on div "Episode Details" at bounding box center [167, 94] width 93 height 30
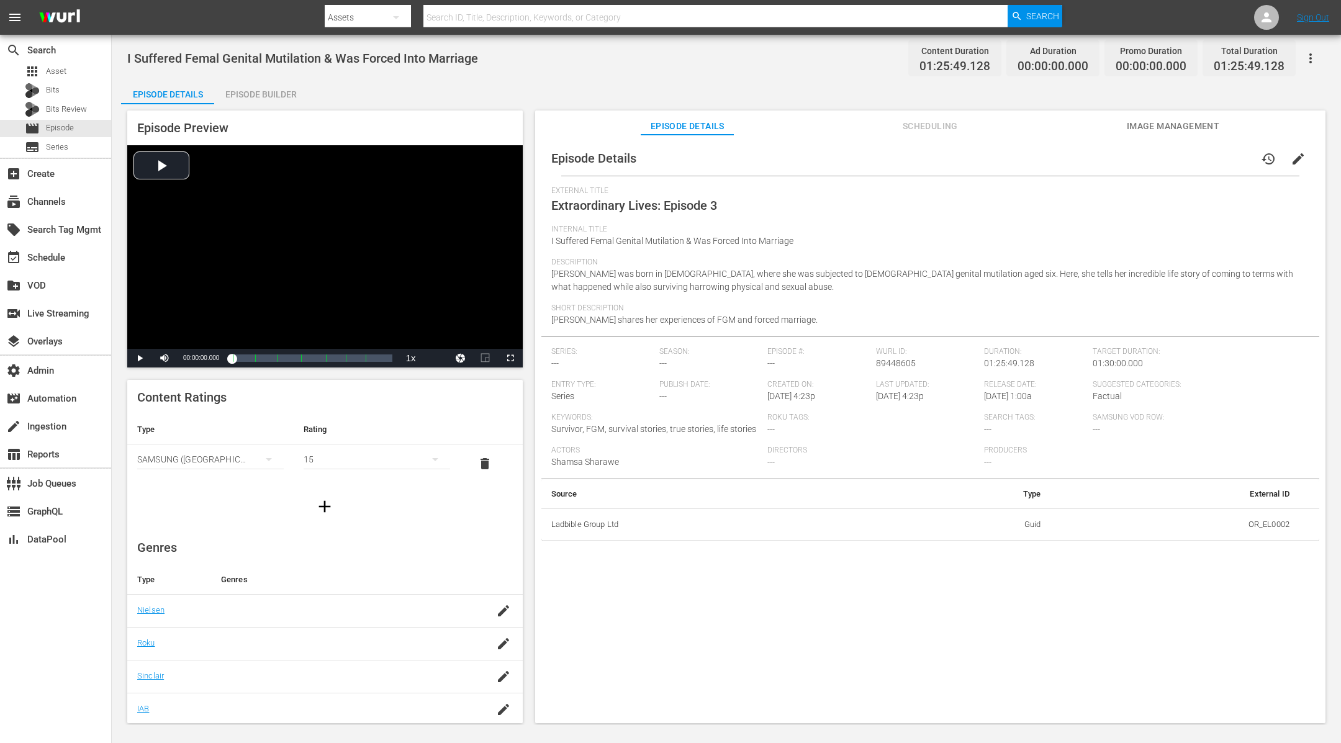
click at [250, 93] on div "Episode Builder" at bounding box center [260, 94] width 93 height 30
click at [282, 112] on div "Episode Preview Video Player is loading. Play Video Play Mute Current Time 00:0…" at bounding box center [325, 239] width 396 height 257
click at [275, 111] on div "Episode Preview Video Player is loading. Play Video Play Mute Current Time 00:0…" at bounding box center [325, 239] width 396 height 257
click at [270, 97] on div "Episode Builder" at bounding box center [260, 94] width 93 height 30
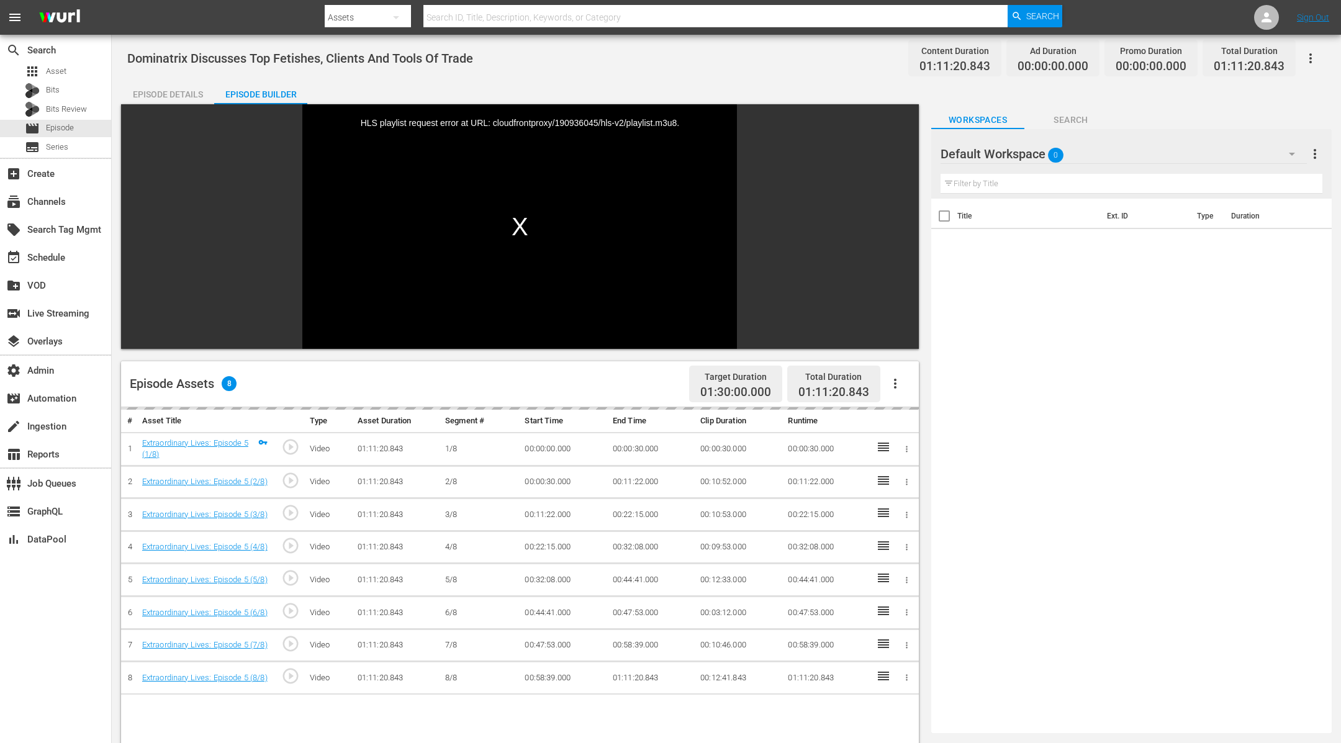
click at [184, 104] on div "Video Player is loading. Play Video Play Mute Current Time 00:00:00.000 / Durat…" at bounding box center [520, 226] width 798 height 245
click at [181, 99] on div "Episode Details" at bounding box center [167, 94] width 93 height 30
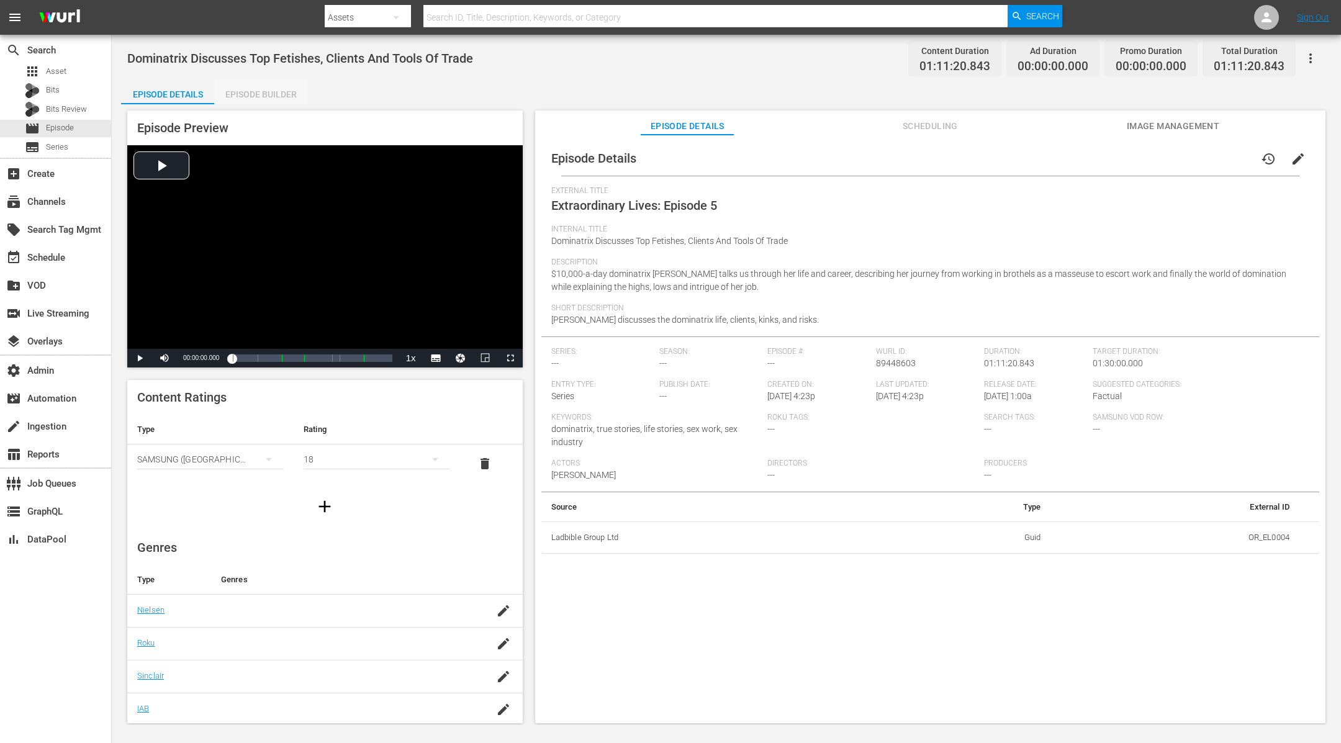
click at [272, 99] on div "Episode Builder" at bounding box center [260, 94] width 93 height 30
click at [263, 96] on div "Episode Builder" at bounding box center [260, 94] width 93 height 30
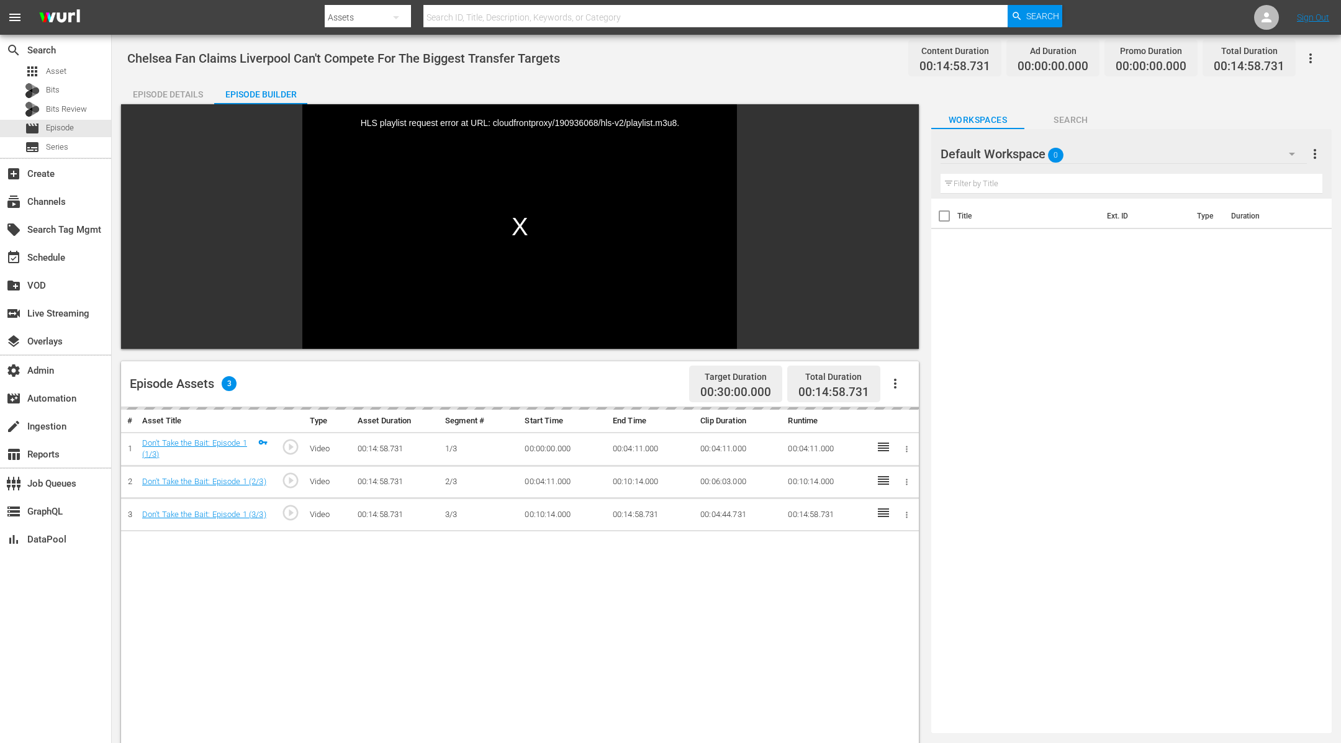
click at [185, 78] on div "Chelsea Fan Claims Liverpool Can't Compete For The Biggest Transfer Targets Con…" at bounding box center [727, 551] width 1230 height 1032
click at [186, 80] on div "Episode Details" at bounding box center [167, 94] width 93 height 30
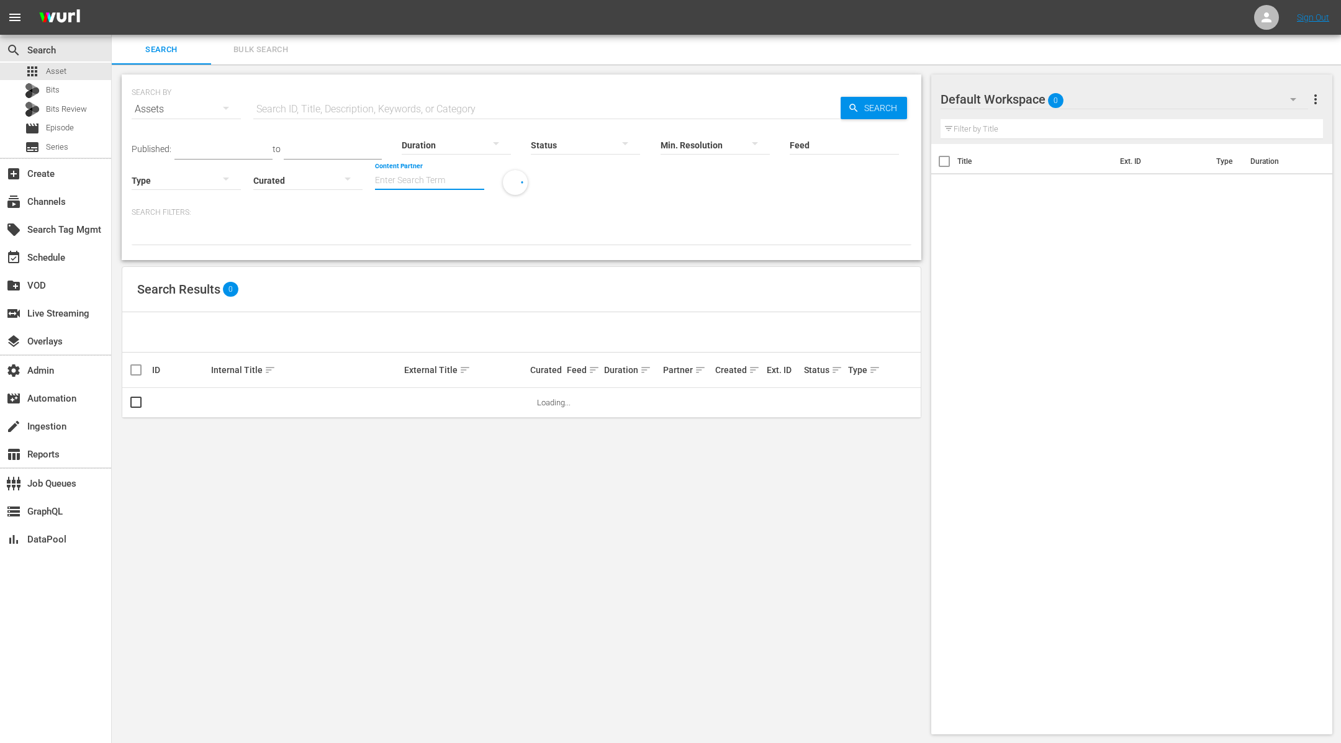
click at [424, 178] on input "Content Partner" at bounding box center [429, 181] width 109 height 45
click at [414, 220] on div "Ladbible Group Ltd (459)" at bounding box center [476, 215] width 182 height 30
type input "Ladbible Group Ltd (459)"
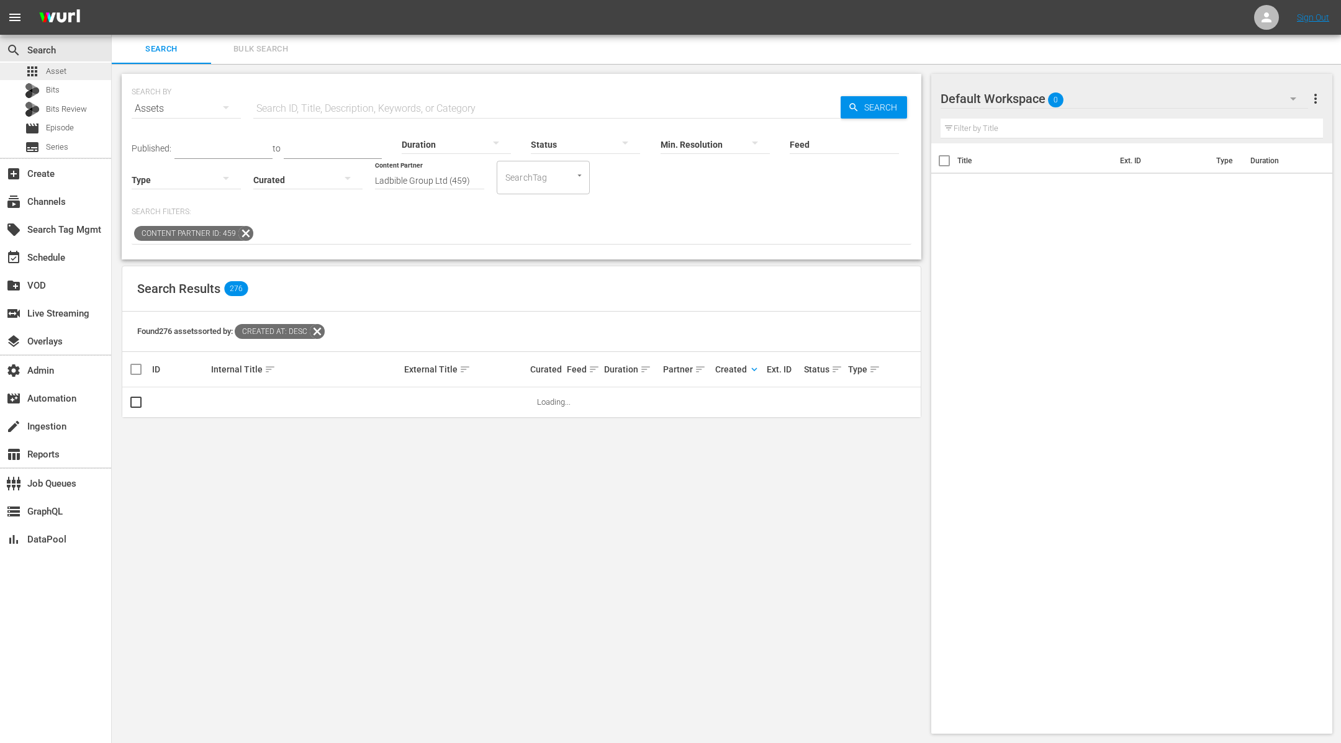
click at [63, 63] on div "apps Asset" at bounding box center [46, 71] width 42 height 17
click at [74, 73] on div "apps Asset" at bounding box center [55, 71] width 111 height 17
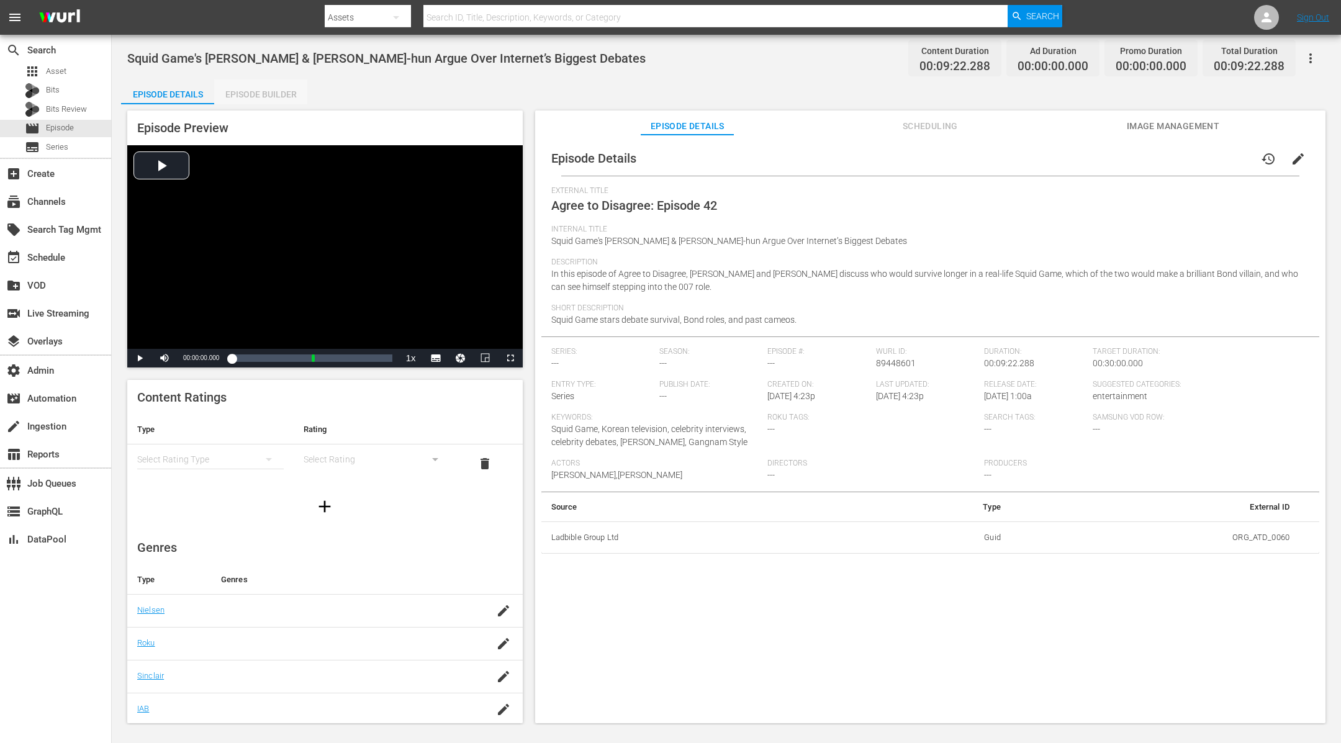
click at [263, 96] on div "Episode Builder" at bounding box center [260, 94] width 93 height 30
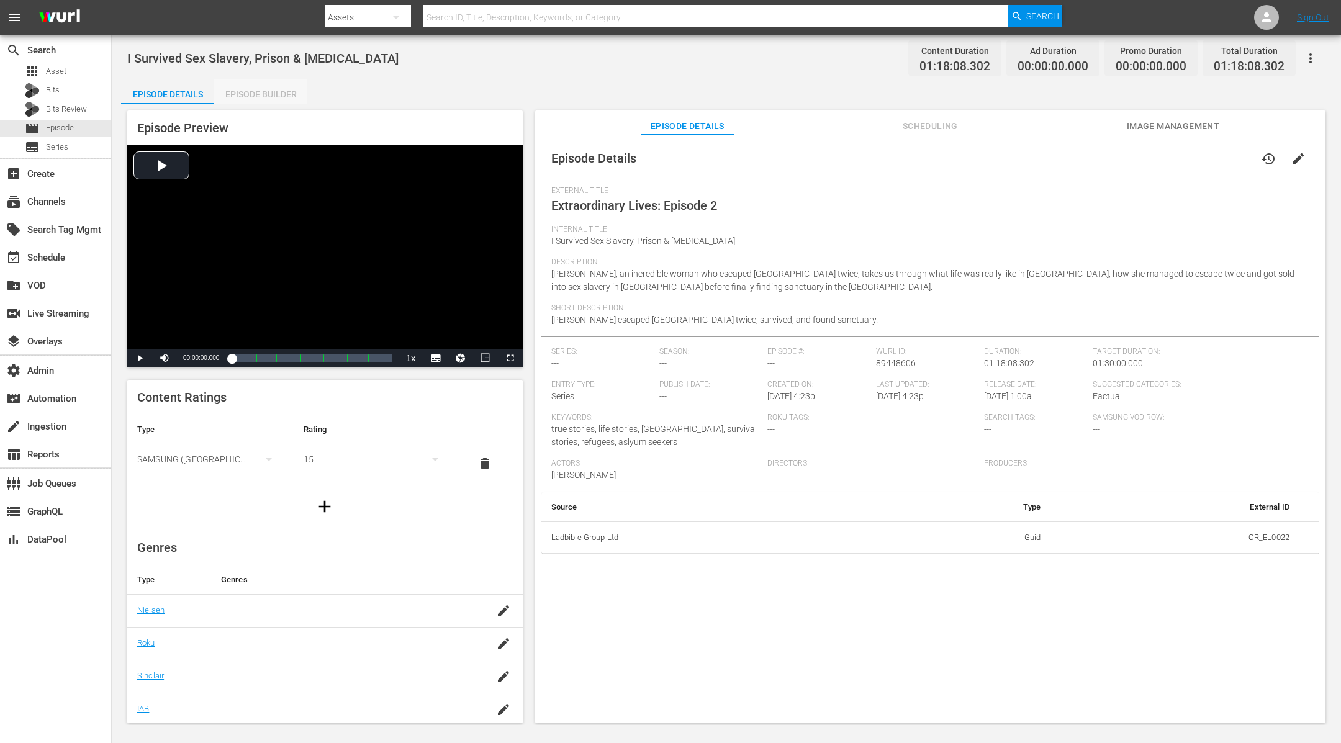
click at [263, 89] on div "Episode Builder" at bounding box center [260, 94] width 93 height 30
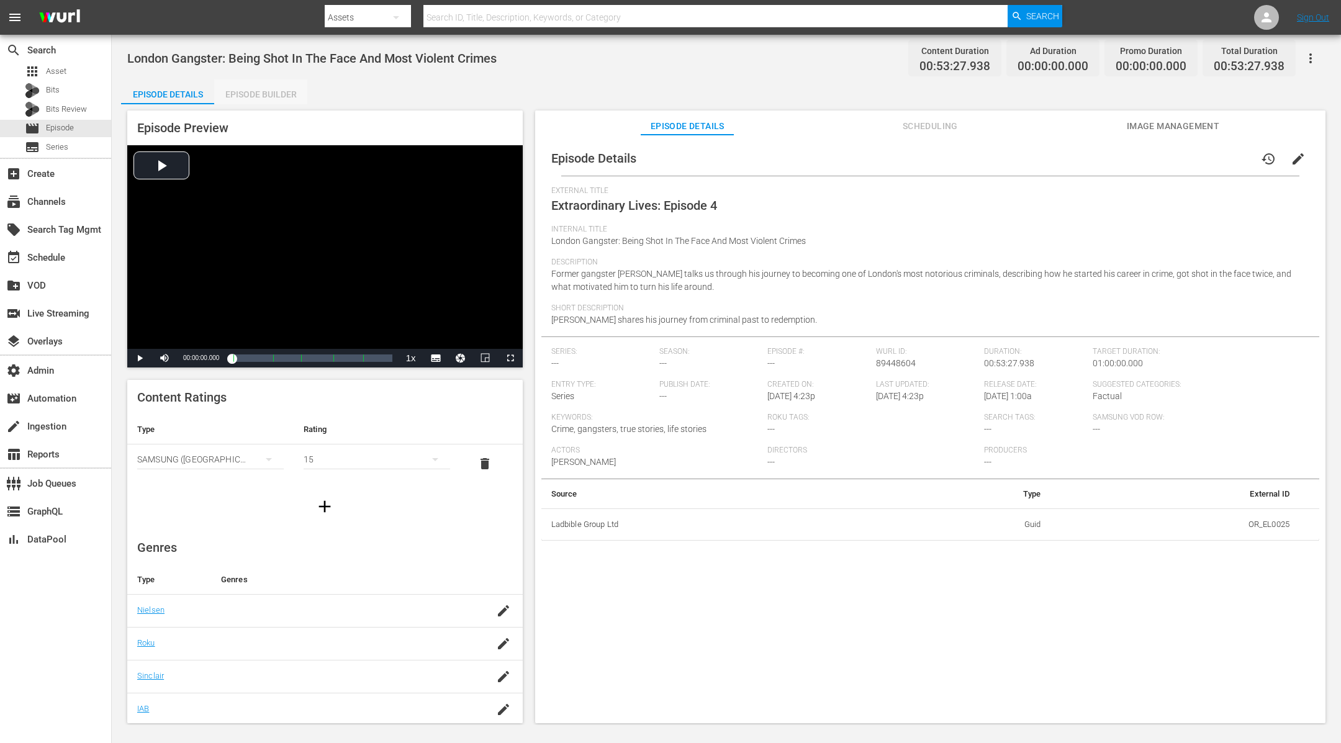
click at [274, 91] on div "Episode Builder" at bounding box center [260, 94] width 93 height 30
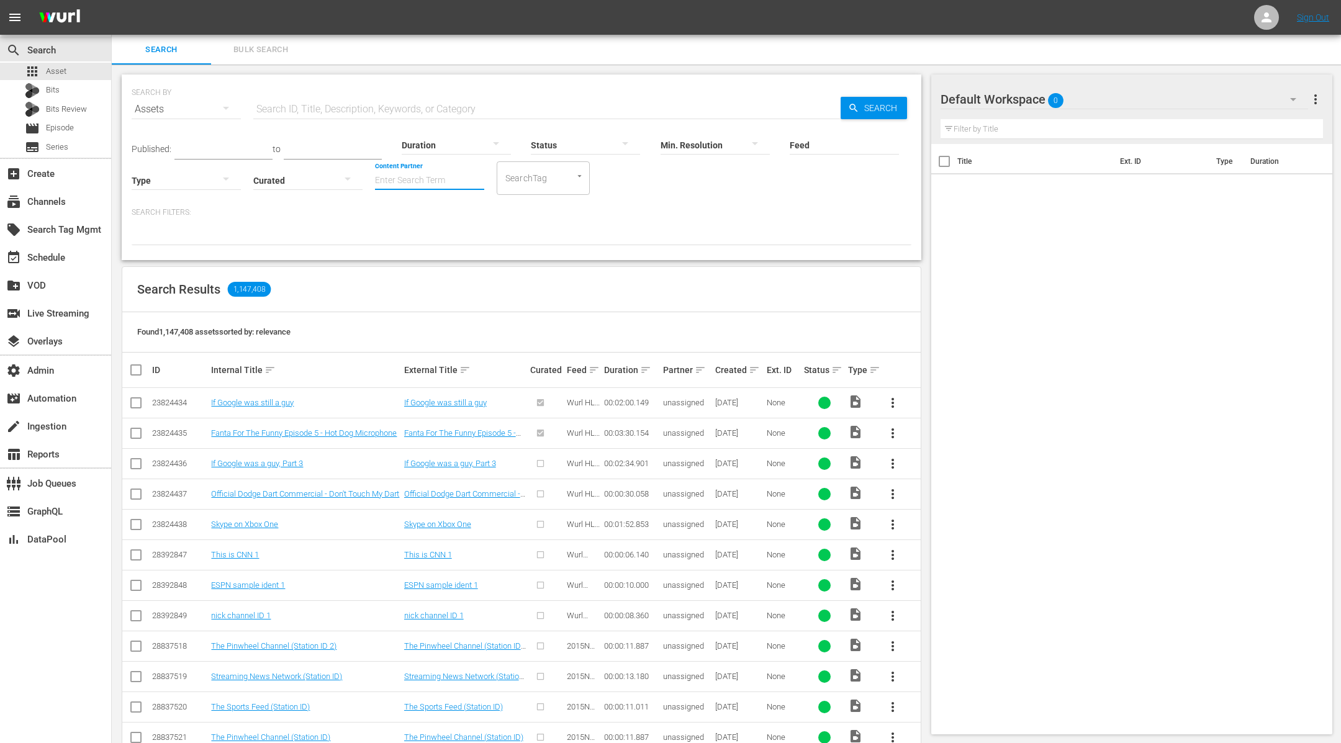
click at [427, 173] on input "Content Partner" at bounding box center [429, 181] width 109 height 45
click at [437, 221] on div "Ladbible Group Ltd (459)" at bounding box center [476, 215] width 182 height 30
type input "Ladbible Group Ltd (459)"
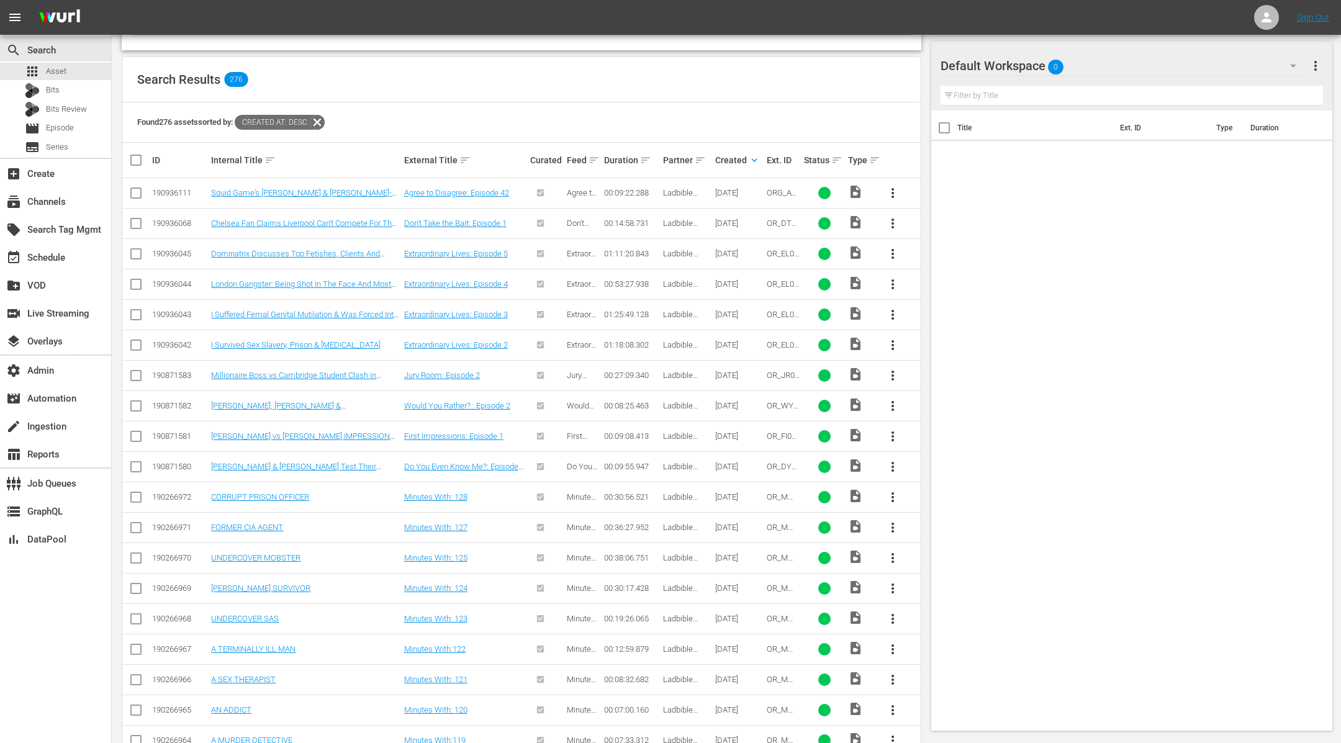
scroll to position [209, 0]
click at [81, 419] on div "create Ingestion" at bounding box center [55, 425] width 111 height 25
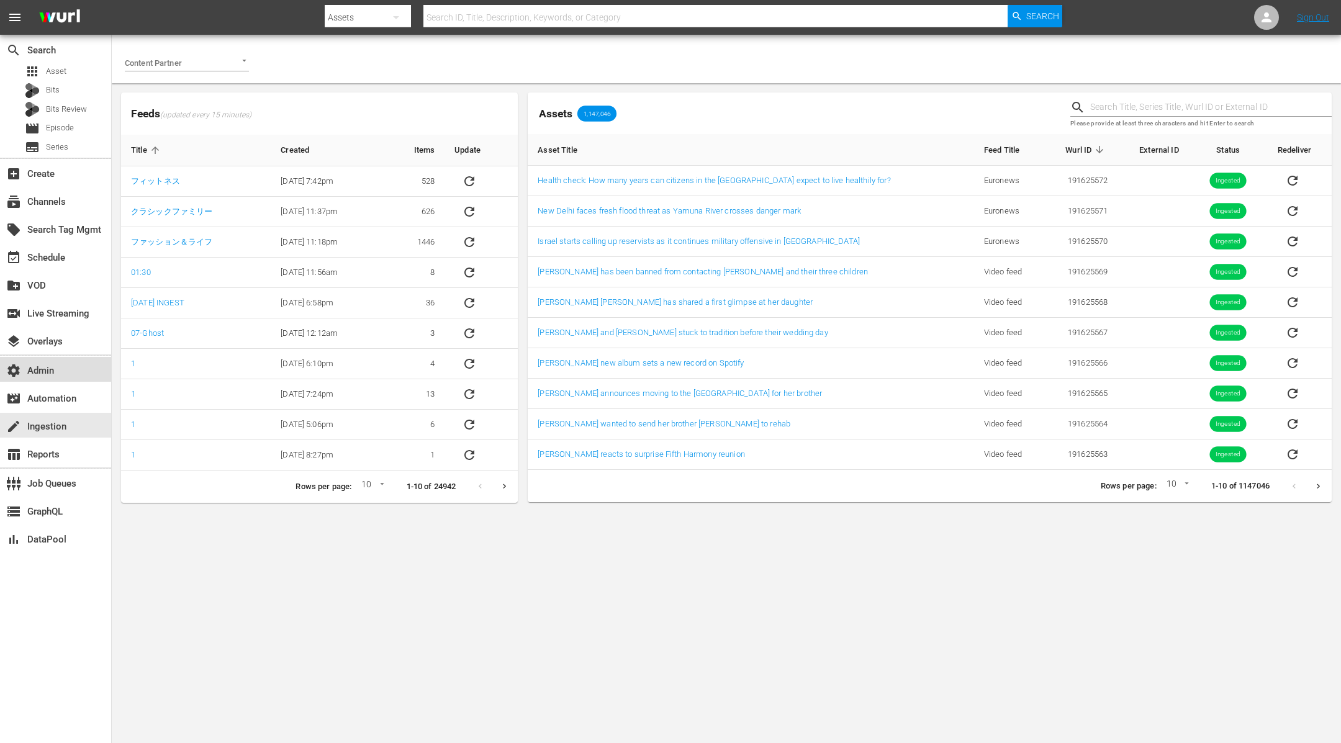
click at [63, 367] on div "settings Admin" at bounding box center [35, 368] width 70 height 11
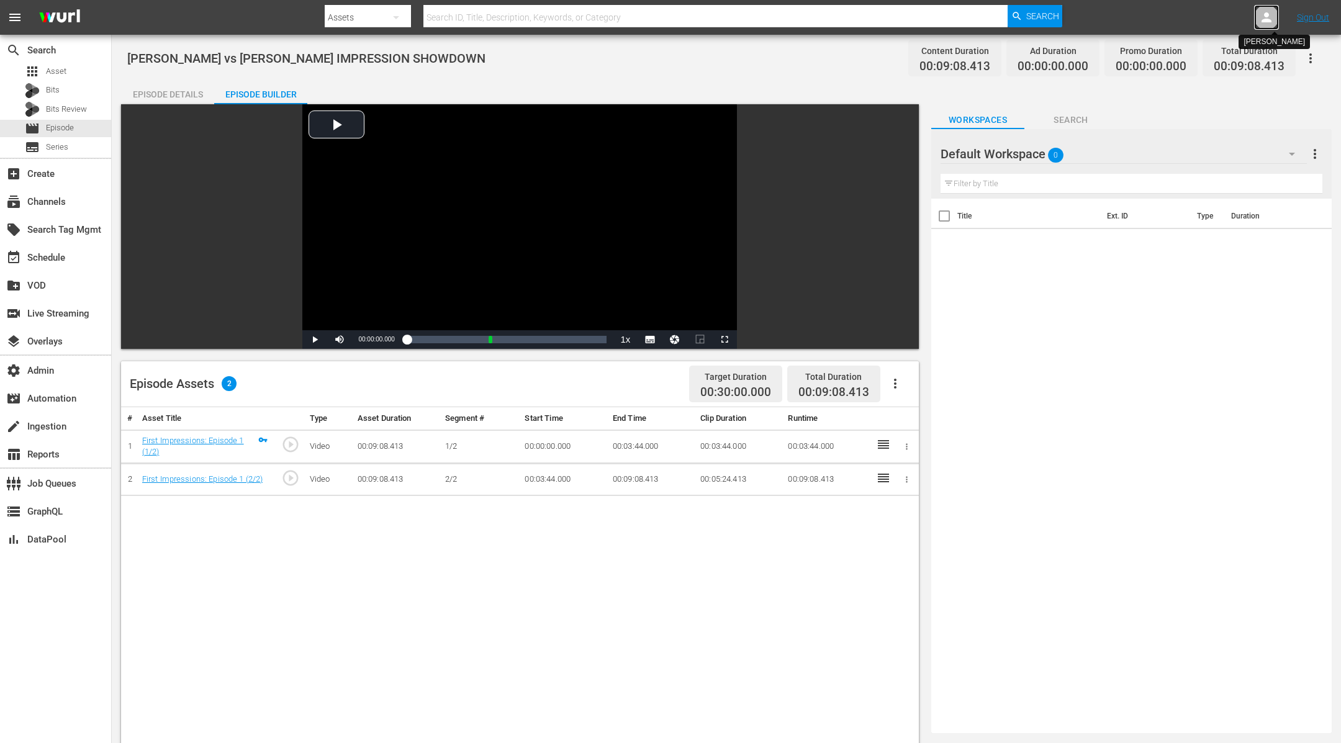
click at [1269, 19] on icon at bounding box center [1267, 17] width 10 height 10
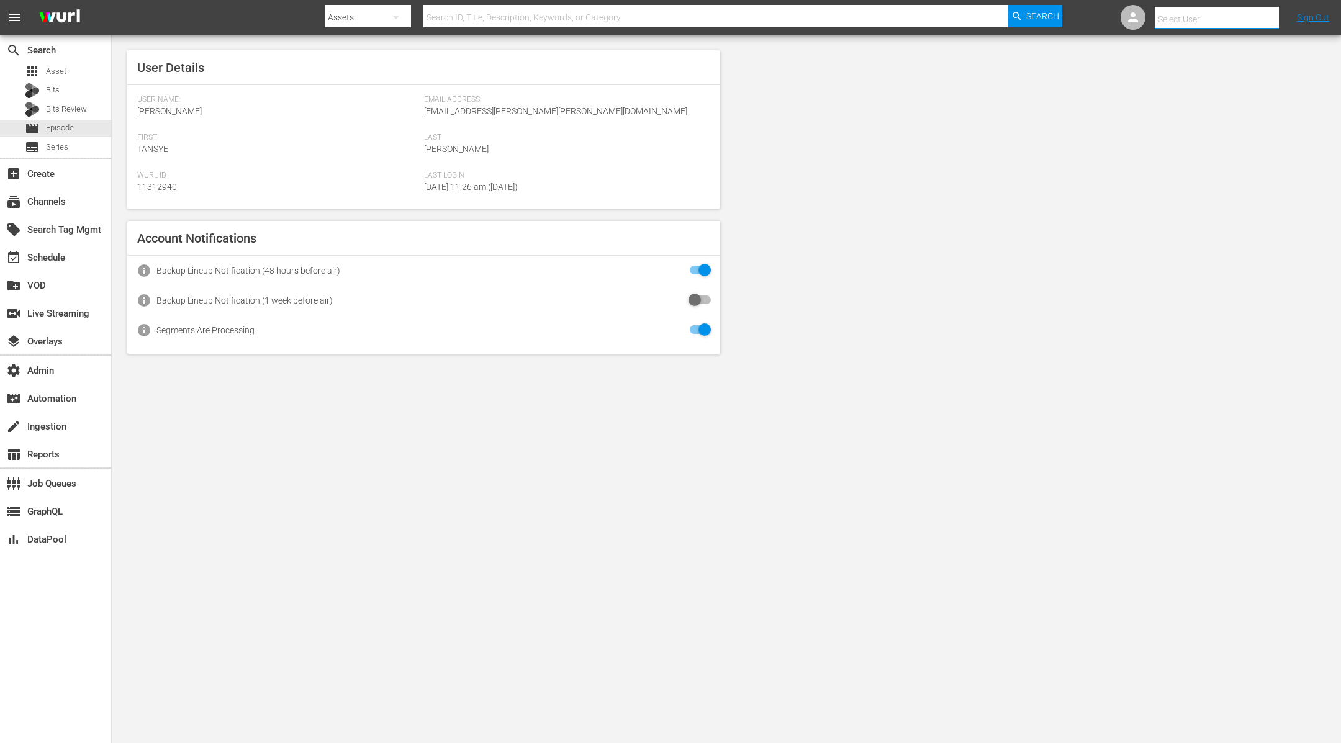
click at [1269, 19] on input "text" at bounding box center [1234, 19] width 159 height 30
click at [1220, 110] on div "Scheduling Ladbible <ladbible-scheduling@wurl.com>" at bounding box center [1207, 113] width 194 height 30
type input "Scheduling Ladbible (11314840)"
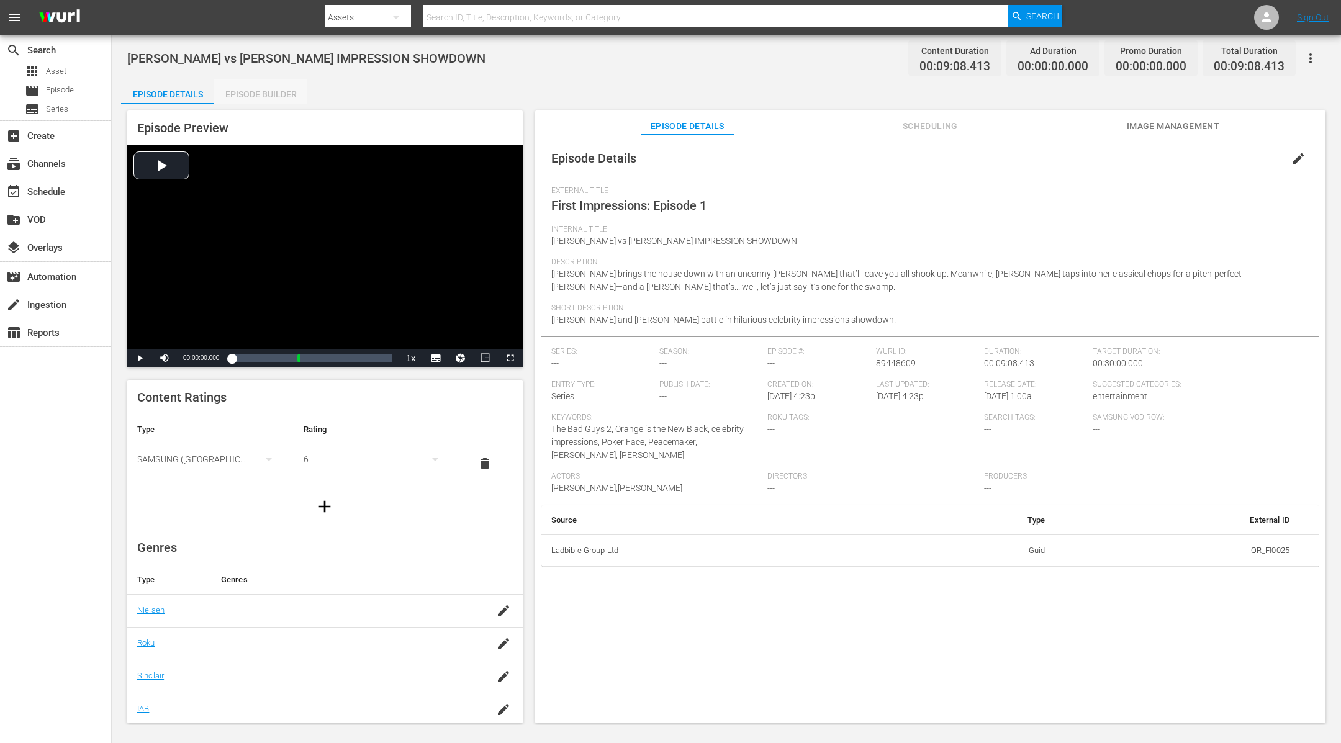
click at [269, 92] on div "Episode Builder" at bounding box center [260, 94] width 93 height 30
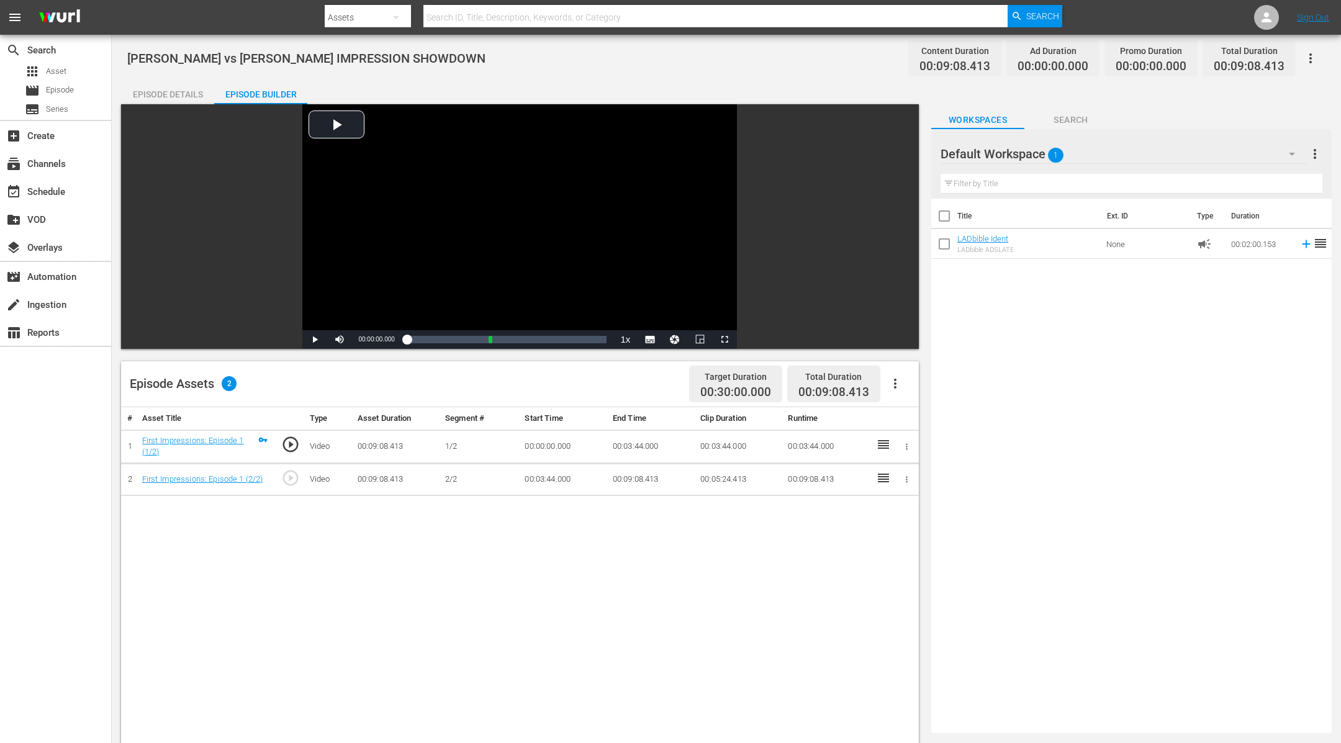
drag, startPoint x: 1056, startPoint y: 242, endPoint x: 315, endPoint y: 0, distance: 779.8
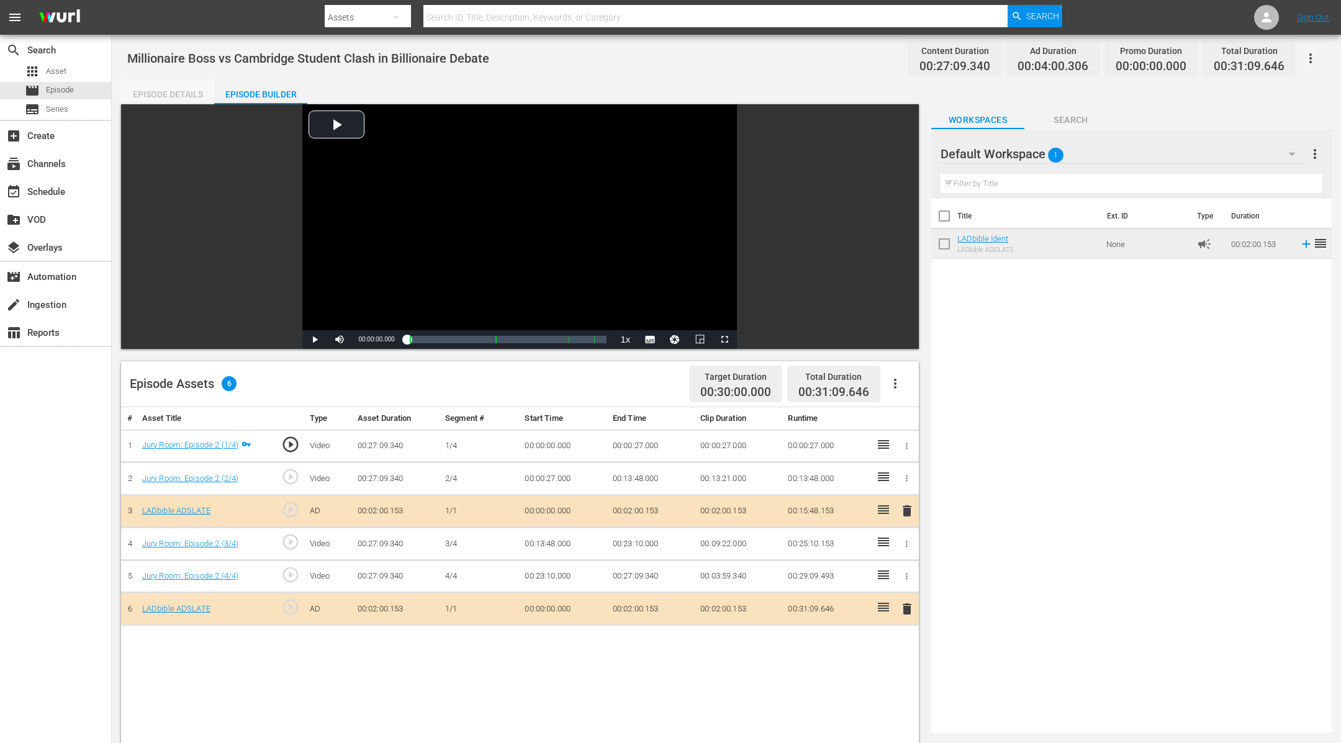
click at [191, 92] on div "Episode Details" at bounding box center [167, 94] width 93 height 30
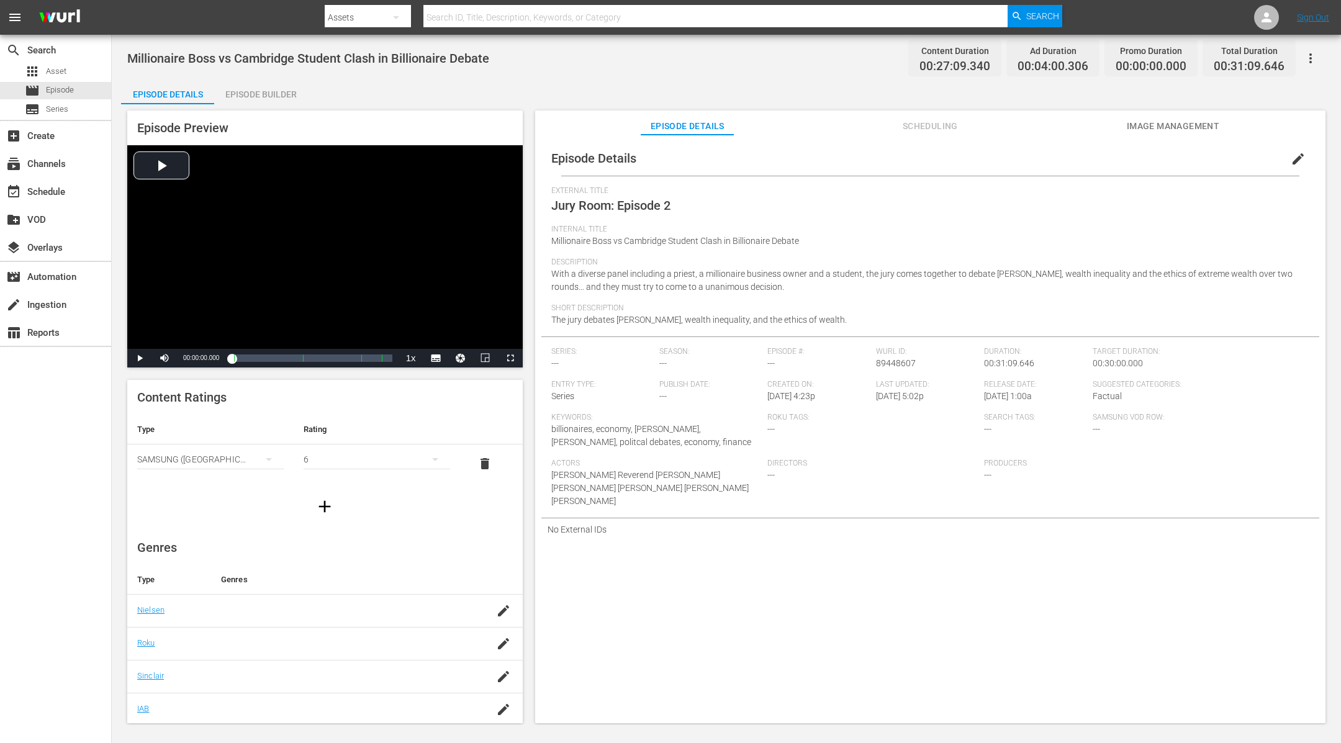
click at [1308, 50] on button "button" at bounding box center [1311, 58] width 30 height 30
click at [1237, 58] on div "Add Episode to Workspace" at bounding box center [1221, 63] width 189 height 30
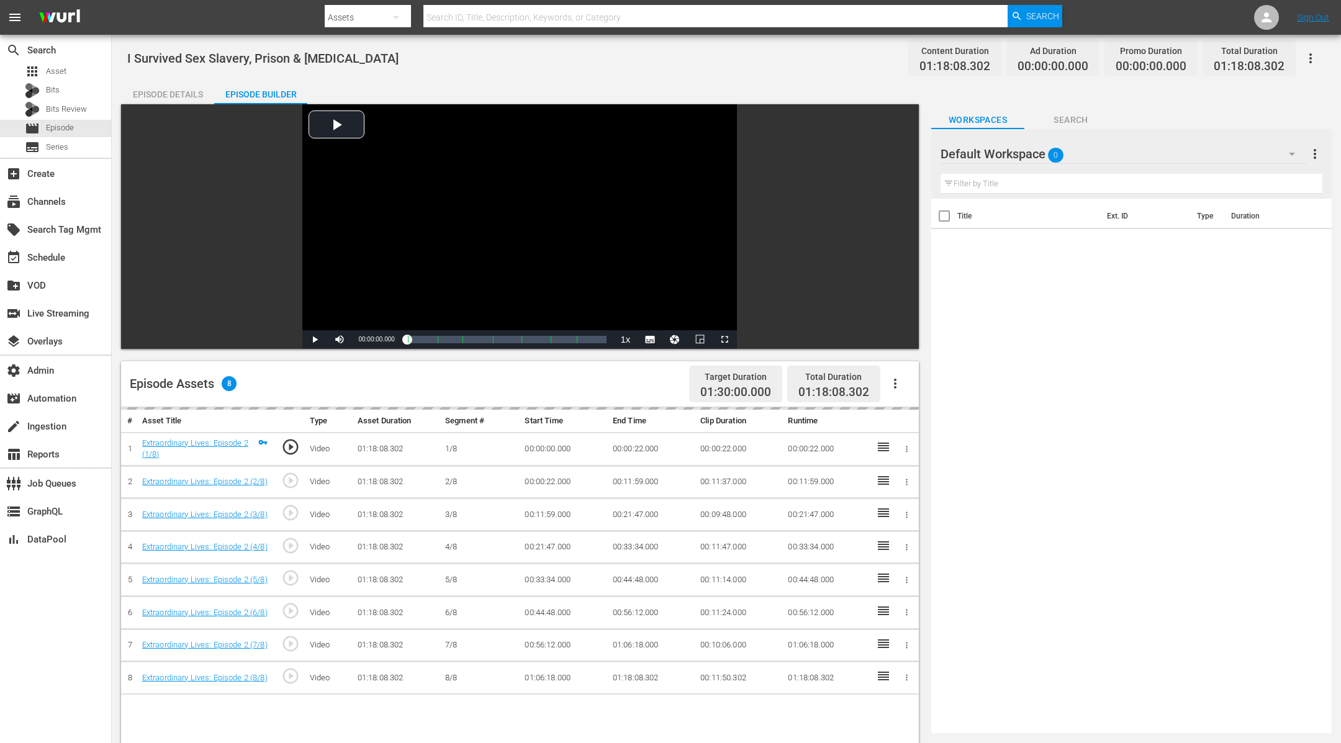
click at [184, 82] on div "Episode Details" at bounding box center [167, 94] width 93 height 30
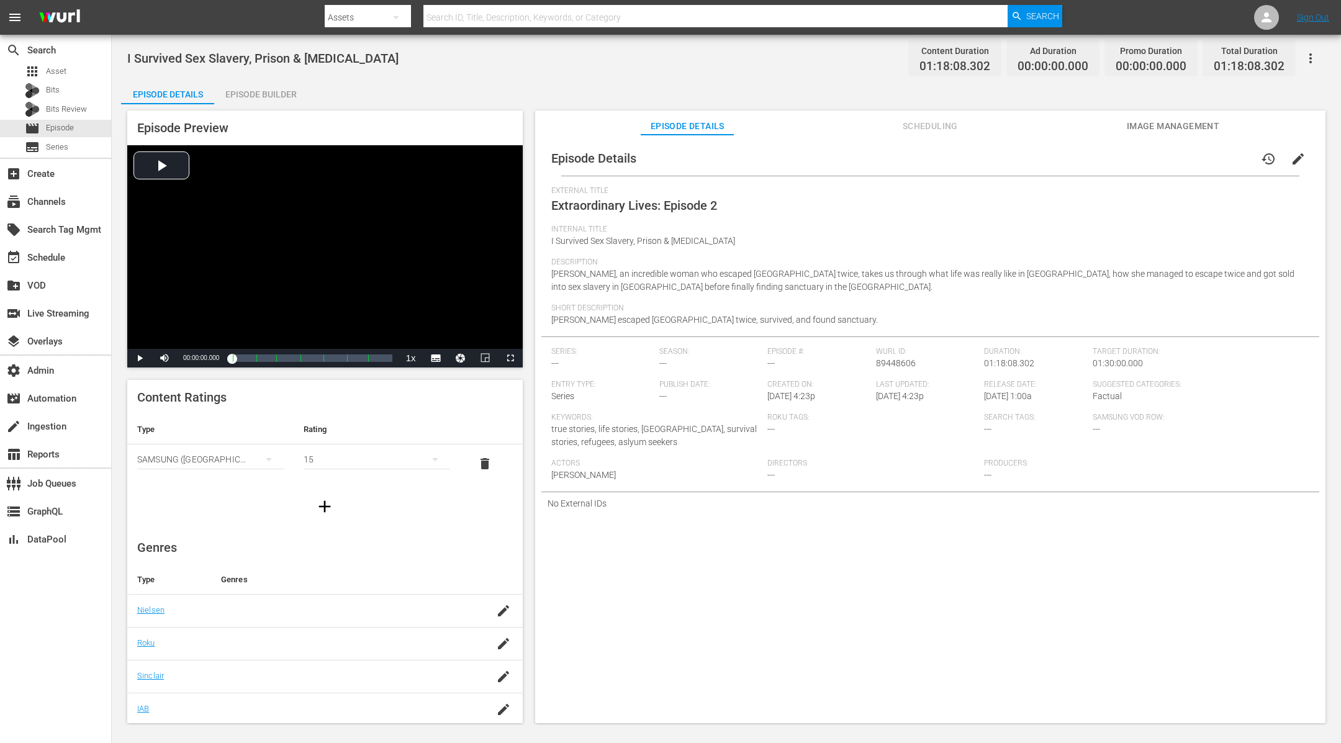
click at [277, 89] on div "Episode Builder" at bounding box center [260, 94] width 93 height 30
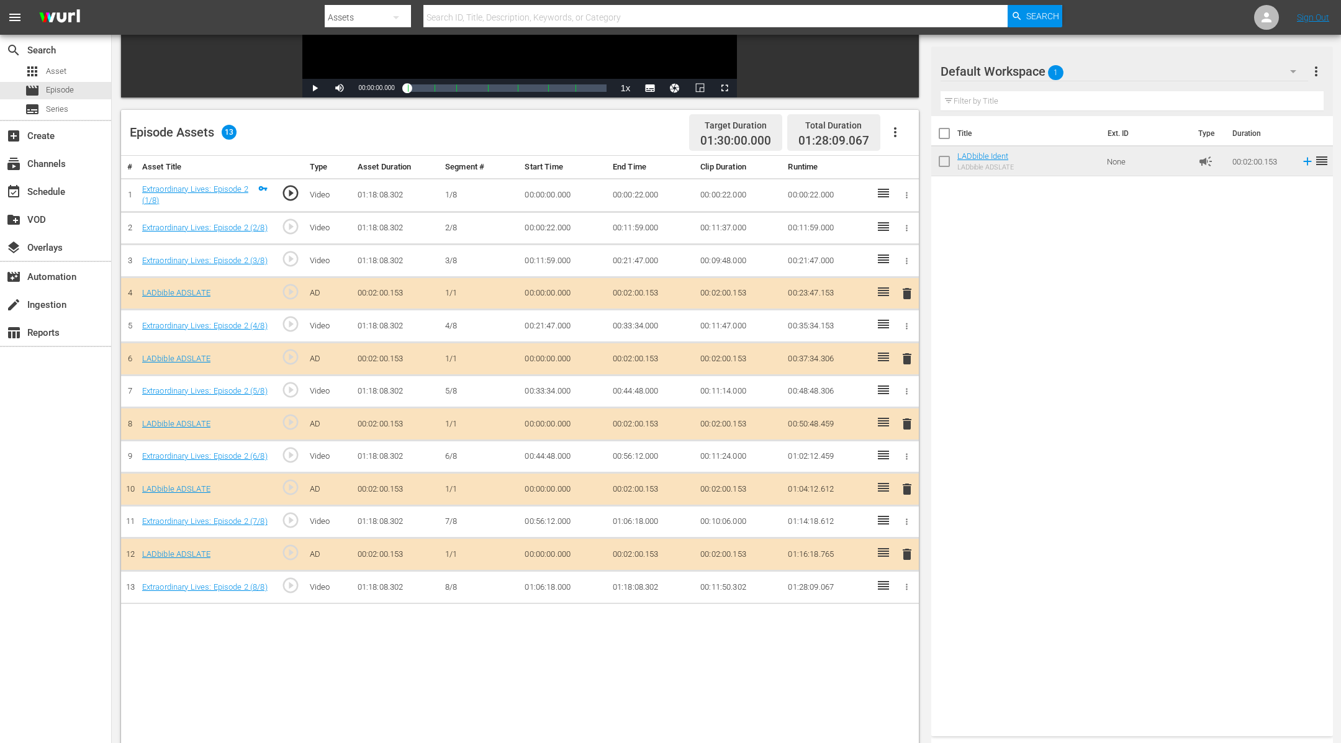
scroll to position [322, 0]
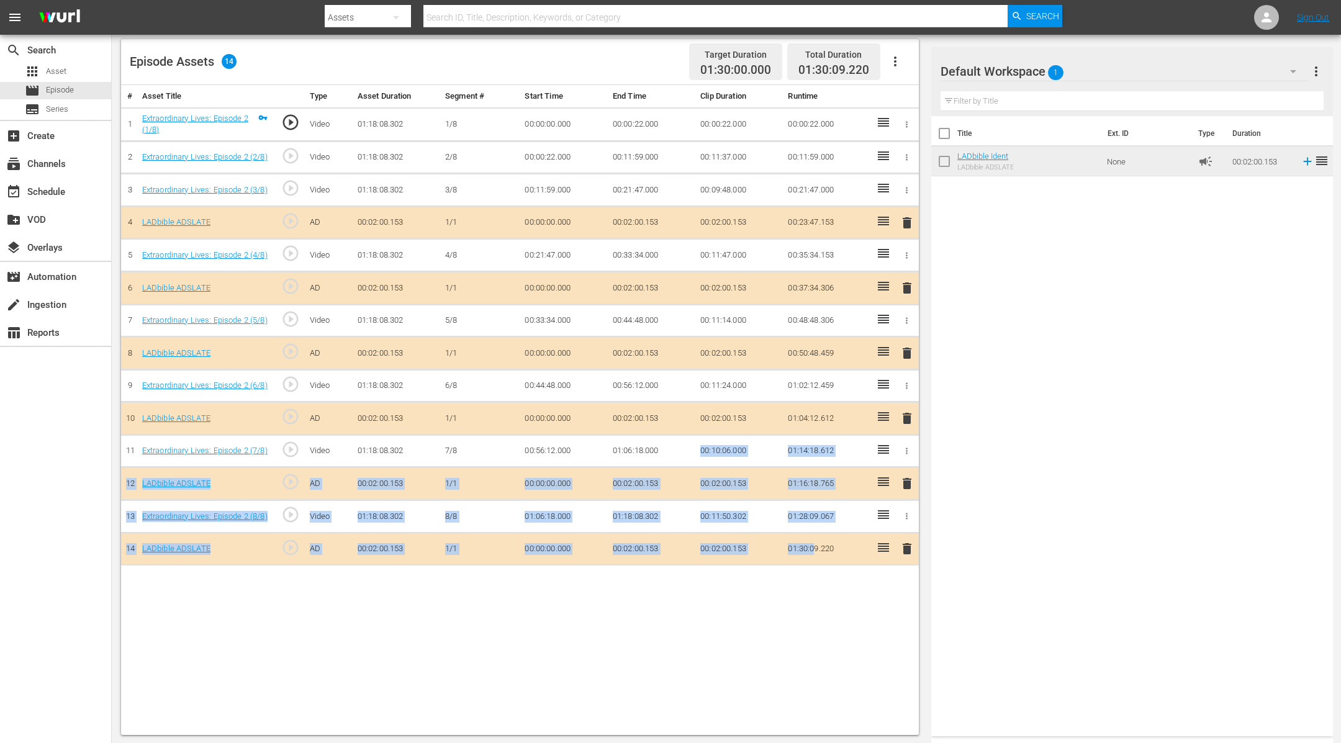
drag, startPoint x: 814, startPoint y: 553, endPoint x: 705, endPoint y: 414, distance: 176.9
click at [706, 418] on tbody "1 Extraordinary Lives: Episode 2 (1/8) play_circle_outline Video 01:18:08.302 1…" at bounding box center [520, 336] width 798 height 458
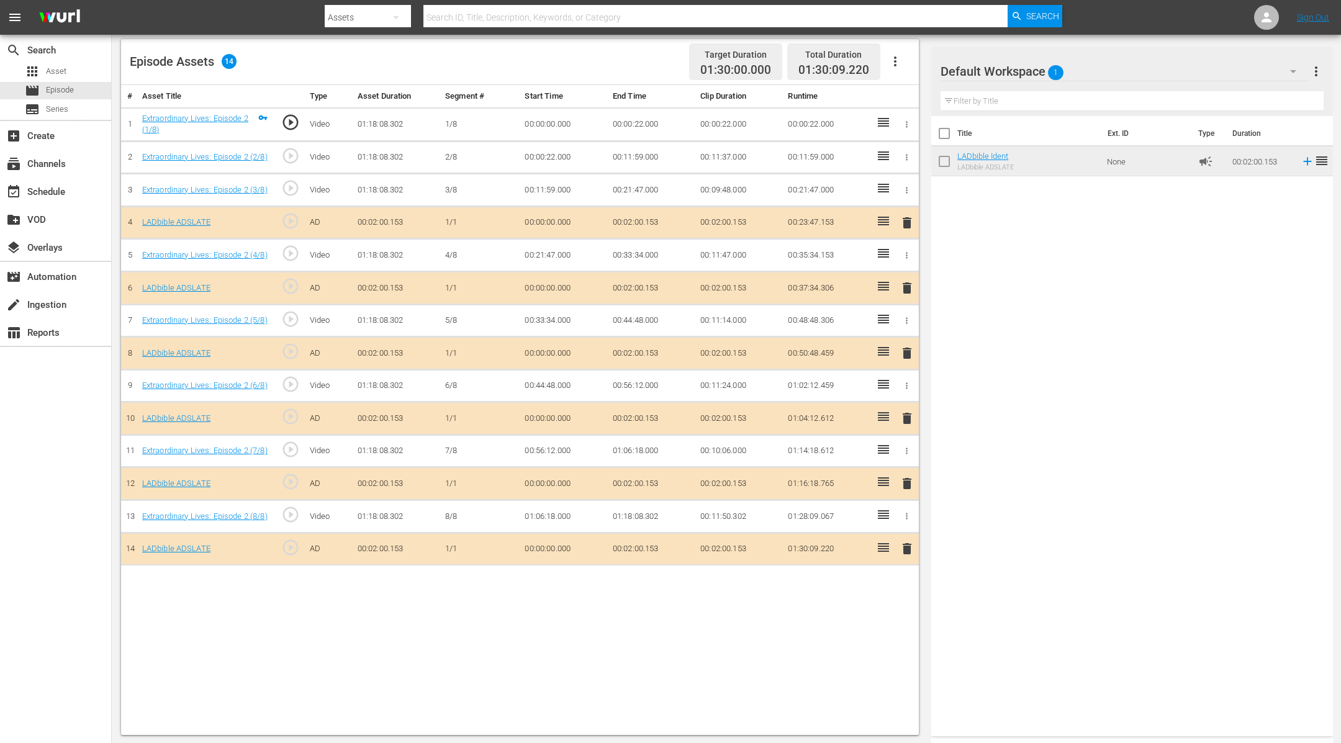
click at [1156, 333] on div "Title Ext. ID Type Duration LADbible Ident LADbible ADSLATE None campaign 00:02…" at bounding box center [1133, 423] width 402 height 615
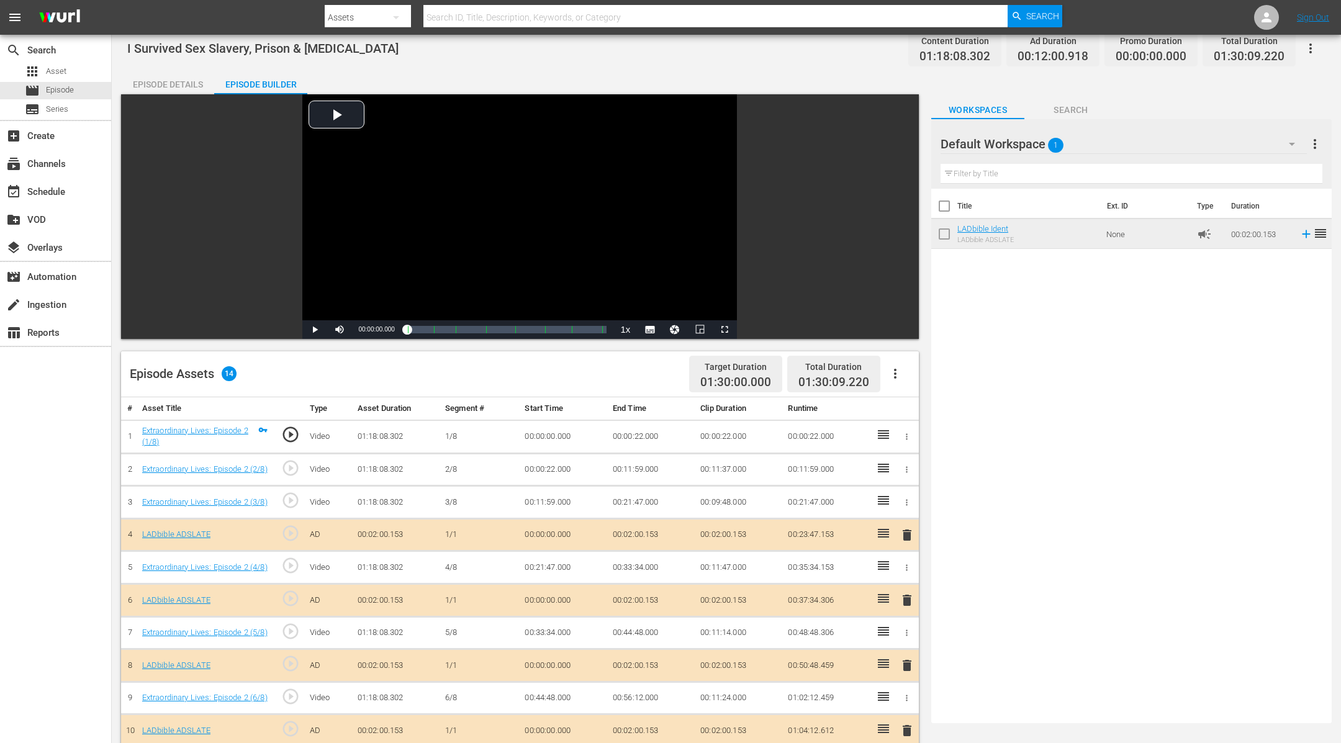
scroll to position [0, 0]
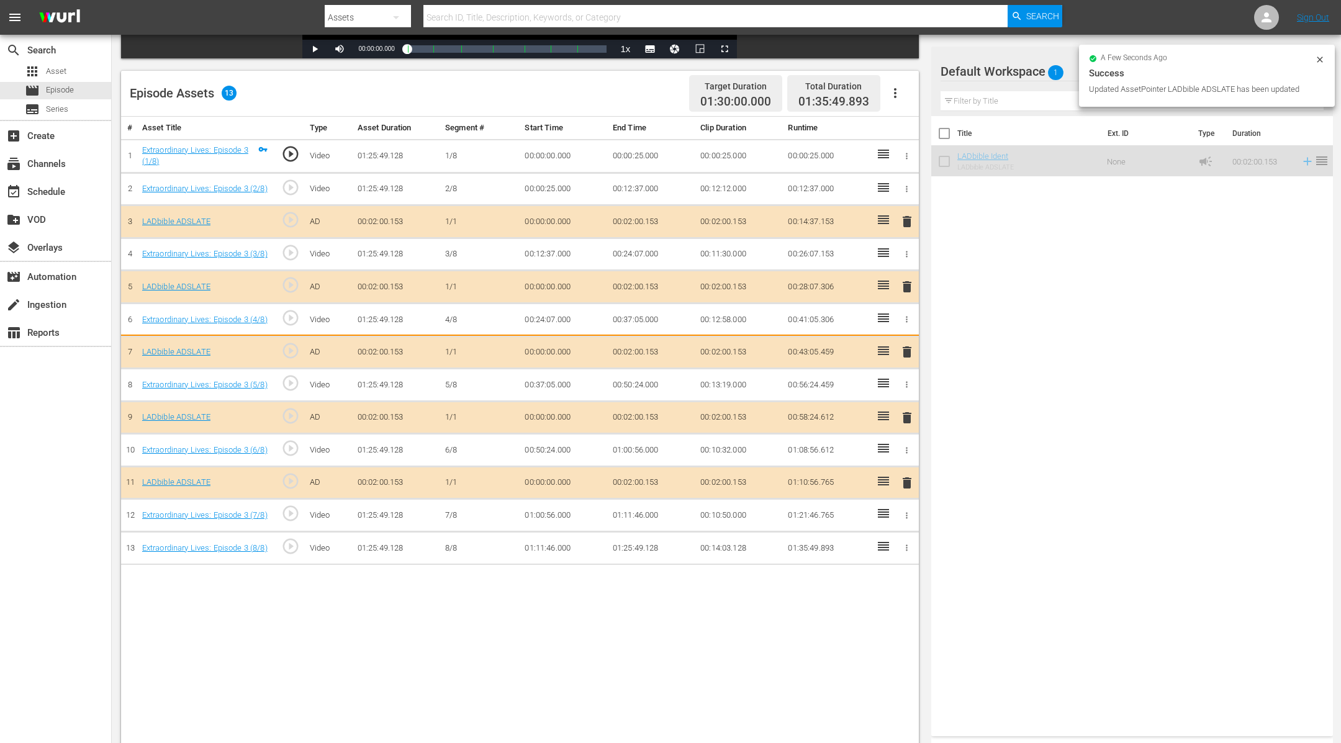
scroll to position [291, 0]
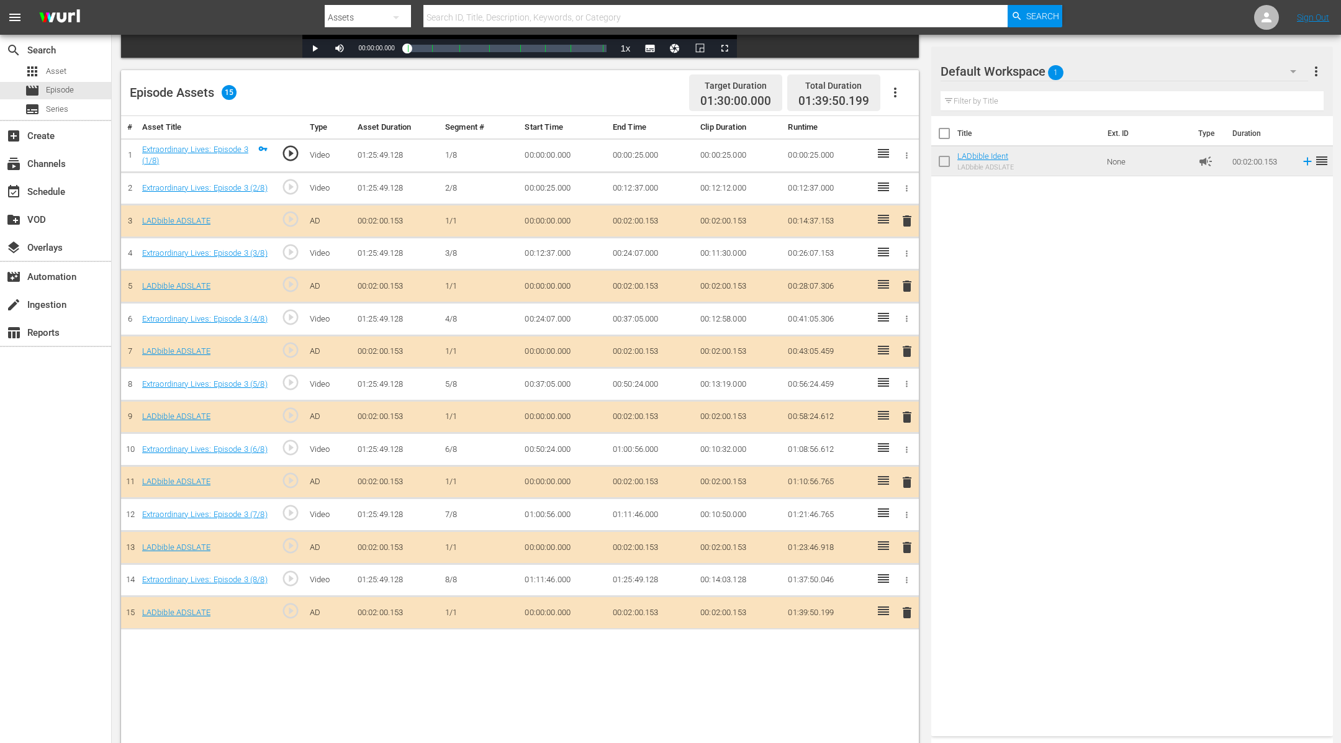
drag, startPoint x: 1072, startPoint y: 159, endPoint x: 427, endPoint y: 1, distance: 664.4
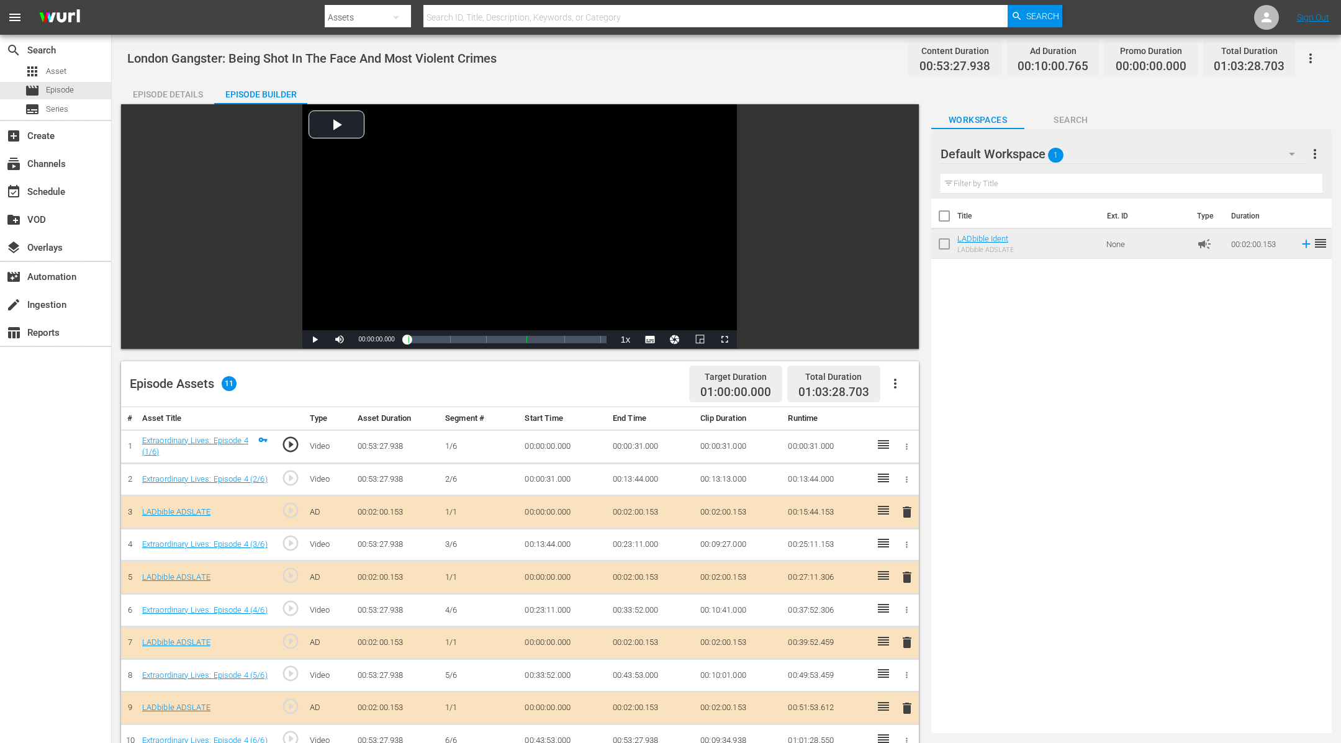
drag, startPoint x: 1060, startPoint y: 163, endPoint x: 342, endPoint y: 2, distance: 735.5
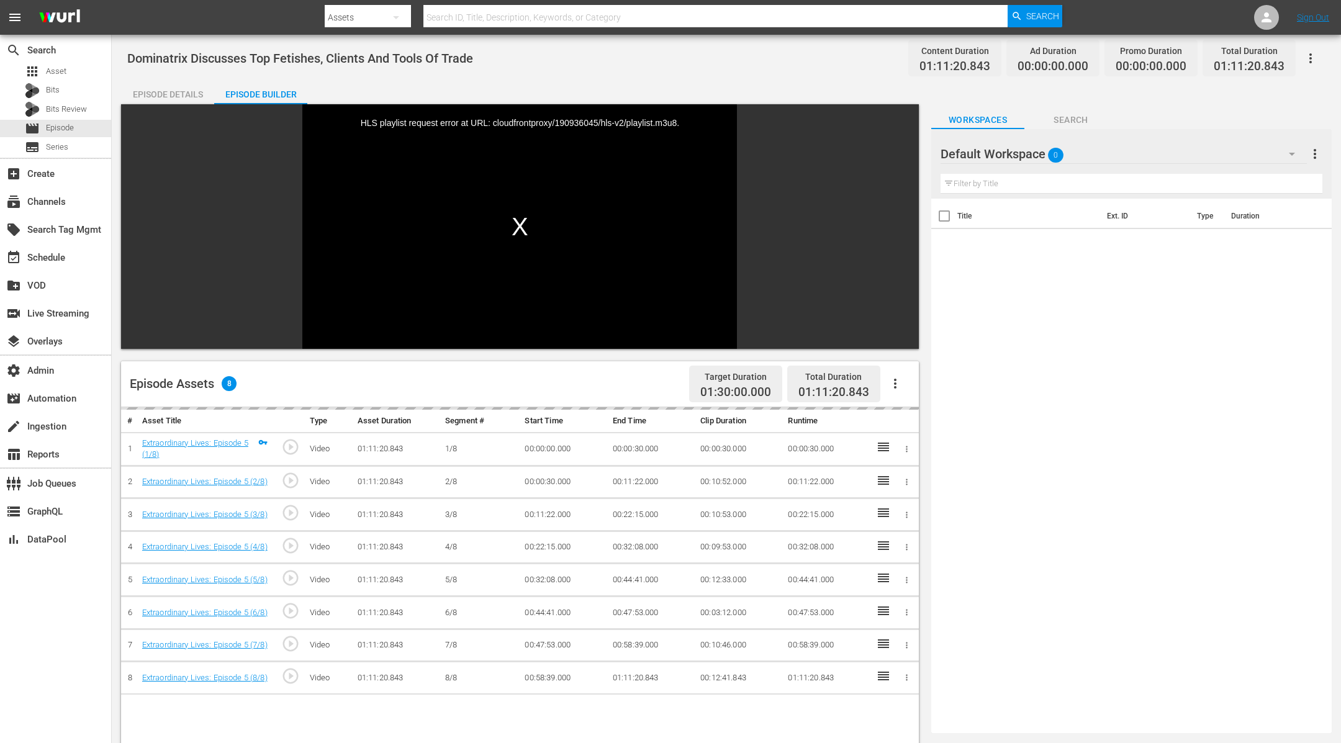
click at [244, 86] on div "Episode Builder" at bounding box center [260, 94] width 93 height 30
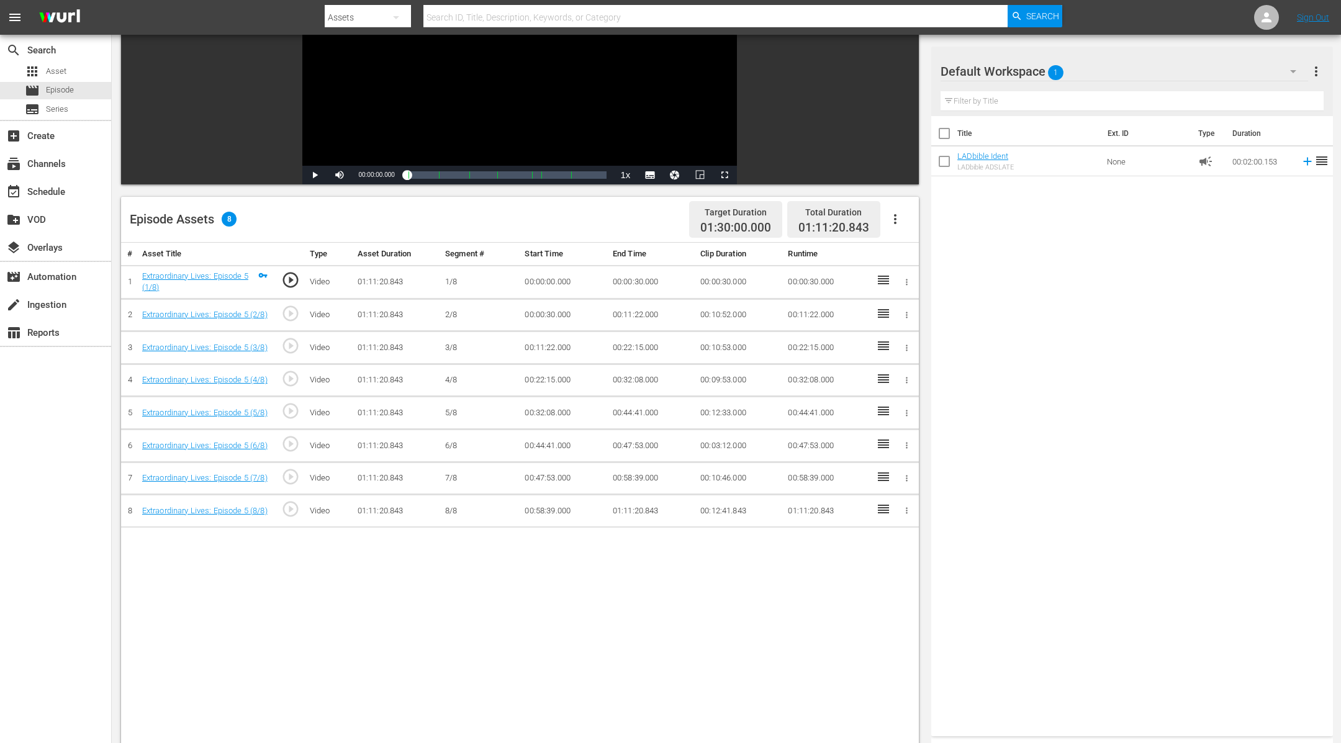
scroll to position [171, 0]
